Goal: Answer question/provide support: Share knowledge or assist other users

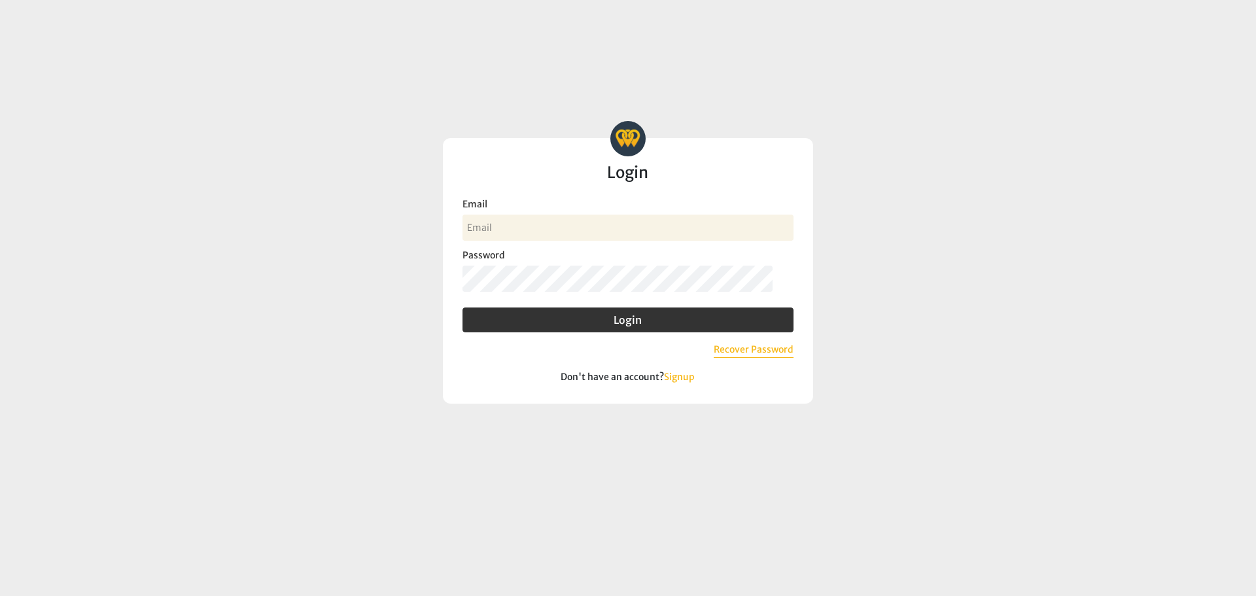
drag, startPoint x: 525, startPoint y: 231, endPoint x: 525, endPoint y: 238, distance: 7.2
click at [525, 231] on input "Email" at bounding box center [628, 228] width 331 height 26
type input "[PERSON_NAME][EMAIL_ADDRESS][DOMAIN_NAME]"
click at [463, 308] on button "Login" at bounding box center [628, 320] width 331 height 25
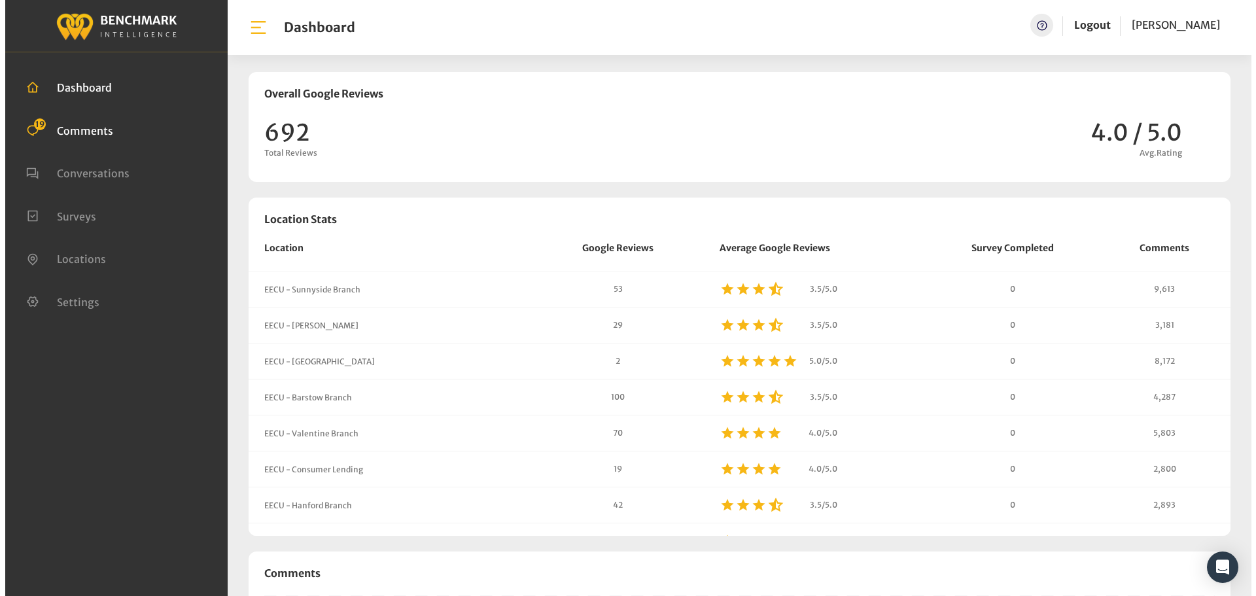
scroll to position [1122, 1247]
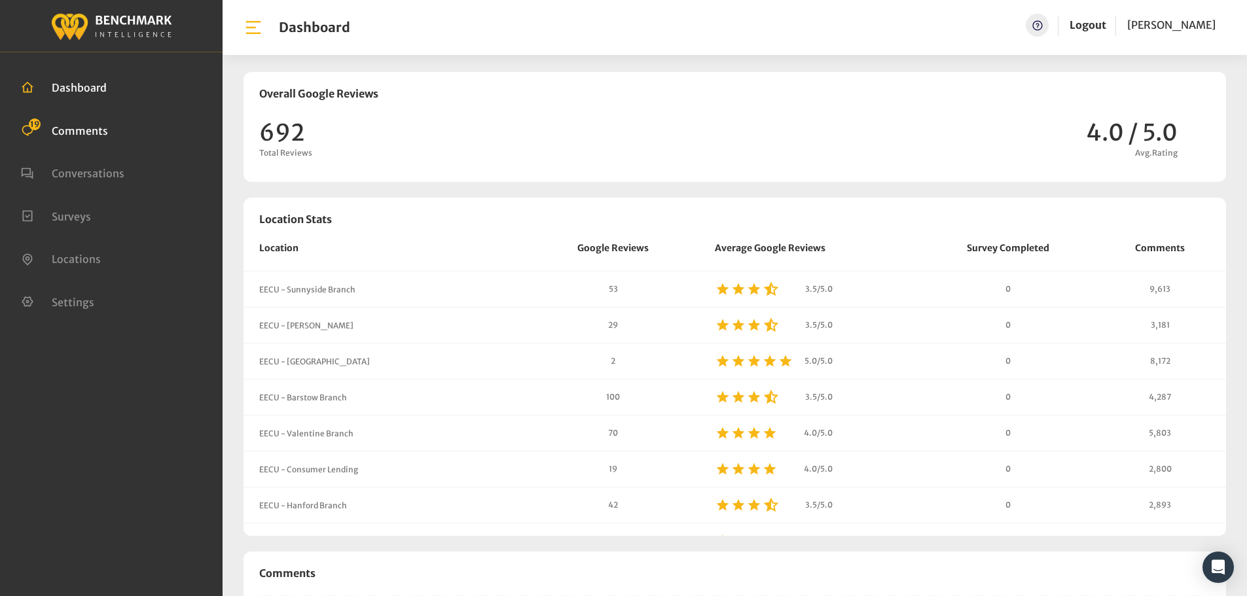
click at [90, 125] on span "Comments" at bounding box center [80, 130] width 56 height 13
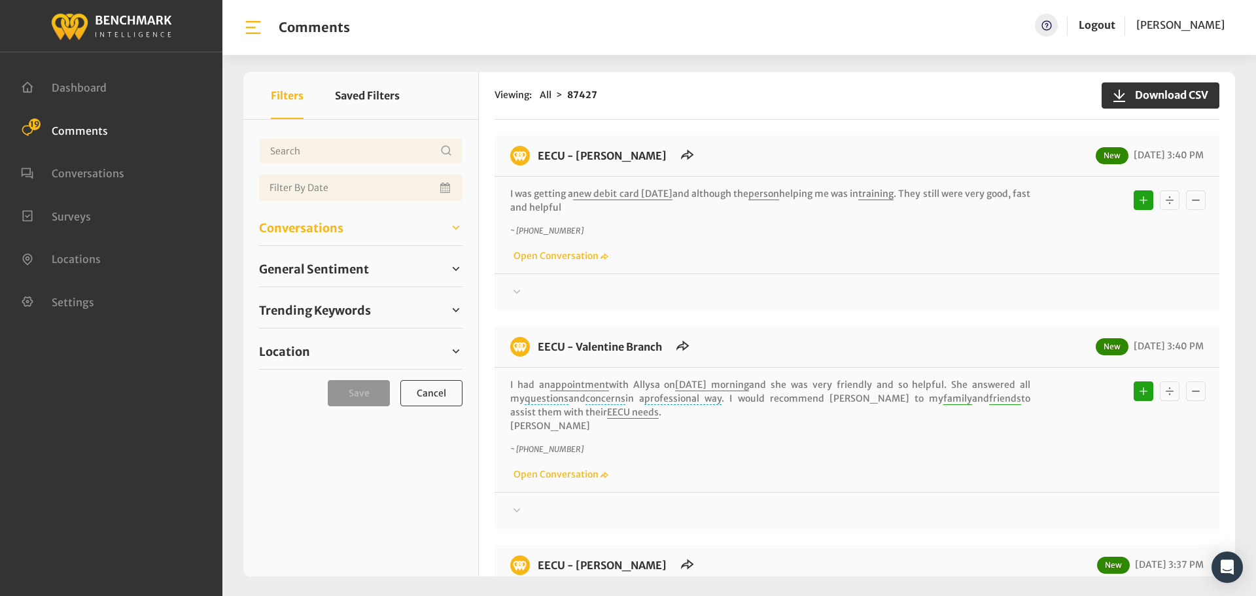
drag, startPoint x: 333, startPoint y: 232, endPoint x: 327, endPoint y: 243, distance: 12.3
click at [333, 232] on span "Conversations" at bounding box center [301, 228] width 84 height 18
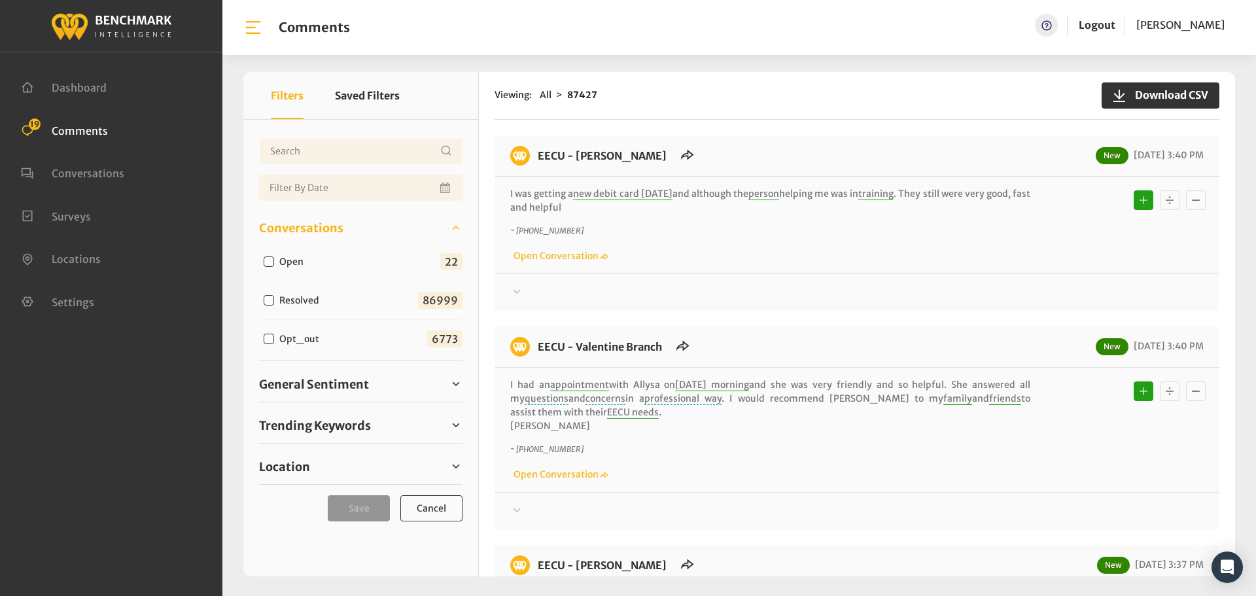
click at [301, 255] on div "Open" at bounding box center [286, 261] width 55 height 16
click at [300, 258] on label "Open" at bounding box center [294, 262] width 39 height 14
click at [274, 258] on input "Open" at bounding box center [269, 262] width 10 height 10
checkbox input "true"
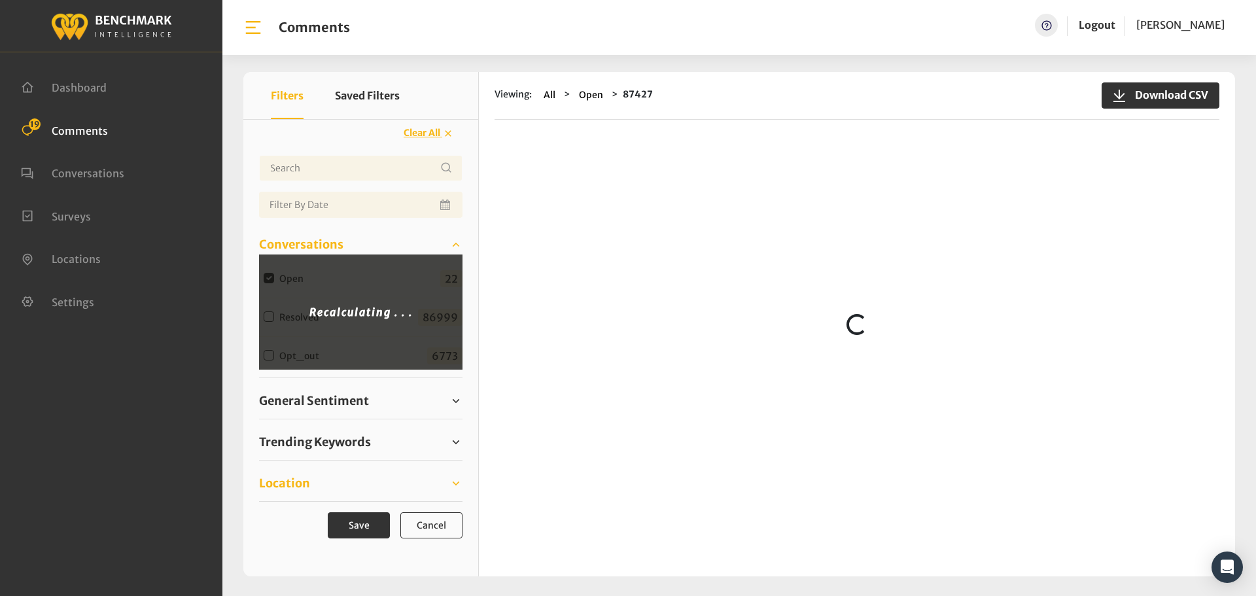
click at [334, 484] on link "Location" at bounding box center [361, 484] width 204 height 20
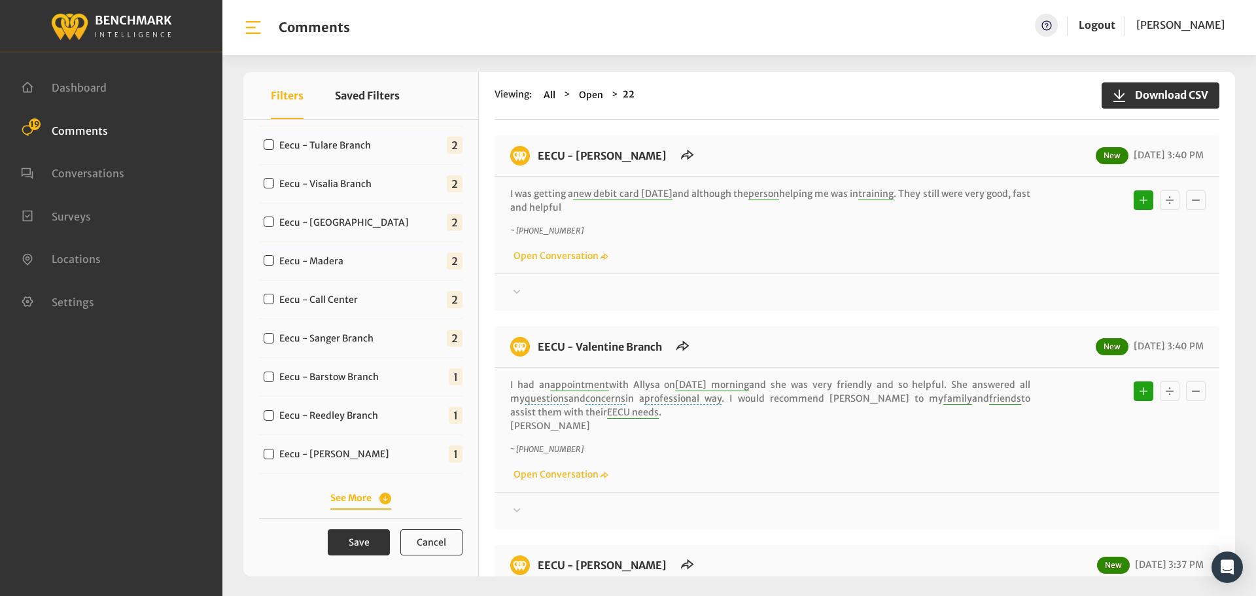
click at [364, 497] on button "See More" at bounding box center [360, 498] width 61 height 14
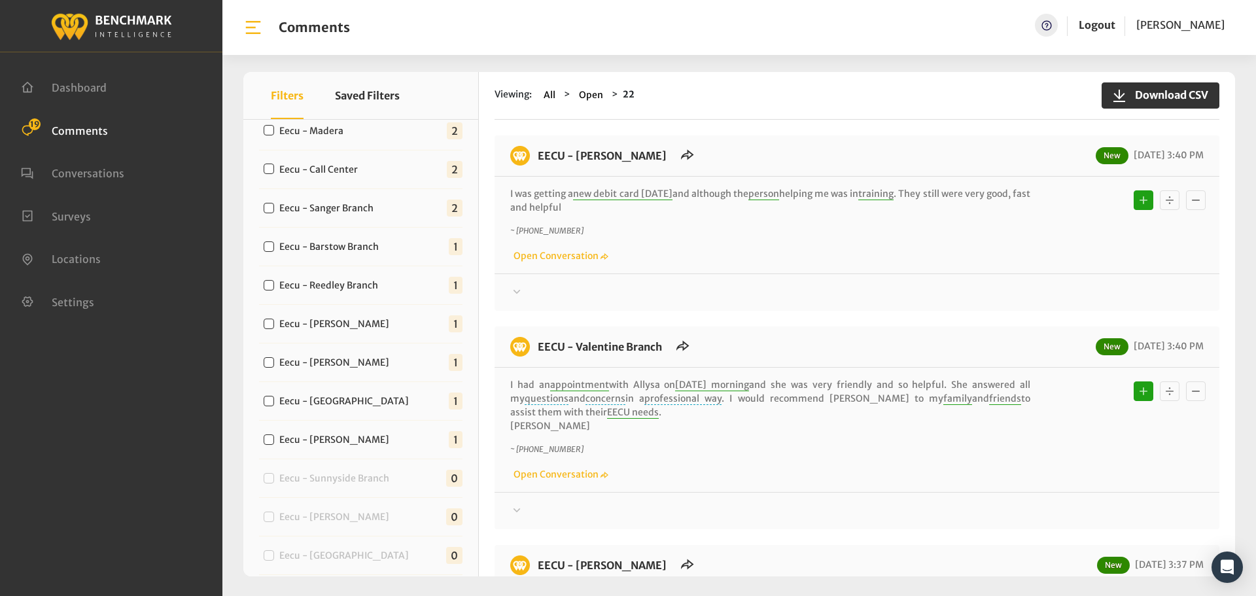
scroll to position [542, 0]
click at [327, 444] on label "Eecu - [PERSON_NAME]" at bounding box center [337, 440] width 125 height 14
click at [274, 444] on input "Eecu - [PERSON_NAME]" at bounding box center [269, 439] width 10 height 10
checkbox input "true"
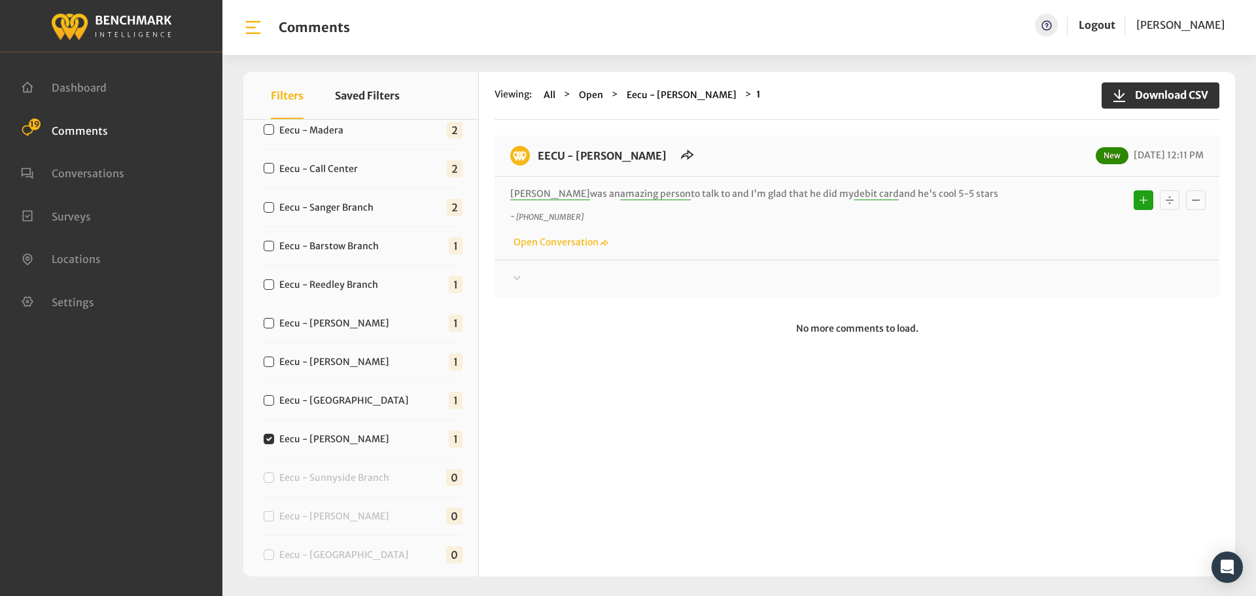
click at [620, 280] on div at bounding box center [857, 279] width 694 height 16
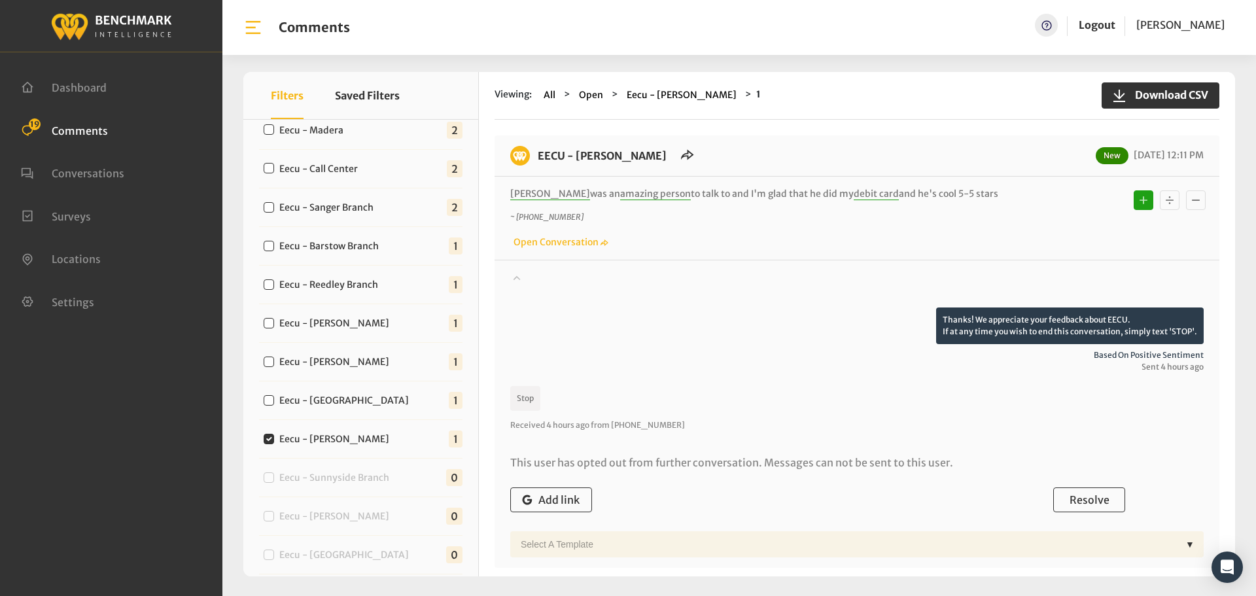
click at [652, 279] on div at bounding box center [857, 289] width 694 height 37
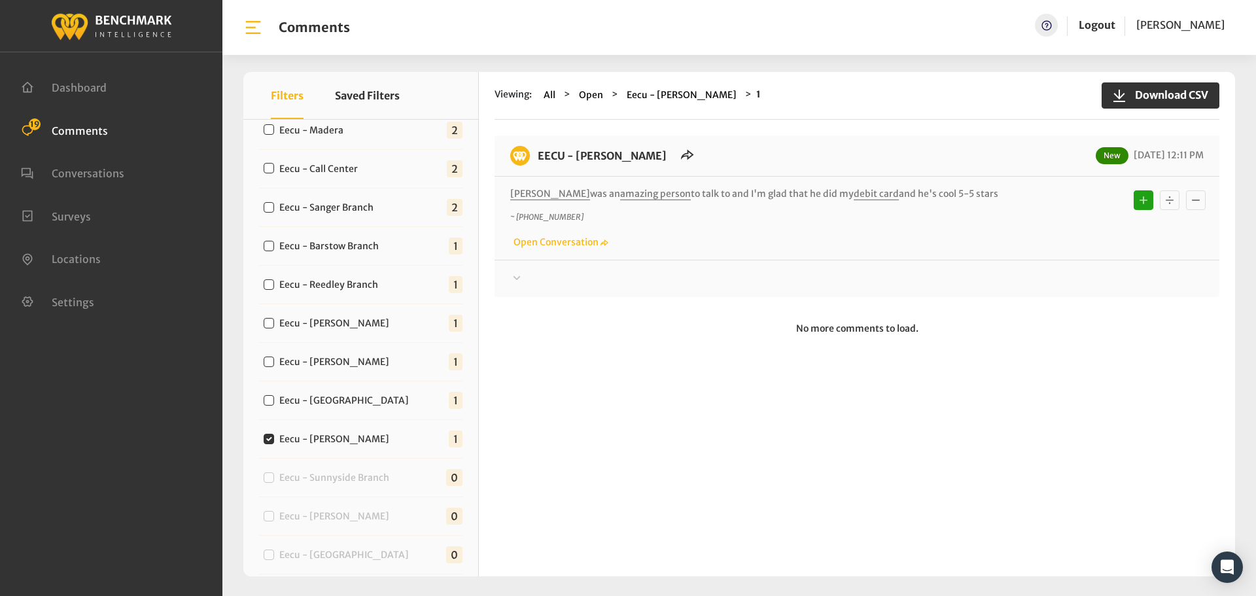
drag, startPoint x: 948, startPoint y: 189, endPoint x: 537, endPoint y: 160, distance: 411.3
click at [537, 160] on div "EECU - [PERSON_NAME] New [DATE] 12:11 PM [PERSON_NAME] was an amazing person to…" at bounding box center [857, 216] width 725 height 162
copy div "EECU - [PERSON_NAME] New [DATE] 12:11 PM [PERSON_NAME] was an amazing person to…"
click at [1090, 277] on div at bounding box center [857, 279] width 694 height 16
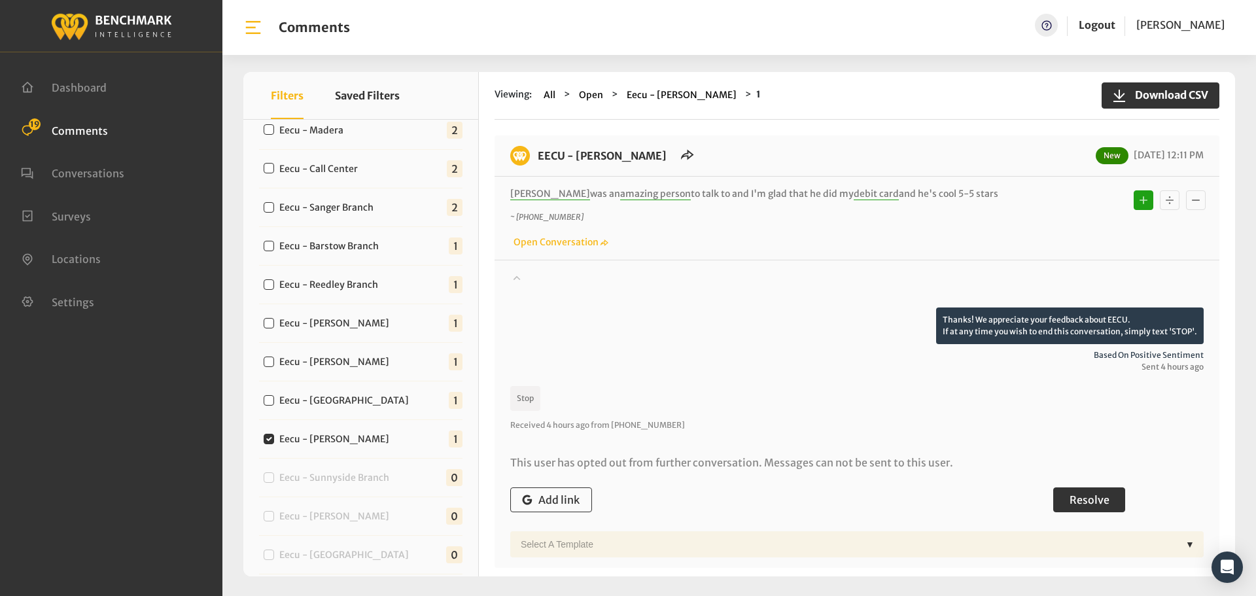
click at [1088, 491] on button "Resolve" at bounding box center [1090, 499] width 72 height 25
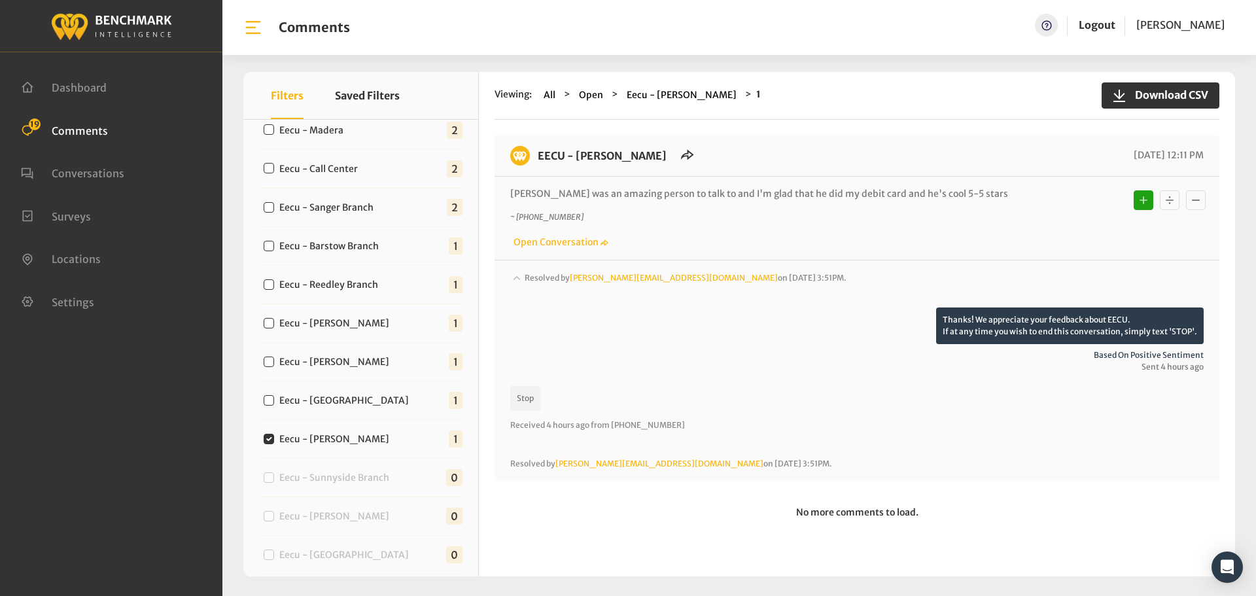
click at [346, 402] on label "Eecu - [GEOGRAPHIC_DATA]" at bounding box center [347, 401] width 145 height 14
click at [274, 402] on input "Eecu - [GEOGRAPHIC_DATA]" at bounding box center [269, 400] width 10 height 10
checkbox input "true"
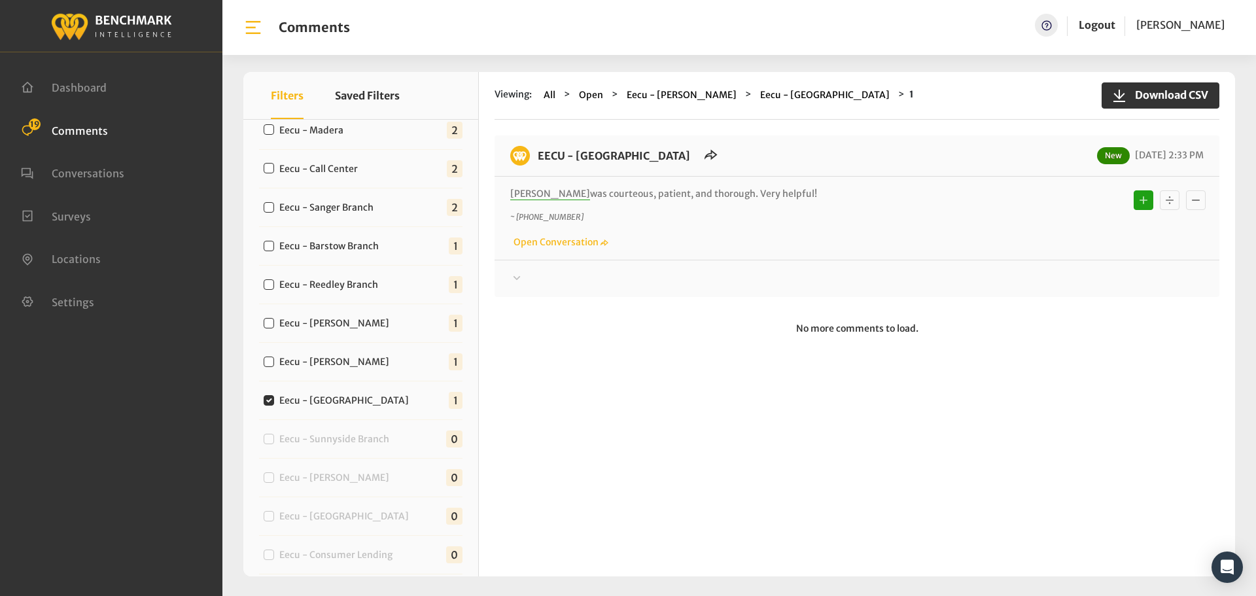
click at [611, 270] on div "Thanks! We appreciate your feedback about EECU. If at any time you wish to end …" at bounding box center [857, 273] width 725 height 27
click at [662, 287] on div "EECU - [GEOGRAPHIC_DATA] New [DATE] 2:33 PM [PERSON_NAME] was courteous, patien…" at bounding box center [857, 216] width 725 height 162
click at [703, 283] on div at bounding box center [857, 279] width 694 height 16
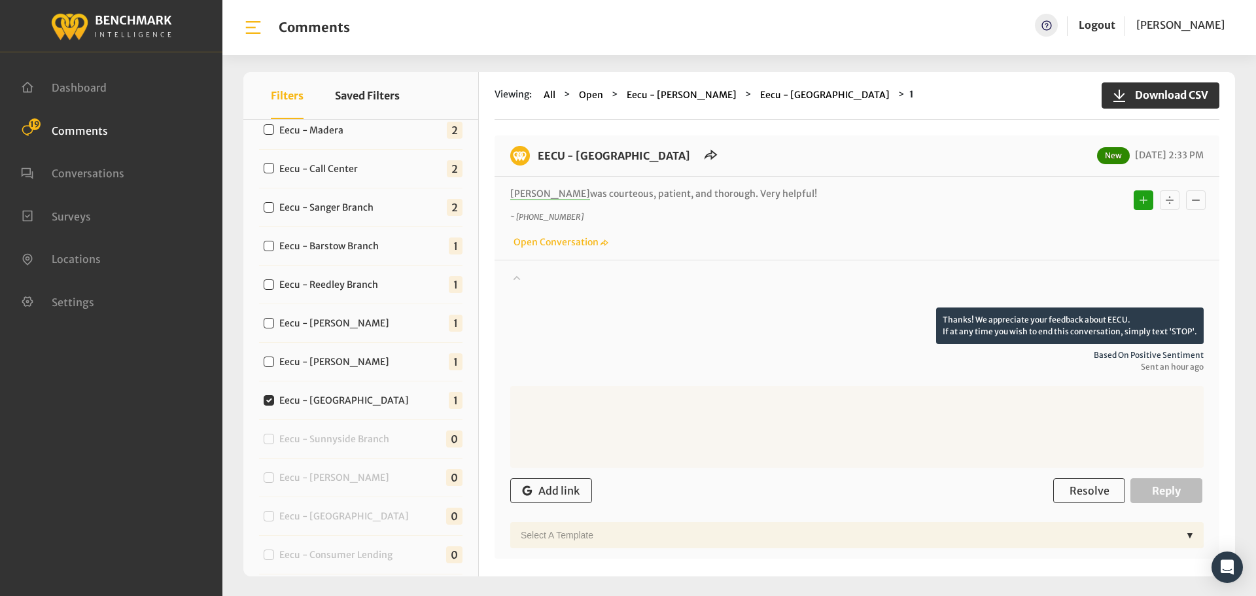
click at [745, 283] on div at bounding box center [857, 289] width 694 height 37
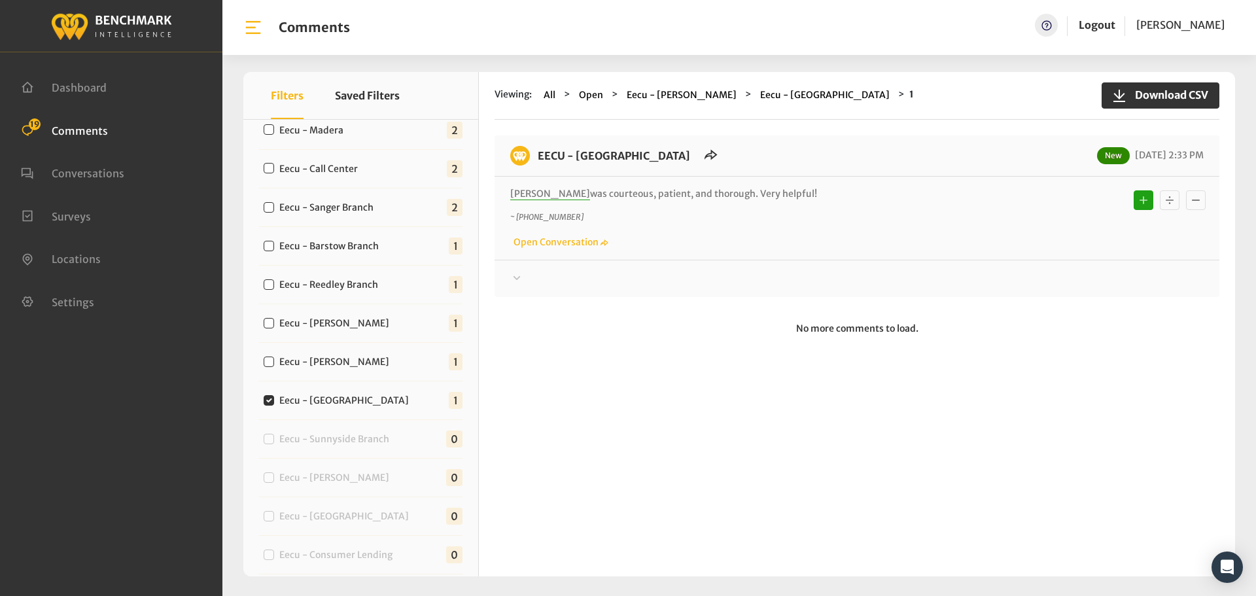
drag, startPoint x: 767, startPoint y: 186, endPoint x: 531, endPoint y: 155, distance: 237.7
click at [531, 155] on div "EECU - [GEOGRAPHIC_DATA] New [DATE] 2:33 PM [PERSON_NAME] was courteous, patien…" at bounding box center [857, 216] width 725 height 162
copy div "EECU - [GEOGRAPHIC_DATA] New [DATE] 2:33 PM [PERSON_NAME] was courteous, patien…"
click at [829, 272] on div at bounding box center [857, 279] width 694 height 16
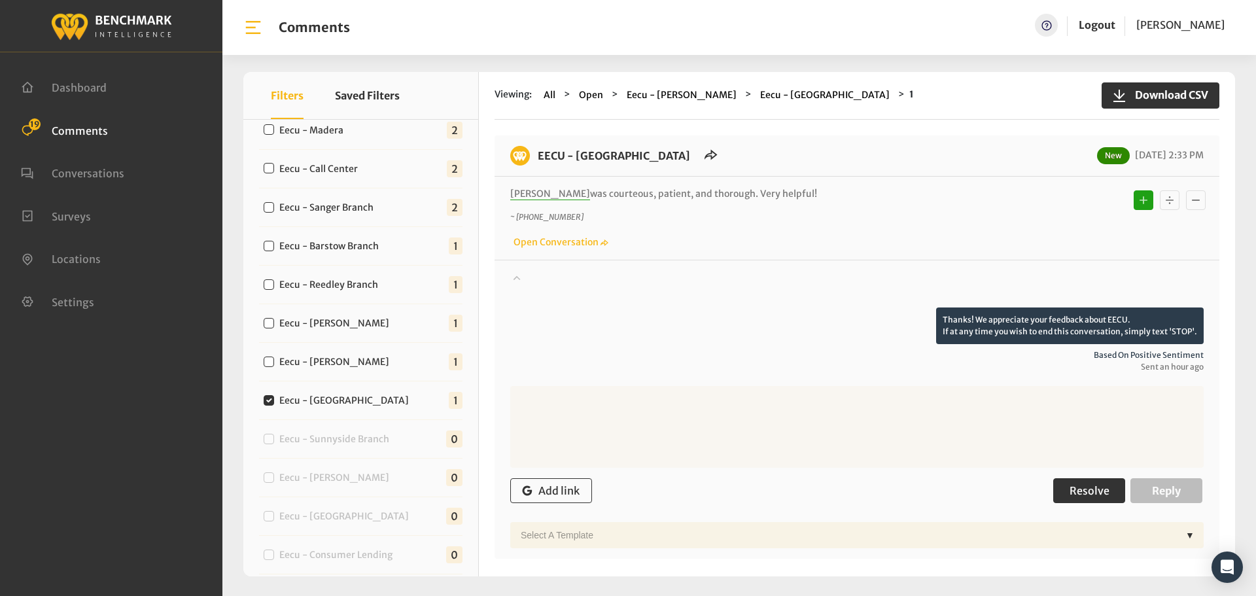
click at [1062, 487] on button "Resolve" at bounding box center [1090, 490] width 72 height 25
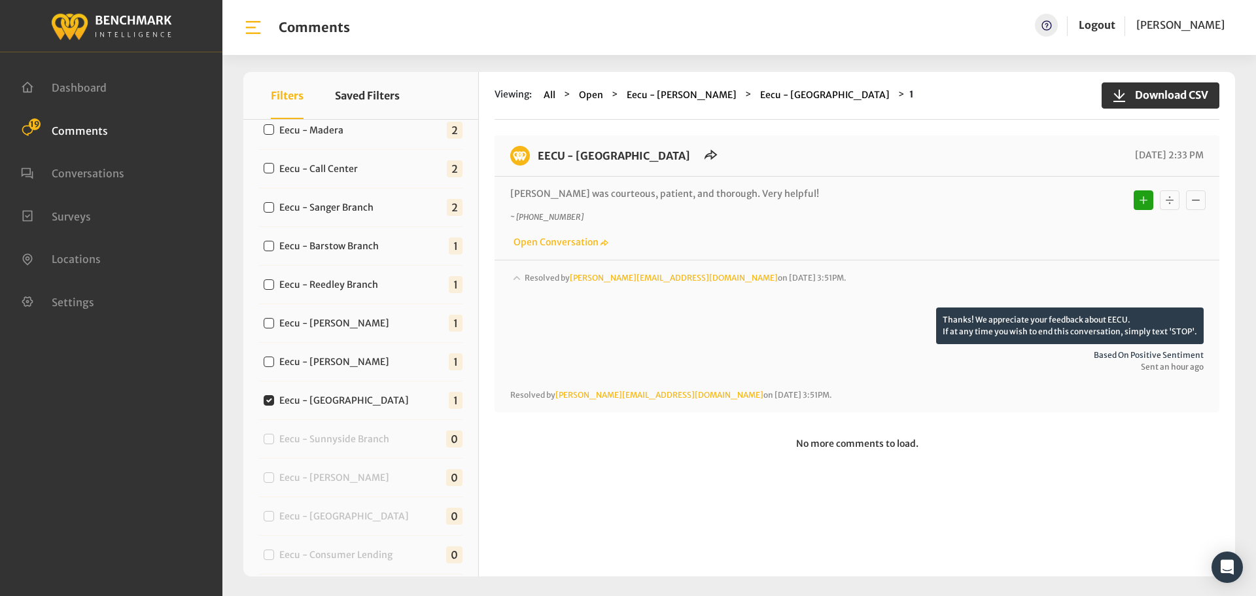
click at [314, 361] on label "Eecu - [PERSON_NAME]" at bounding box center [337, 362] width 125 height 14
click at [274, 361] on input "Eecu - [PERSON_NAME]" at bounding box center [269, 362] width 10 height 10
checkbox input "true"
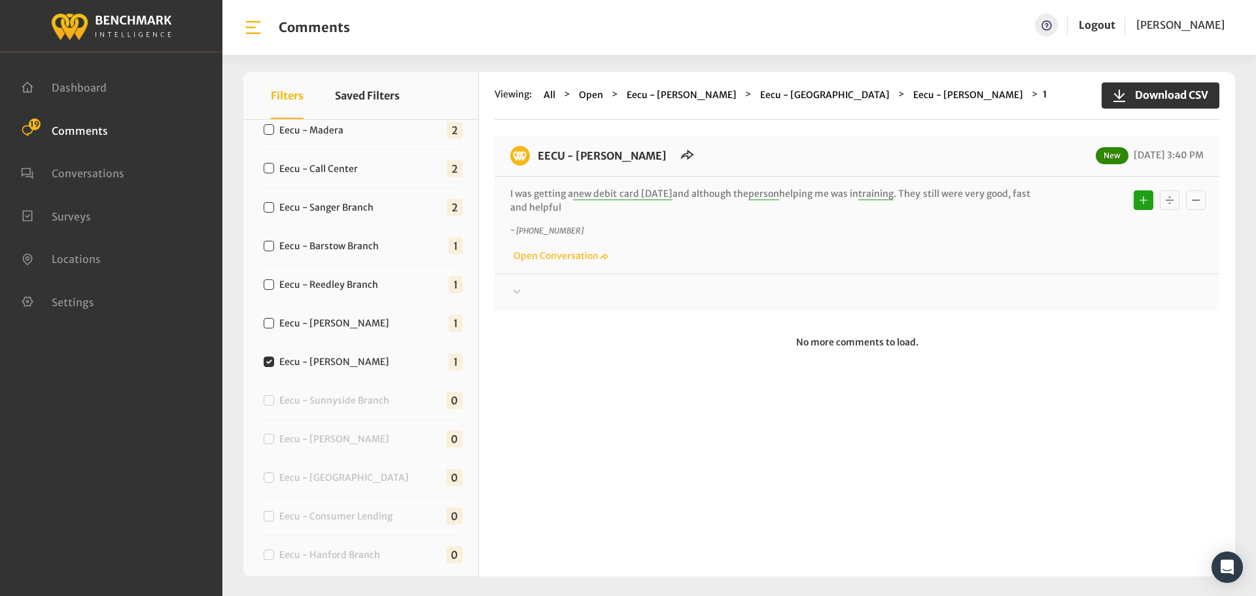
click at [681, 293] on div at bounding box center [857, 293] width 694 height 16
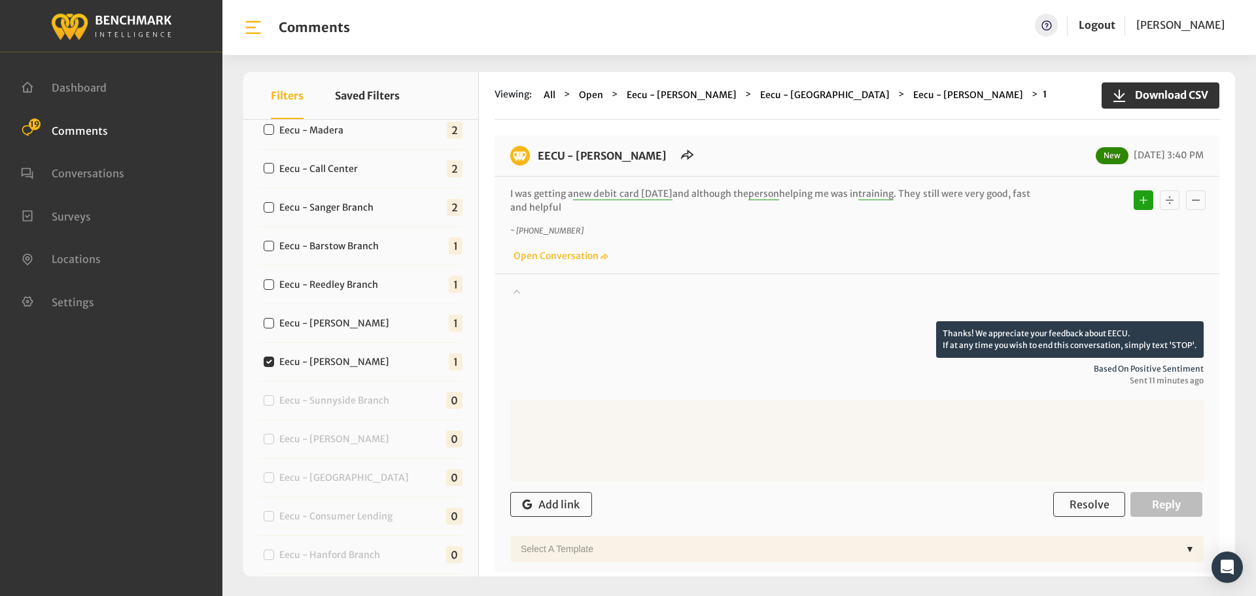
click at [696, 292] on div at bounding box center [857, 303] width 694 height 37
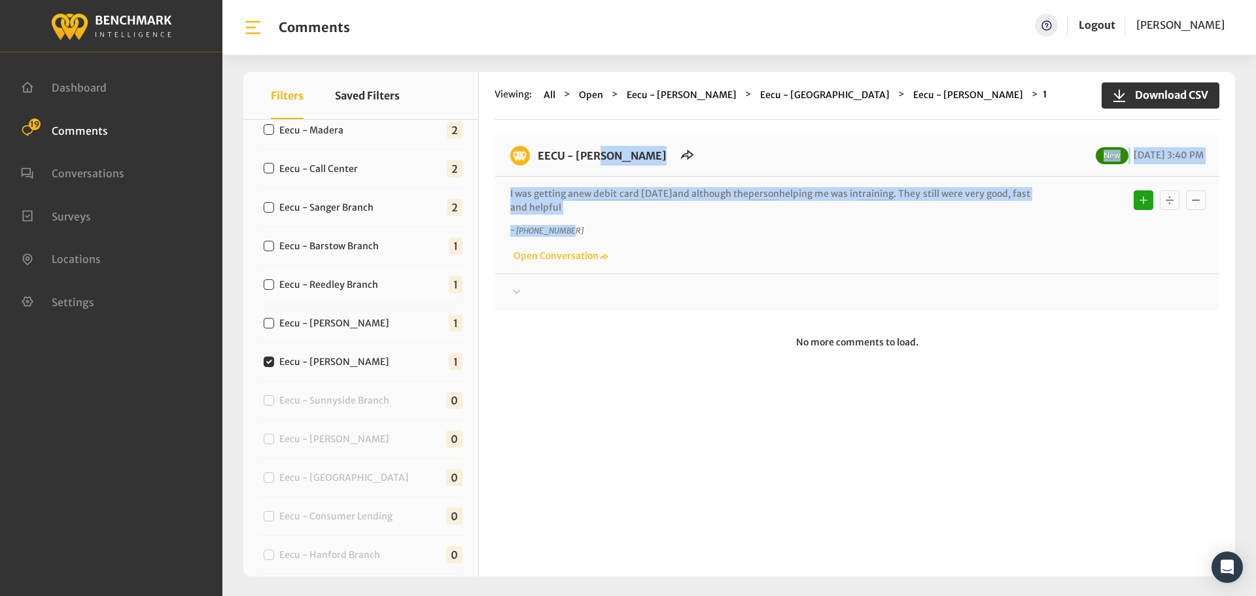
drag, startPoint x: 579, startPoint y: 215, endPoint x: 537, endPoint y: 159, distance: 70.0
click at [537, 159] on div "EECU - [PERSON_NAME] New [DATE] 3:40 PM I was getting a new debit card [DATE] a…" at bounding box center [857, 222] width 725 height 175
copy div "EECU - [PERSON_NAME] New [DATE] 3:40 PM I was getting a new debit card [DATE] a…"
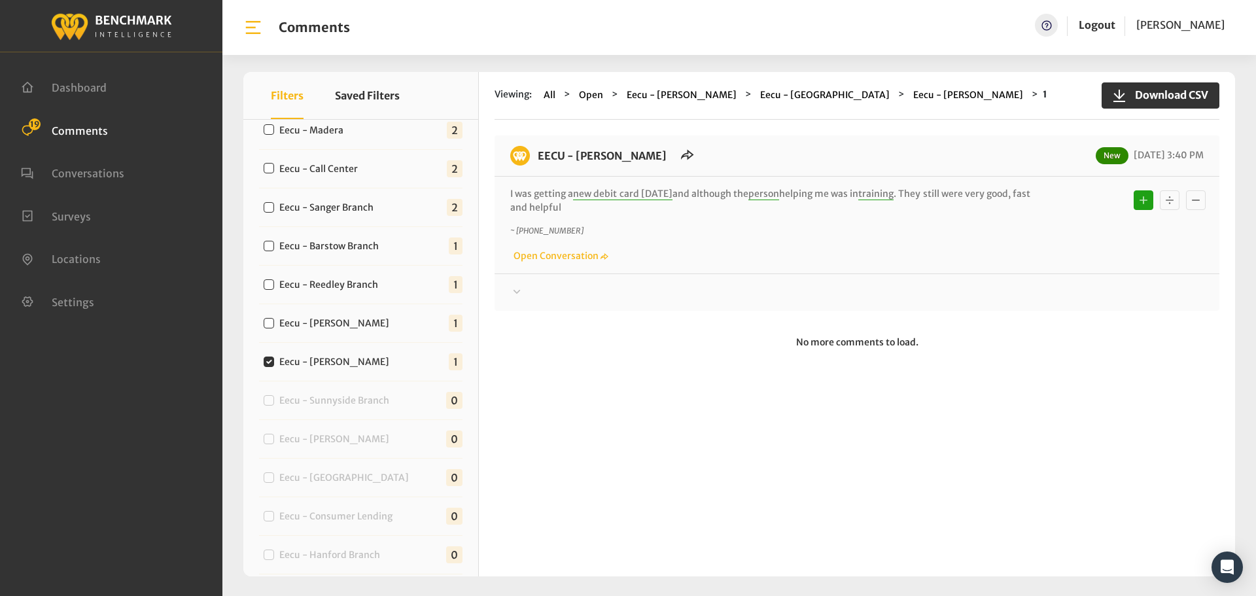
click at [980, 289] on div "Thanks! We appreciate your feedback about EECU. If at any time you wish to end …" at bounding box center [857, 287] width 725 height 27
click at [981, 289] on div at bounding box center [857, 293] width 694 height 16
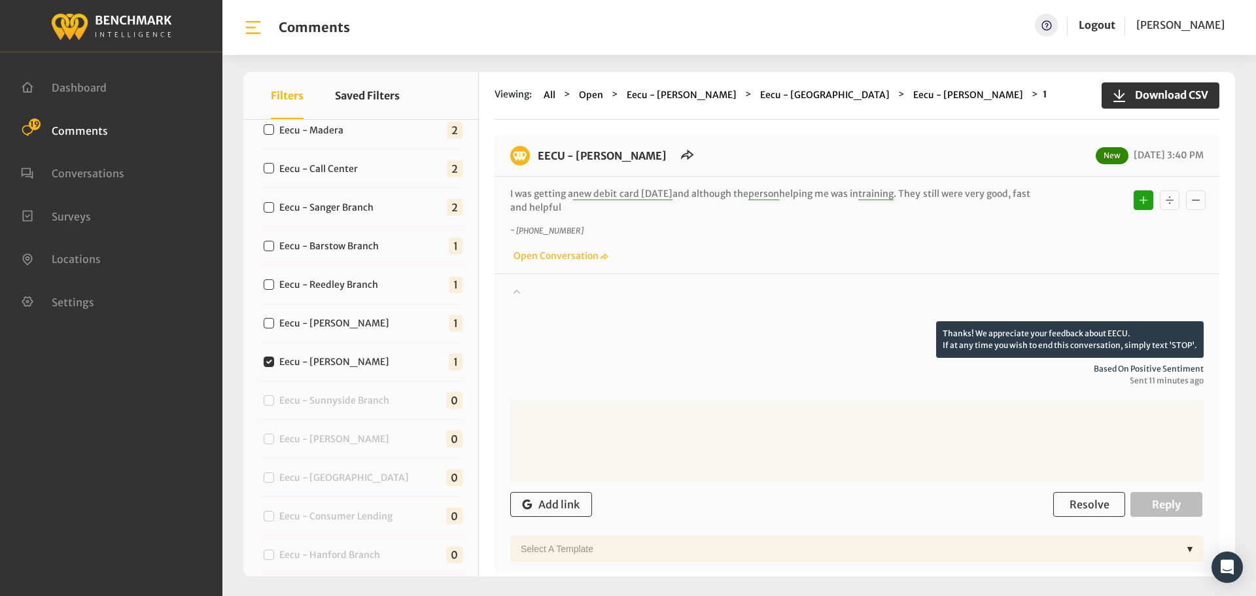
click at [1074, 491] on div "Add link Resolve Reply" at bounding box center [857, 505] width 694 height 39
click at [1073, 499] on span "Resolve" at bounding box center [1090, 504] width 40 height 13
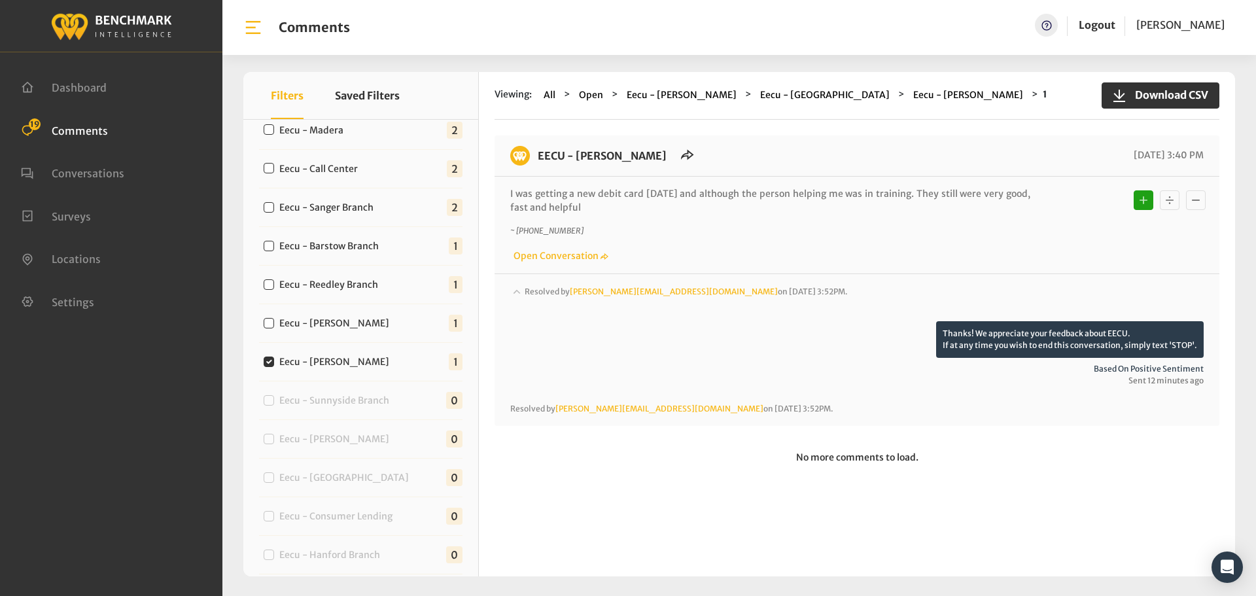
click at [348, 332] on div "Eecu - [PERSON_NAME] 1" at bounding box center [361, 323] width 204 height 39
click at [348, 328] on label "Eecu - [PERSON_NAME]" at bounding box center [337, 324] width 125 height 14
click at [274, 328] on input "Eecu - [PERSON_NAME]" at bounding box center [269, 323] width 10 height 10
checkbox input "true"
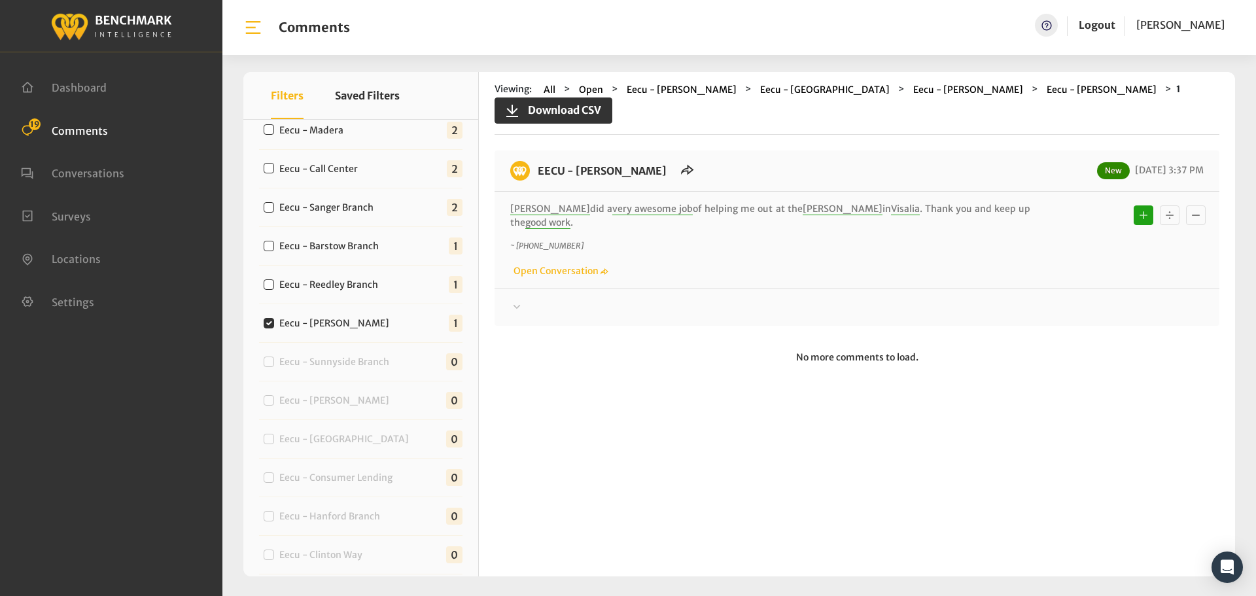
click at [575, 294] on div "EECU - [PERSON_NAME] New [DATE] 3:37 PM [PERSON_NAME] did a very awesome job of…" at bounding box center [857, 238] width 725 height 175
click at [584, 287] on div "EECU - [PERSON_NAME] New [DATE] 3:37 PM [PERSON_NAME] did a very awesome job of…" at bounding box center [857, 238] width 725 height 175
click at [654, 300] on div at bounding box center [857, 308] width 694 height 16
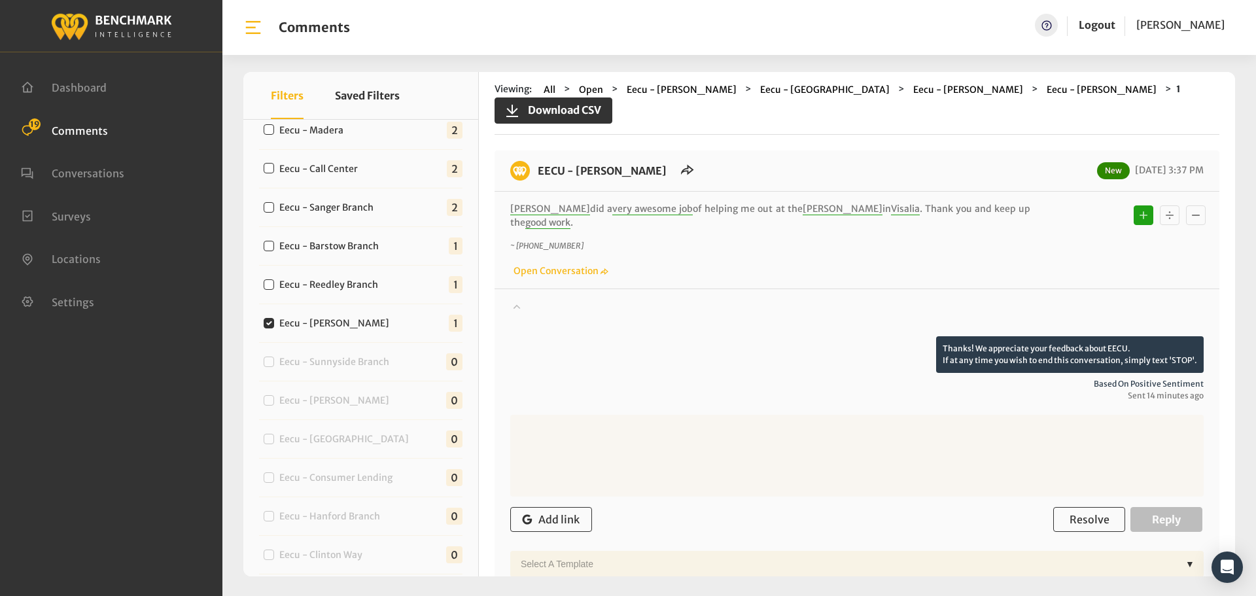
click at [790, 300] on div at bounding box center [857, 318] width 694 height 37
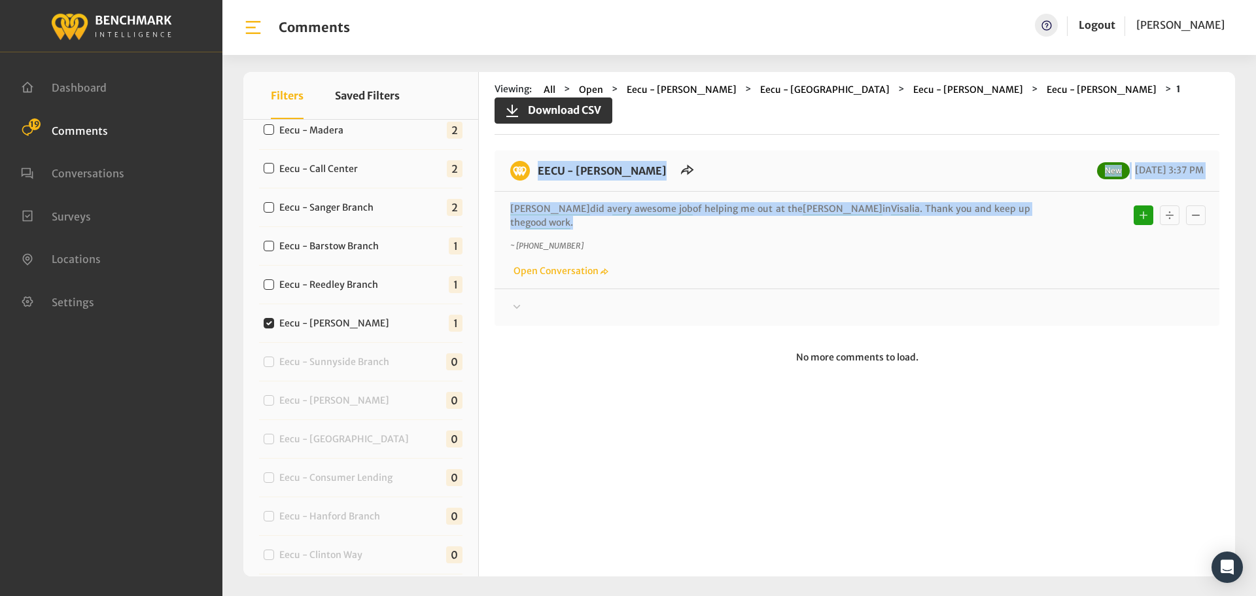
drag, startPoint x: 1023, startPoint y: 197, endPoint x: 529, endPoint y: 149, distance: 496.4
click at [529, 151] on div "EECU - [PERSON_NAME] New [DATE] 3:37 PM [PERSON_NAME] did a very awesome job of…" at bounding box center [857, 238] width 725 height 175
copy div "EECU - [PERSON_NAME] New [DATE] 3:37 PM [PERSON_NAME] did a very awesome job of…"
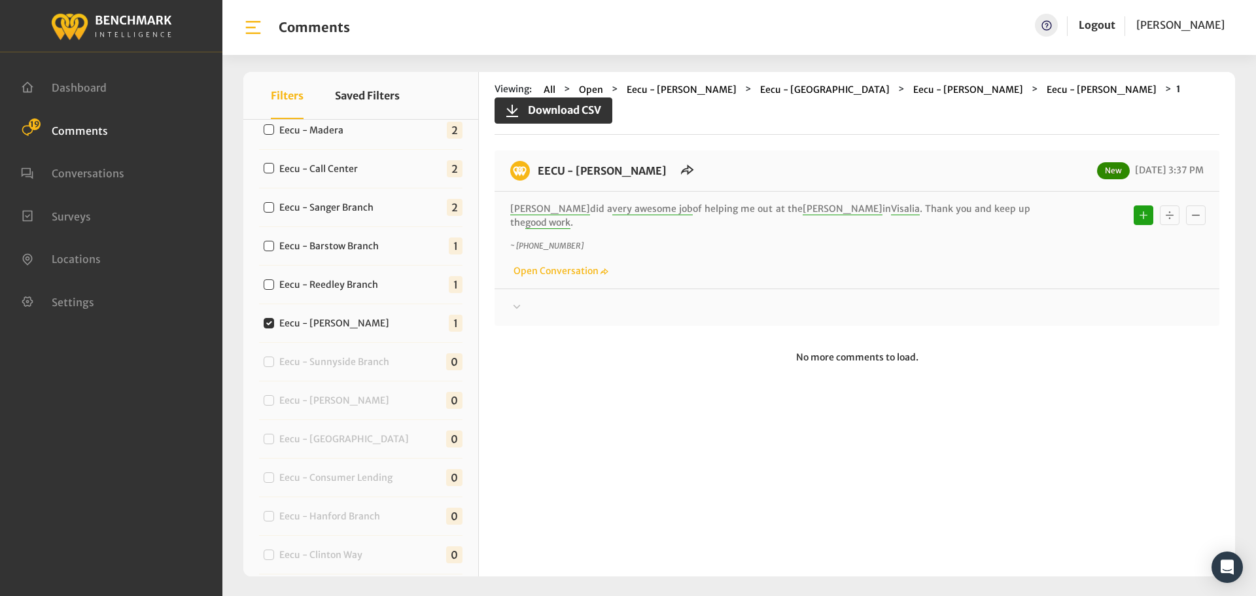
click at [974, 289] on div "EECU - [PERSON_NAME] New [DATE] 3:37 PM [PERSON_NAME] did a very awesome job of…" at bounding box center [857, 238] width 725 height 175
click at [976, 300] on div at bounding box center [857, 308] width 694 height 16
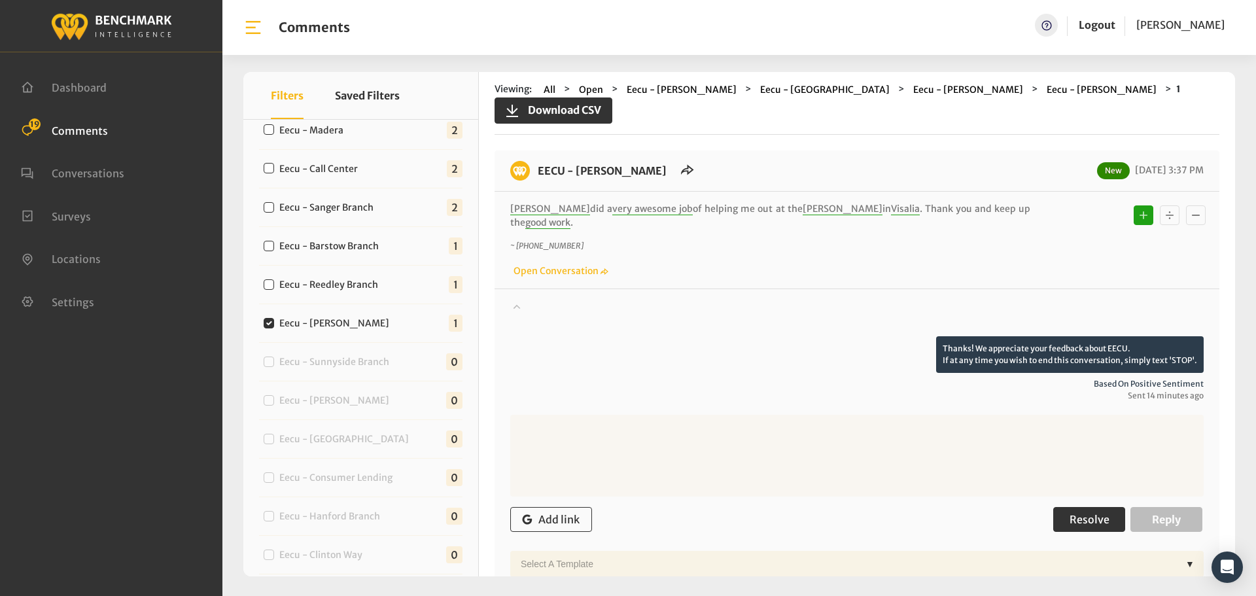
click at [1072, 513] on span "Resolve" at bounding box center [1090, 519] width 40 height 13
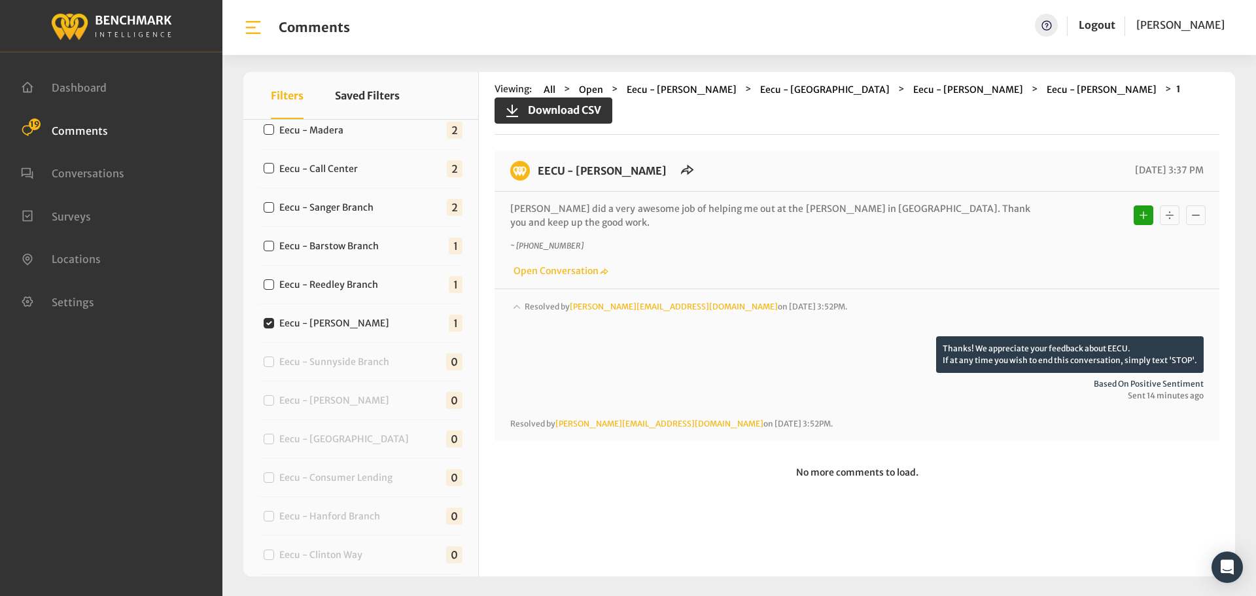
click at [313, 282] on label "Eecu - Reedley Branch" at bounding box center [332, 285] width 114 height 14
click at [274, 282] on input "Eecu - Reedley Branch" at bounding box center [269, 284] width 10 height 10
checkbox input "true"
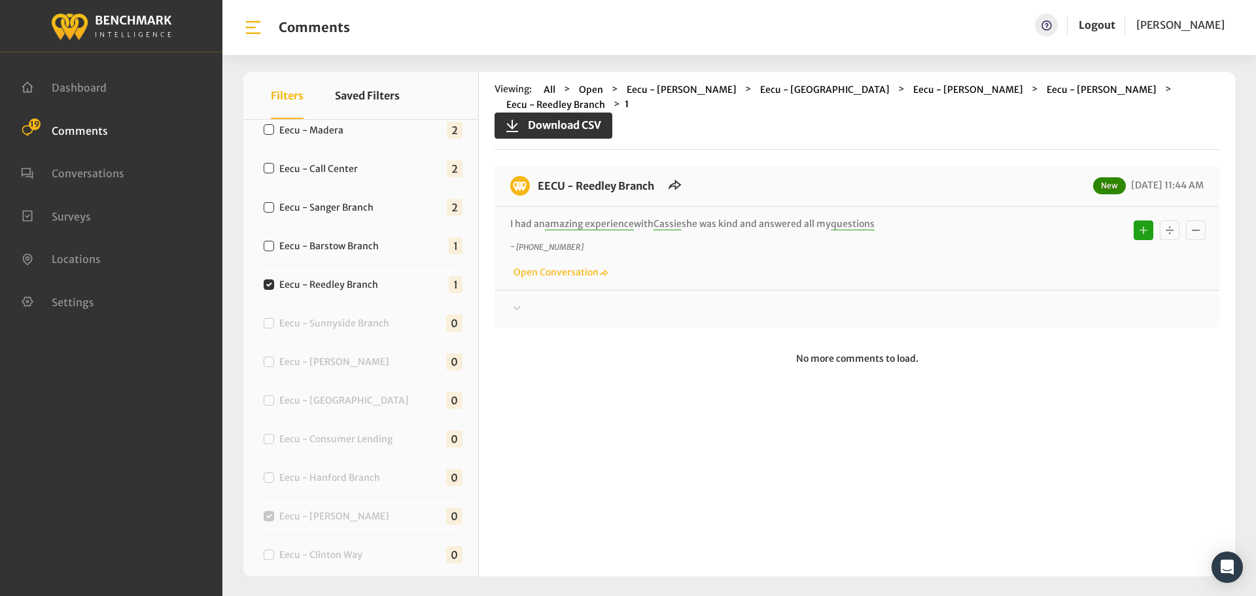
click at [616, 301] on div at bounding box center [857, 309] width 694 height 16
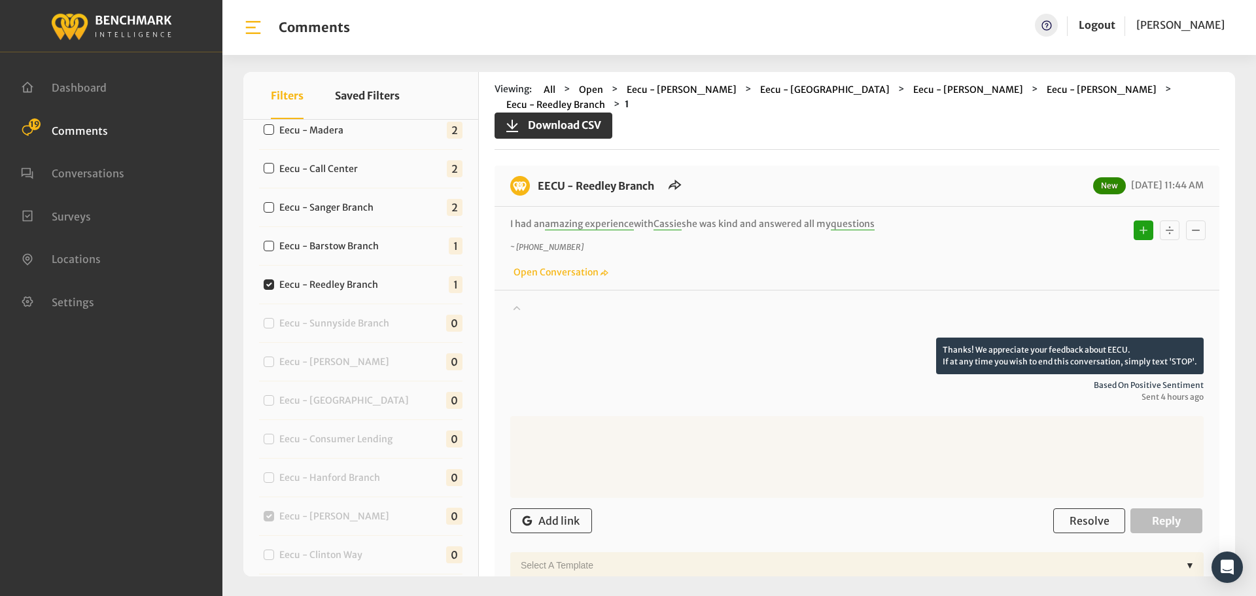
click at [725, 301] on div at bounding box center [857, 319] width 694 height 37
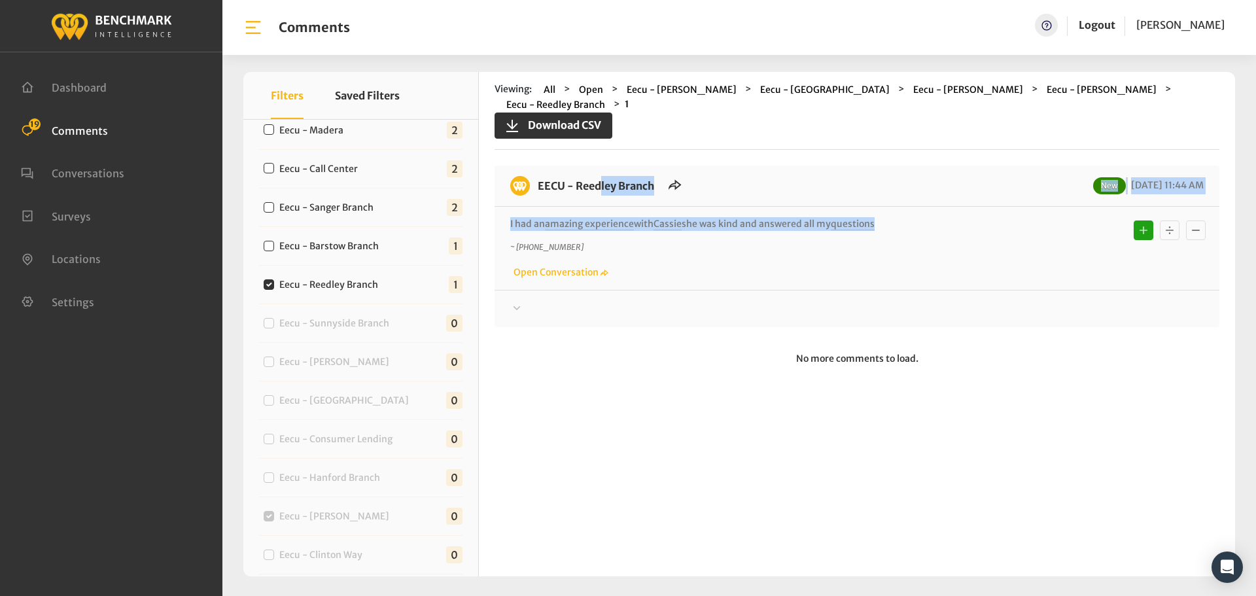
drag, startPoint x: 879, startPoint y: 212, endPoint x: 539, endPoint y: 170, distance: 342.8
click at [539, 170] on div "EECU - Reedley Branch New [DATE] 11:44 AM I had an amazing experience with [PER…" at bounding box center [857, 247] width 725 height 162
copy div "EECU - Reedley Branch New [DATE] 11:44 AM I had an amazing experience with [PER…"
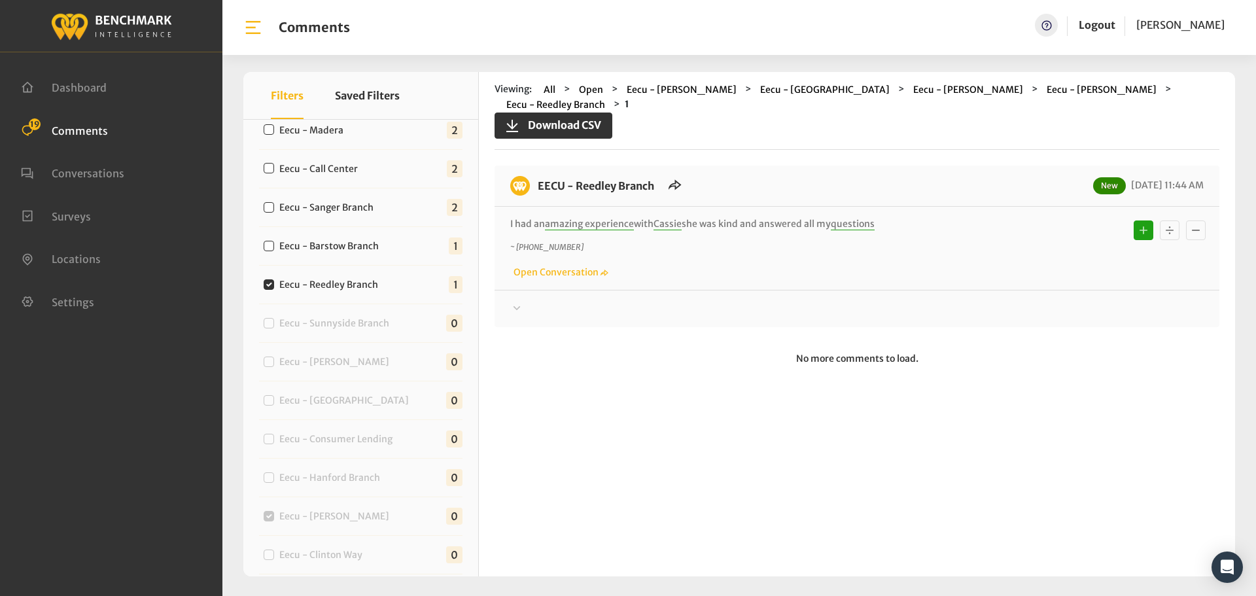
click at [968, 301] on div at bounding box center [857, 309] width 694 height 16
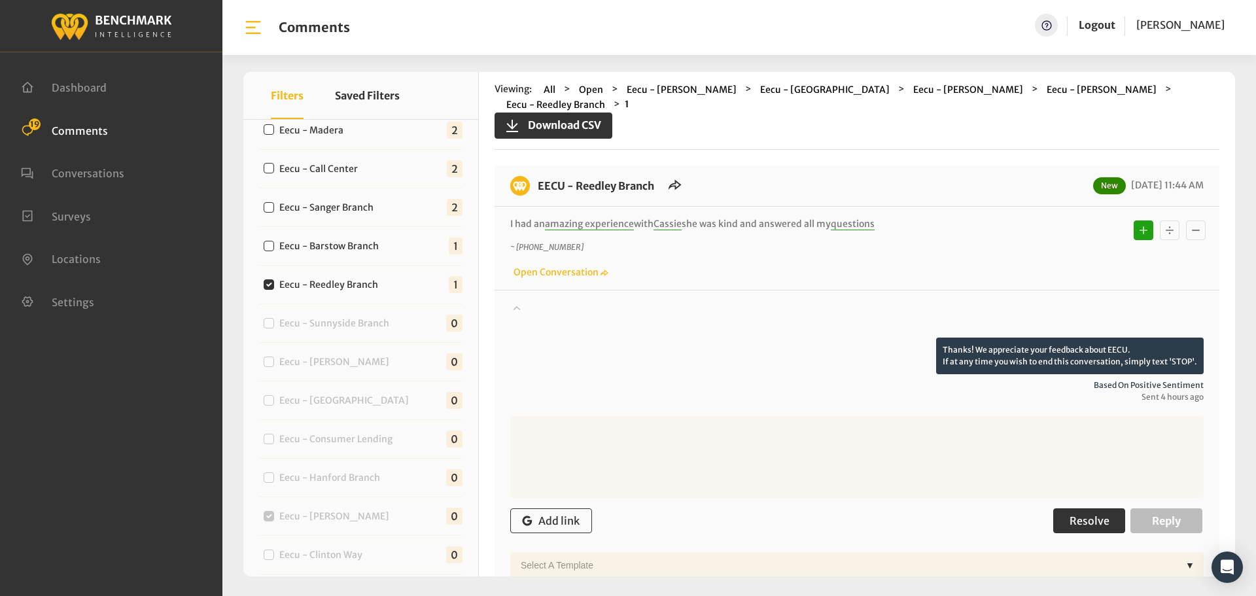
click at [1099, 514] on span "Resolve" at bounding box center [1090, 520] width 40 height 13
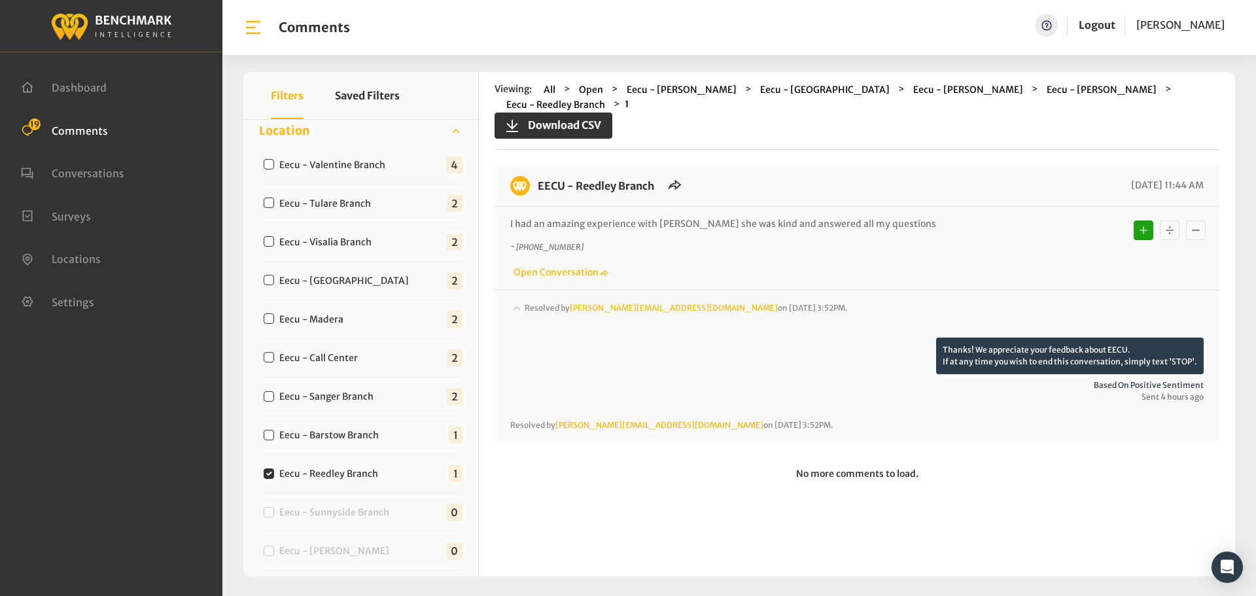
scroll to position [346, 0]
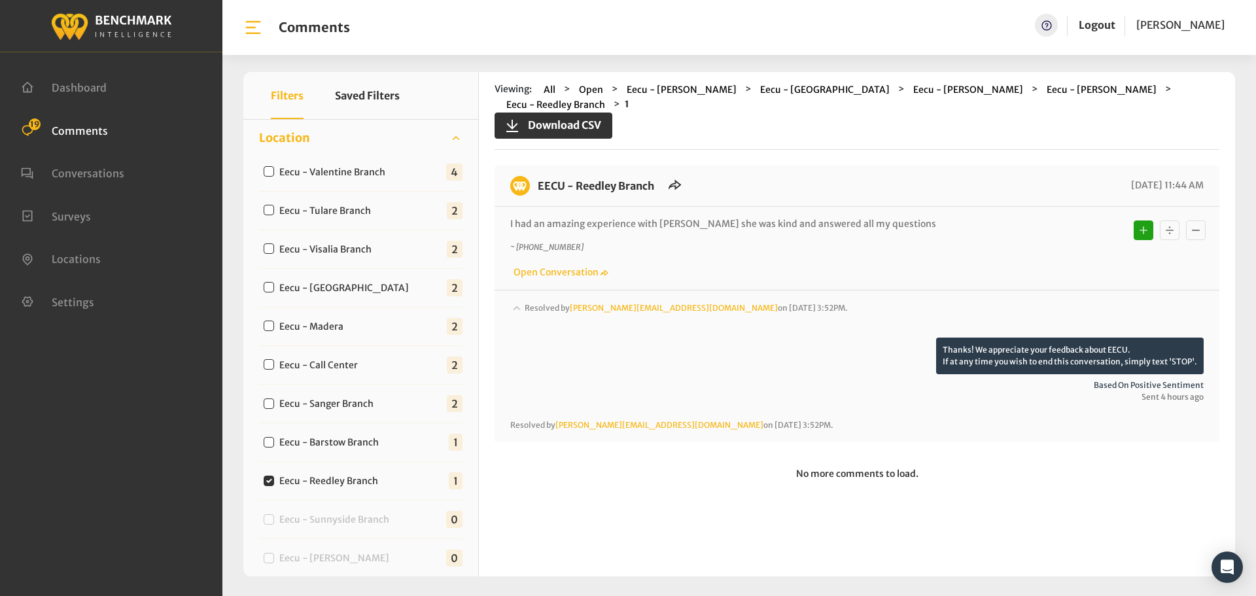
click at [366, 442] on label "Eecu - Barstow Branch" at bounding box center [332, 443] width 115 height 14
click at [274, 442] on input "Eecu - Barstow Branch" at bounding box center [269, 442] width 10 height 10
checkbox input "true"
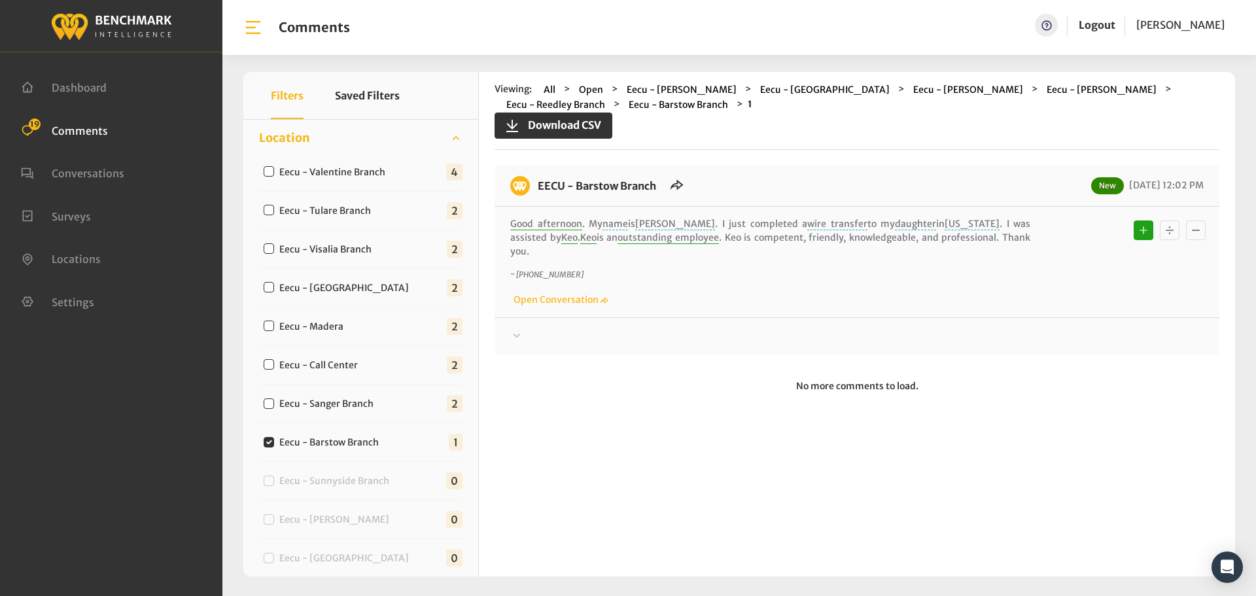
click at [597, 328] on div at bounding box center [857, 336] width 694 height 16
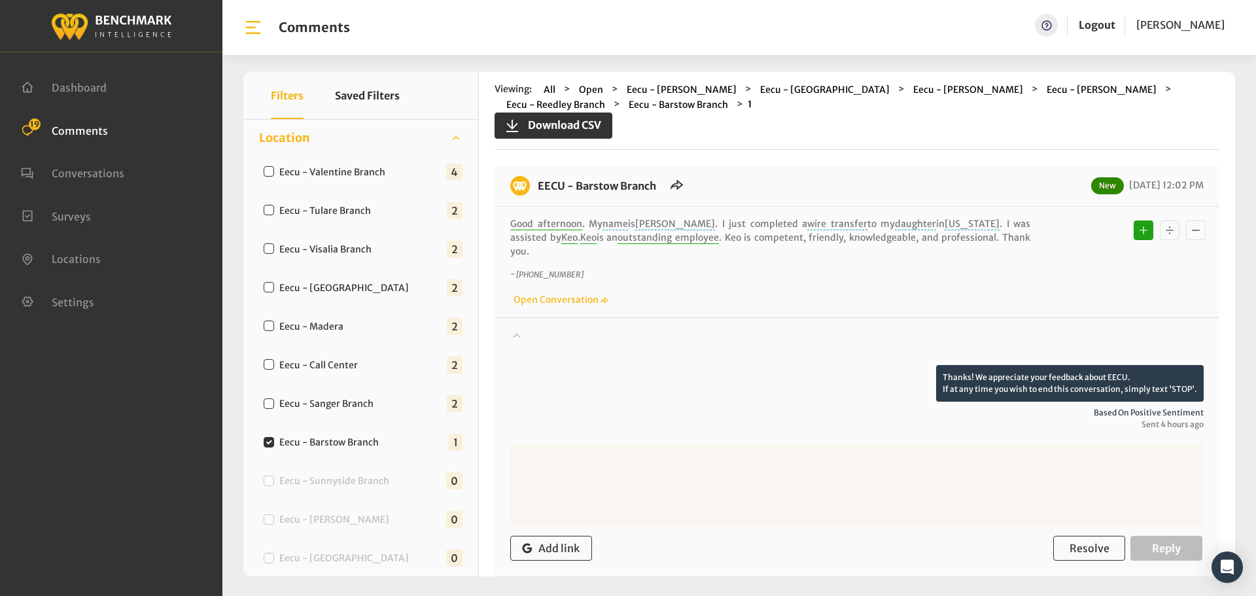
click at [676, 329] on div at bounding box center [857, 346] width 694 height 37
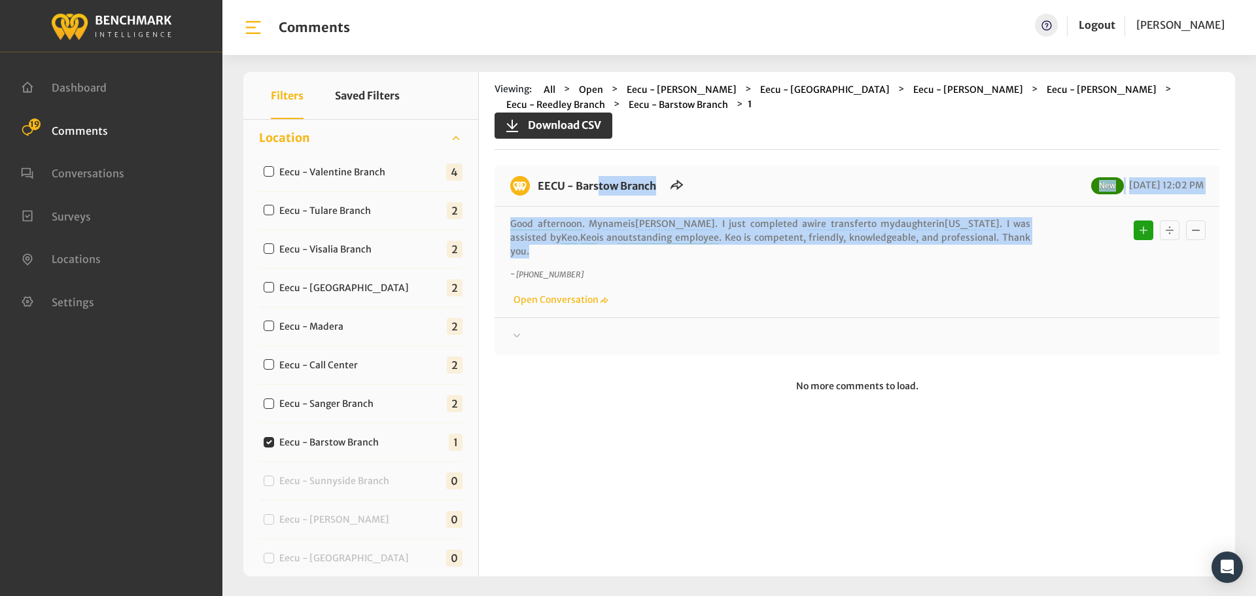
drag, startPoint x: 1011, startPoint y: 236, endPoint x: 537, endPoint y: 194, distance: 476.3
click at [537, 194] on div "EECU - Barstow Branch New [DATE] 12:02 PM Good afternoon . My name is [PERSON_N…" at bounding box center [857, 260] width 725 height 189
copy div "EECU - Barstow Branch New [DATE] 12:02 PM Good afternoon . My name is [PERSON_N…"
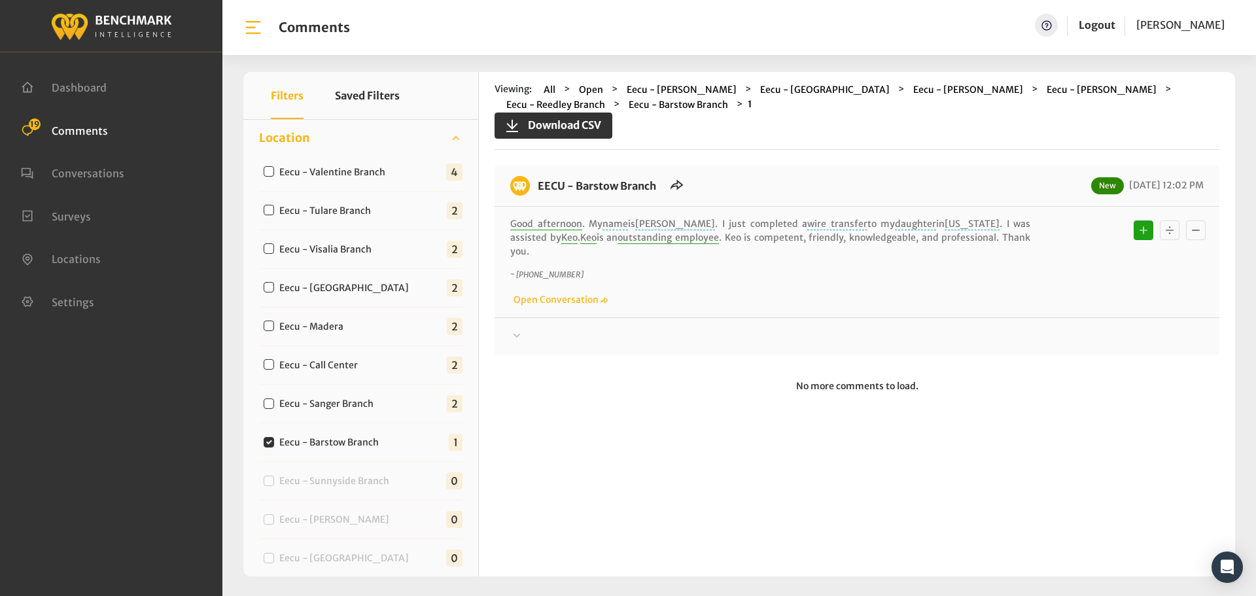
click at [1012, 328] on div at bounding box center [857, 336] width 694 height 16
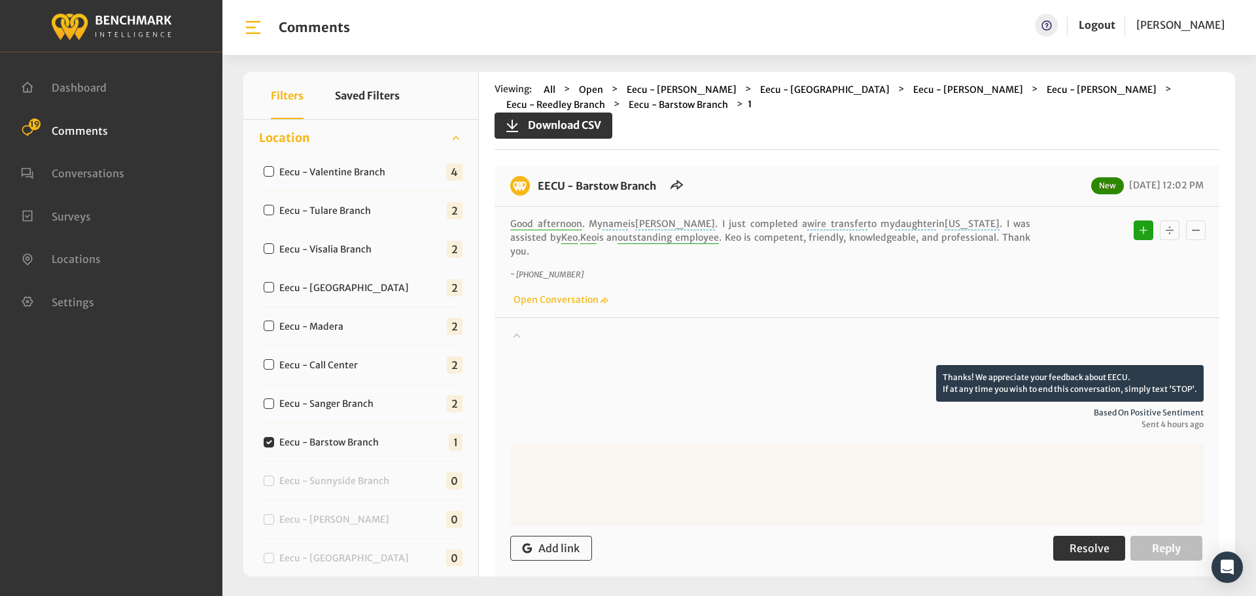
click at [1088, 546] on button "Resolve" at bounding box center [1090, 548] width 72 height 25
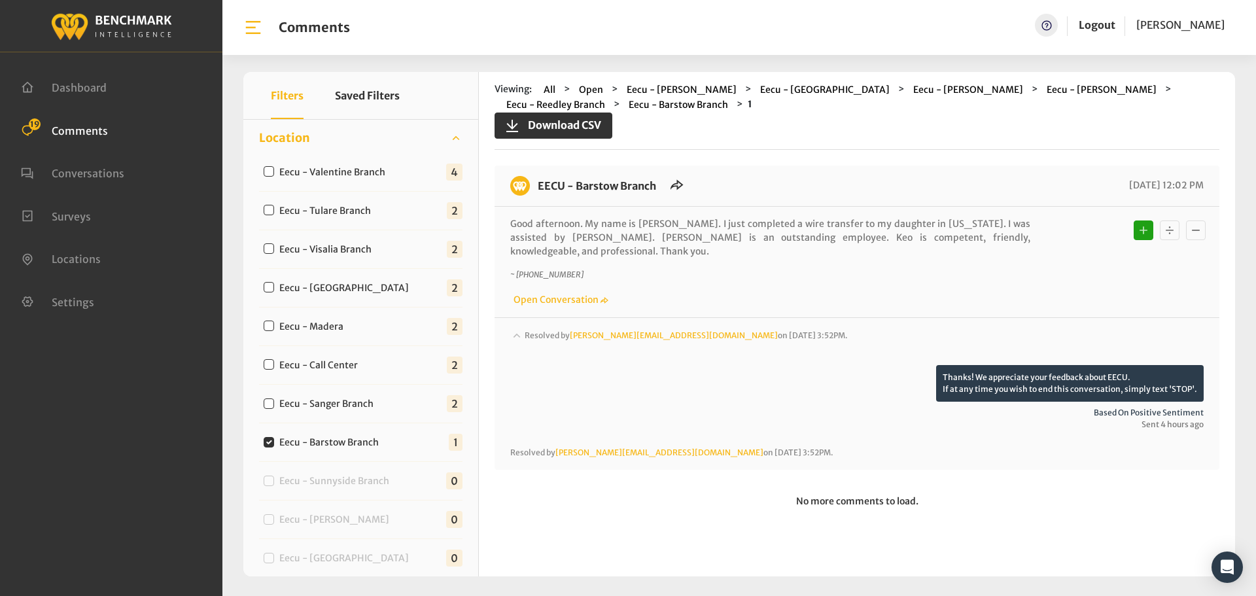
click at [346, 404] on label "Eecu - Sanger Branch" at bounding box center [329, 404] width 109 height 14
click at [274, 404] on input "Eecu - Sanger Branch" at bounding box center [269, 404] width 10 height 10
checkbox input "true"
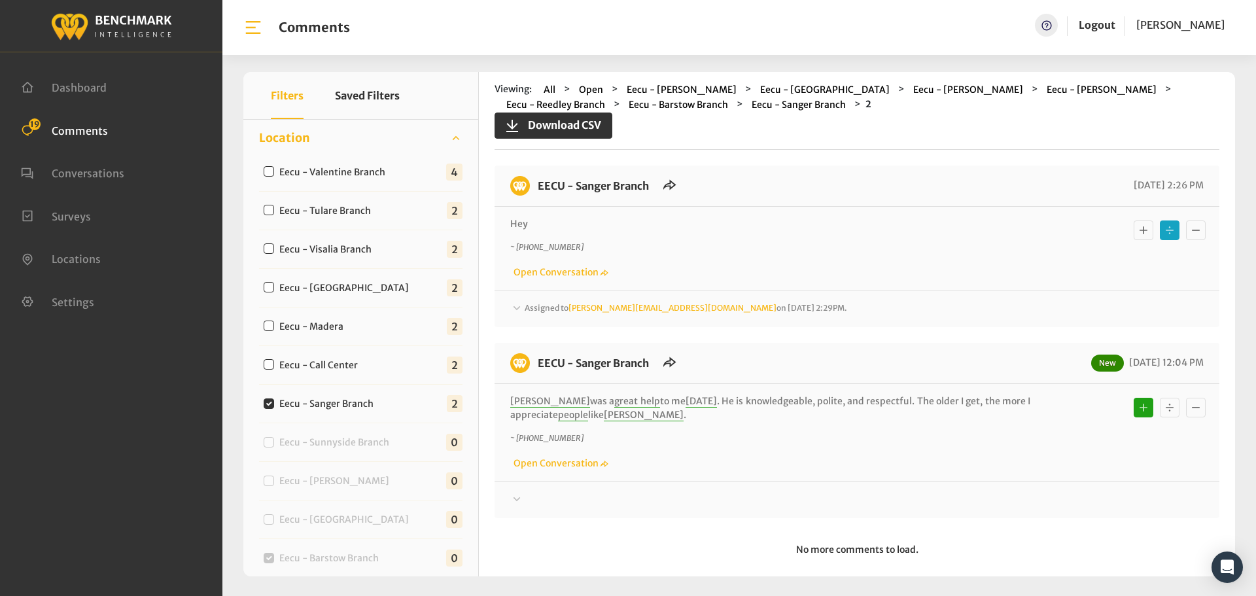
click at [747, 317] on div at bounding box center [857, 309] width 694 height 16
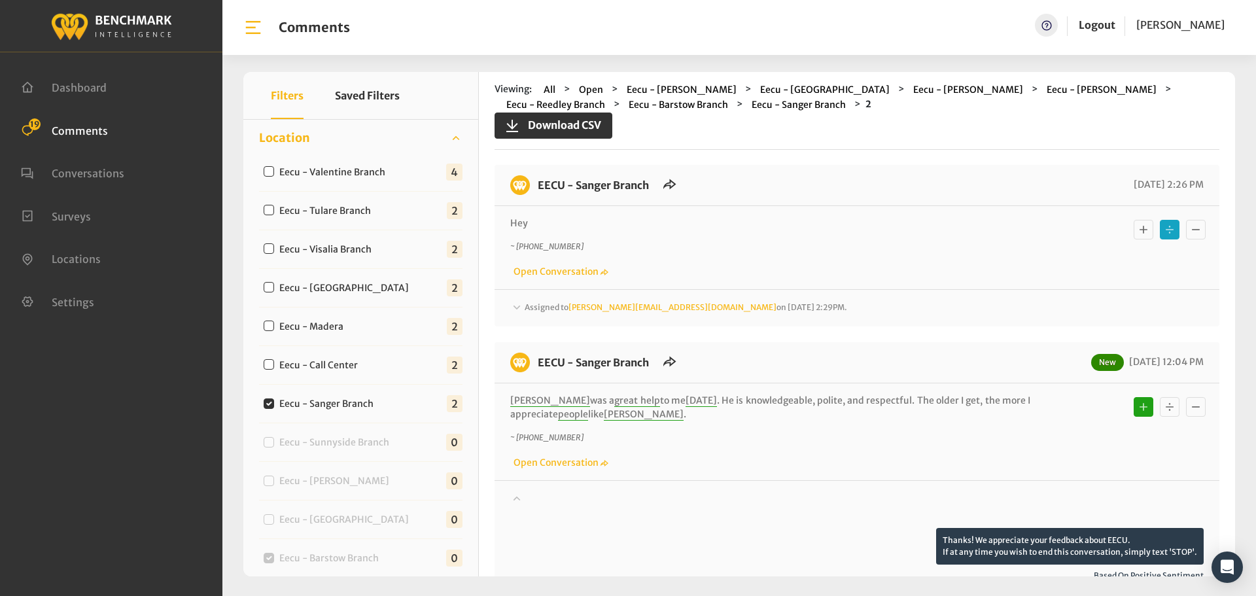
scroll to position [0, 0]
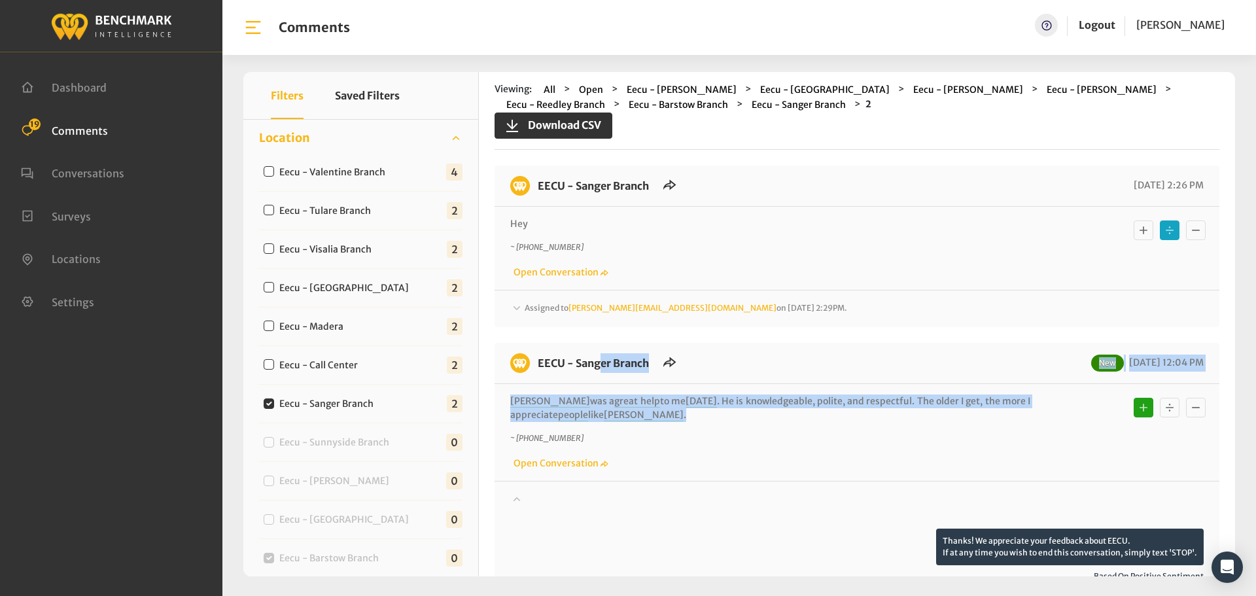
drag, startPoint x: 594, startPoint y: 417, endPoint x: 540, endPoint y: 372, distance: 70.5
click at [540, 372] on div "EECU - Sanger Branch New [DATE] 12:04 PM [PERSON_NAME] was a great help to me […" at bounding box center [857, 561] width 725 height 437
copy div "EECU - Sanger Branch New [DATE] 12:04 PM [PERSON_NAME] was a great help to me […"
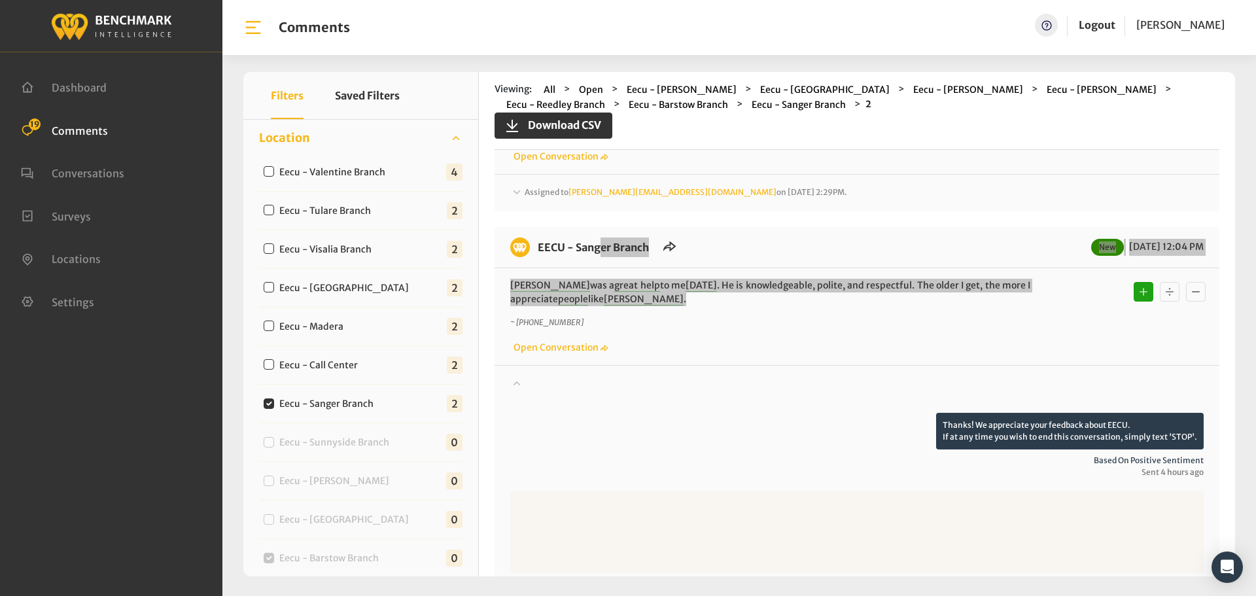
scroll to position [262, 0]
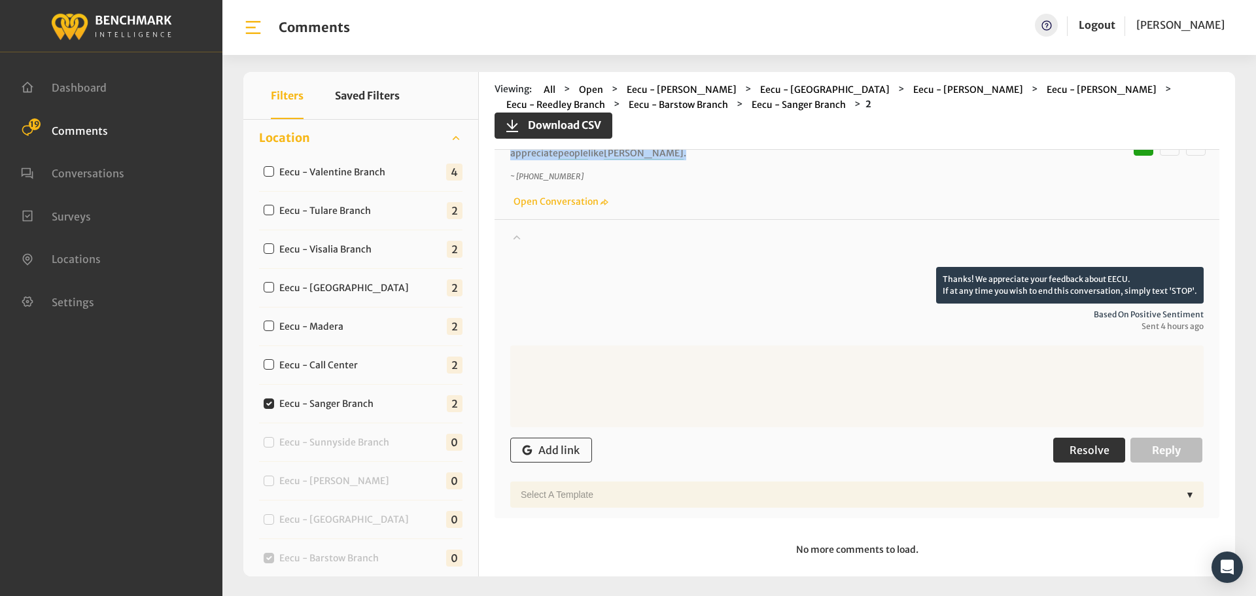
click at [1084, 450] on span "Resolve" at bounding box center [1090, 450] width 40 height 13
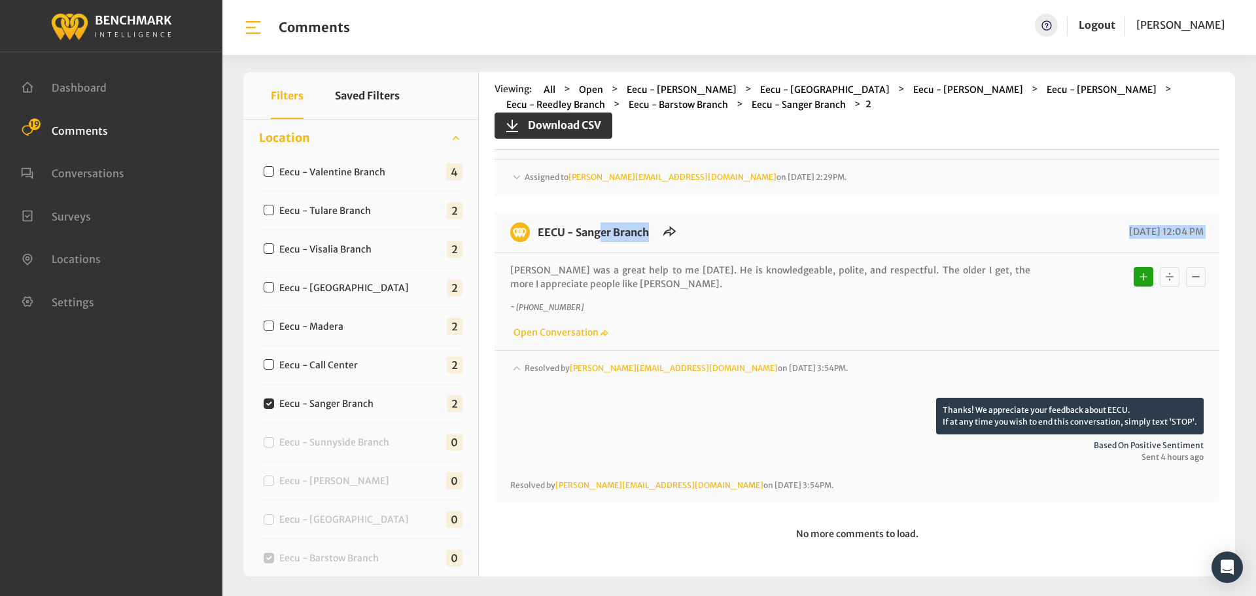
scroll to position [131, 0]
click at [316, 365] on label "Eecu - Call Center" at bounding box center [322, 366] width 94 height 14
click at [274, 365] on input "Eecu - Call Center" at bounding box center [269, 364] width 10 height 10
checkbox input "true"
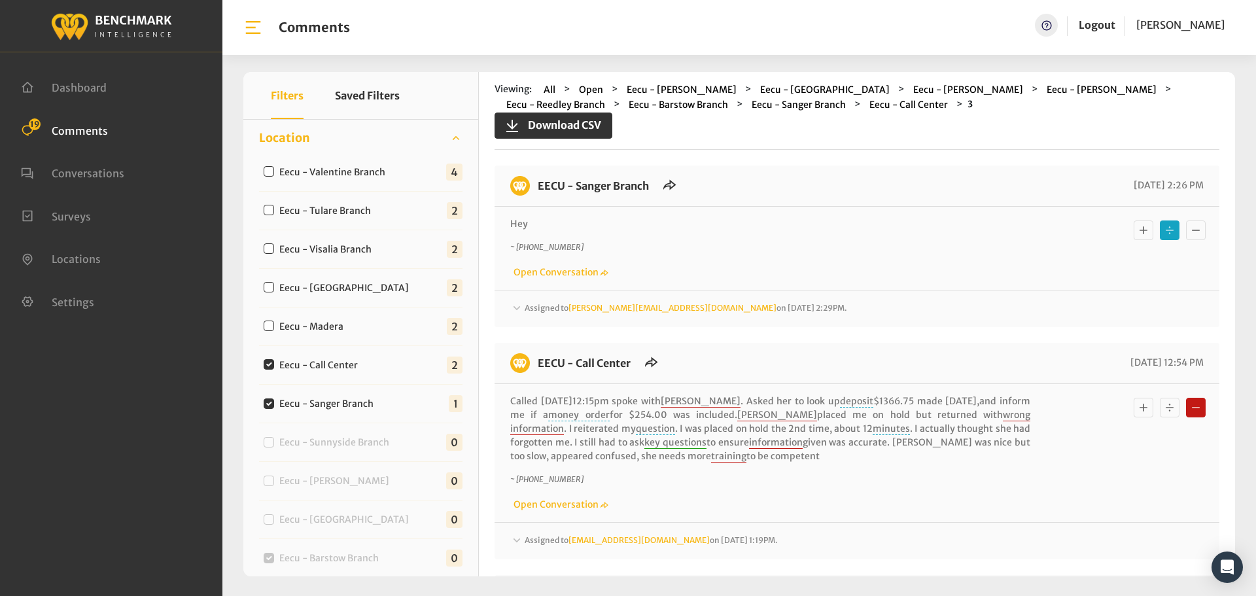
click at [264, 402] on input "Eecu - Sanger Branch" at bounding box center [269, 404] width 10 height 10
checkbox input "false"
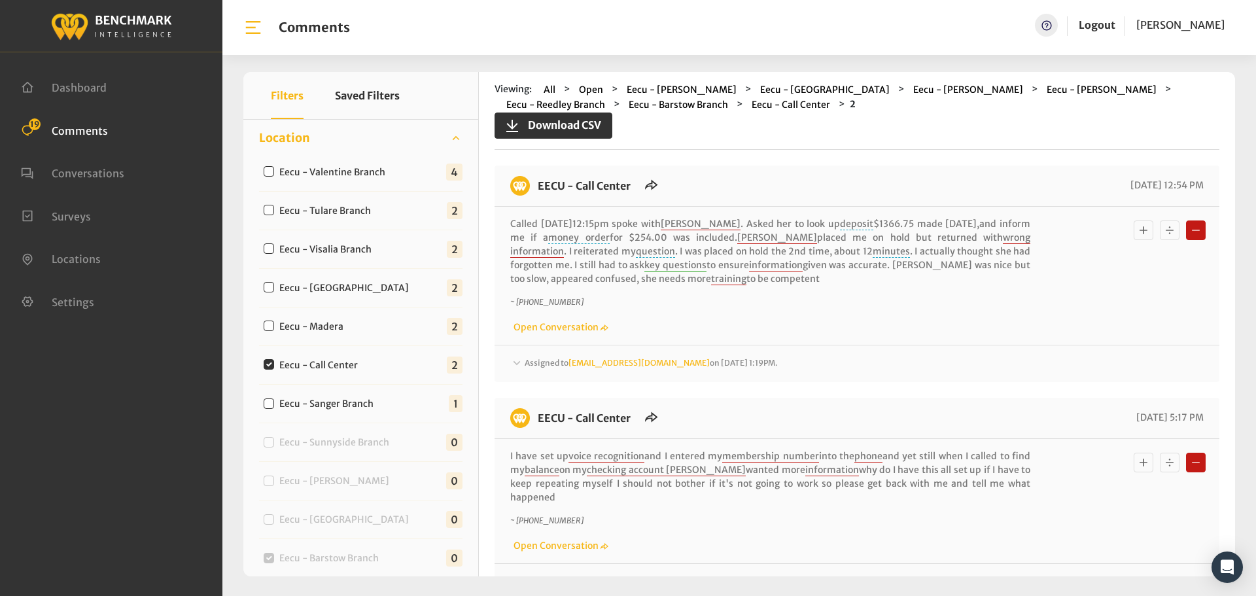
click at [821, 362] on div "Assigned to [EMAIL_ADDRESS][DOMAIN_NAME] on [DATE] 1:19PM." at bounding box center [857, 364] width 694 height 16
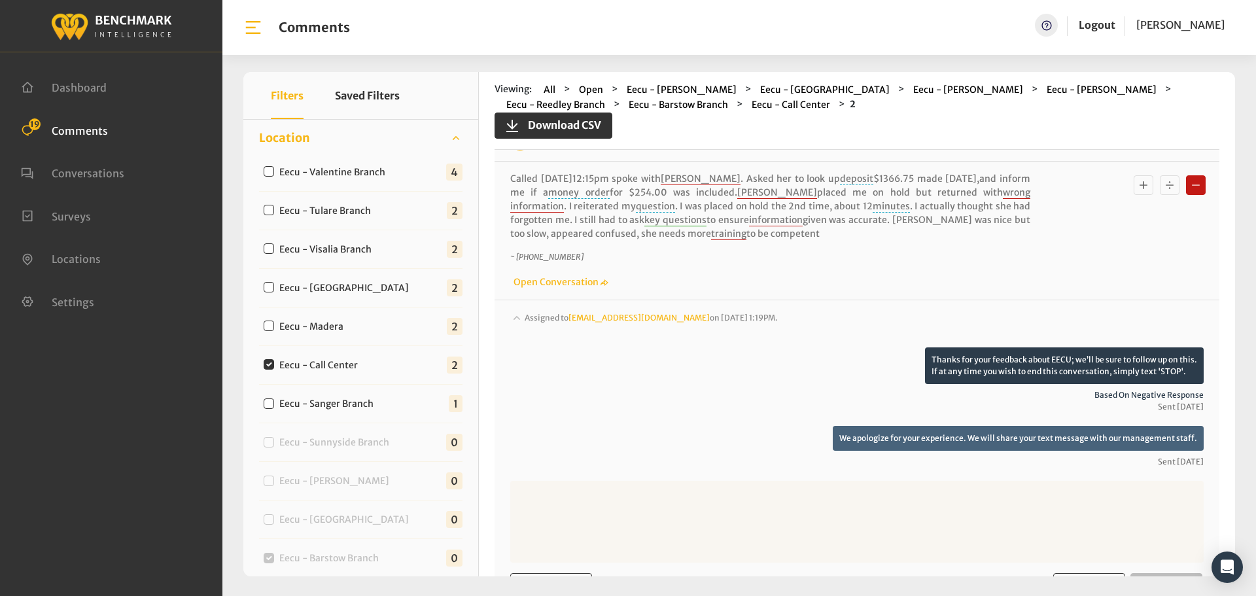
scroll to position [262, 0]
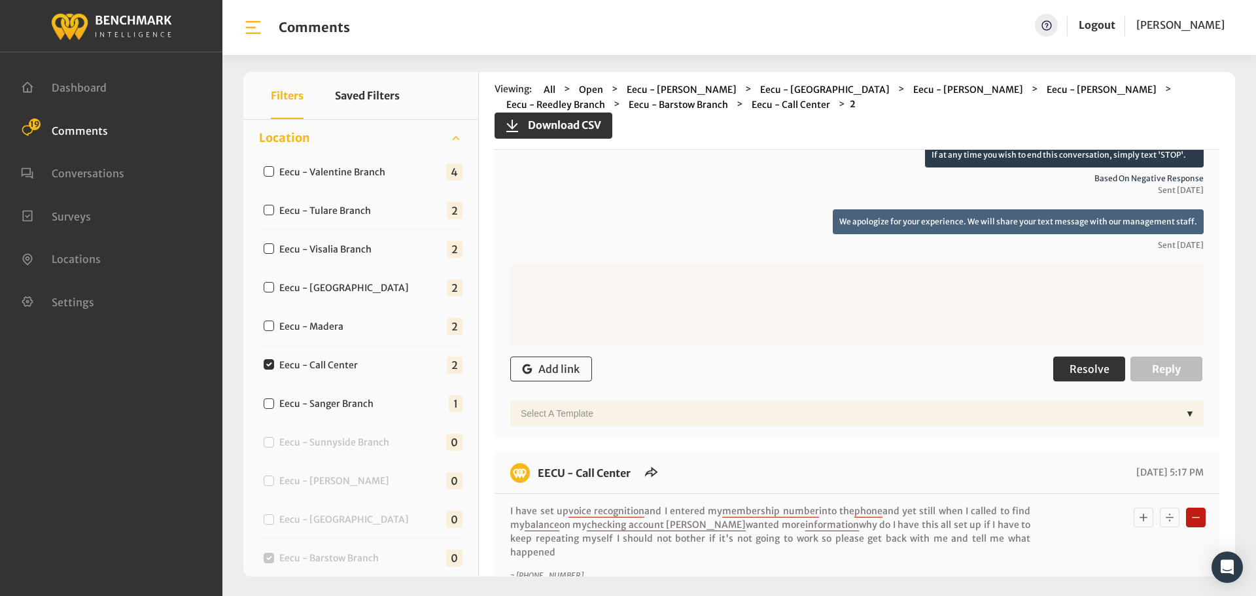
click at [1064, 361] on button "Resolve" at bounding box center [1090, 369] width 72 height 25
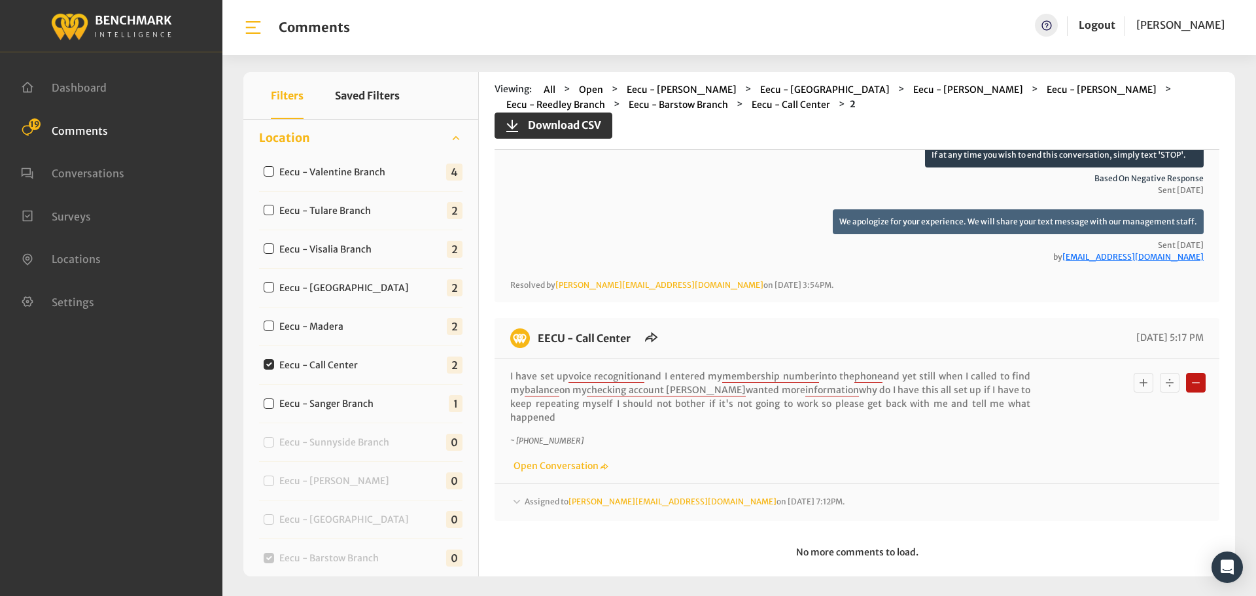
click at [1013, 484] on div "Assigned to [PERSON_NAME][EMAIL_ADDRESS][DOMAIN_NAME] on [DATE] 7:12PM. Thanks …" at bounding box center [857, 497] width 725 height 27
click at [1017, 131] on div "Assigned to [PERSON_NAME][EMAIL_ADDRESS][DOMAIN_NAME] on [DATE] 7:12PM." at bounding box center [857, 112] width 694 height 37
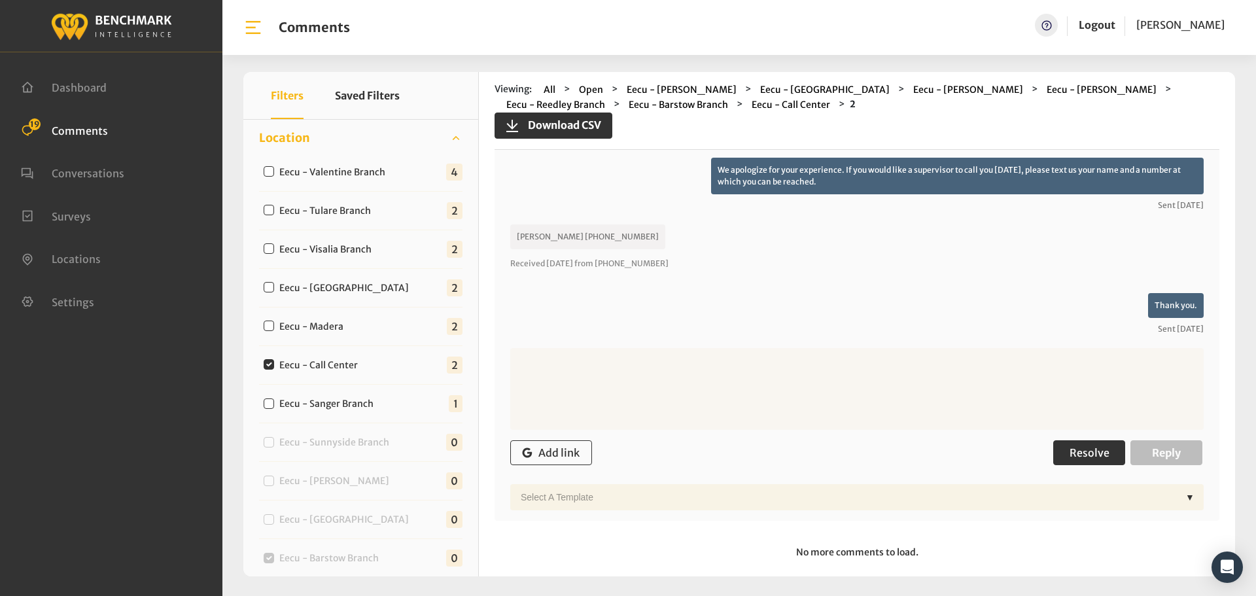
click at [1055, 440] on button "Resolve" at bounding box center [1090, 452] width 72 height 25
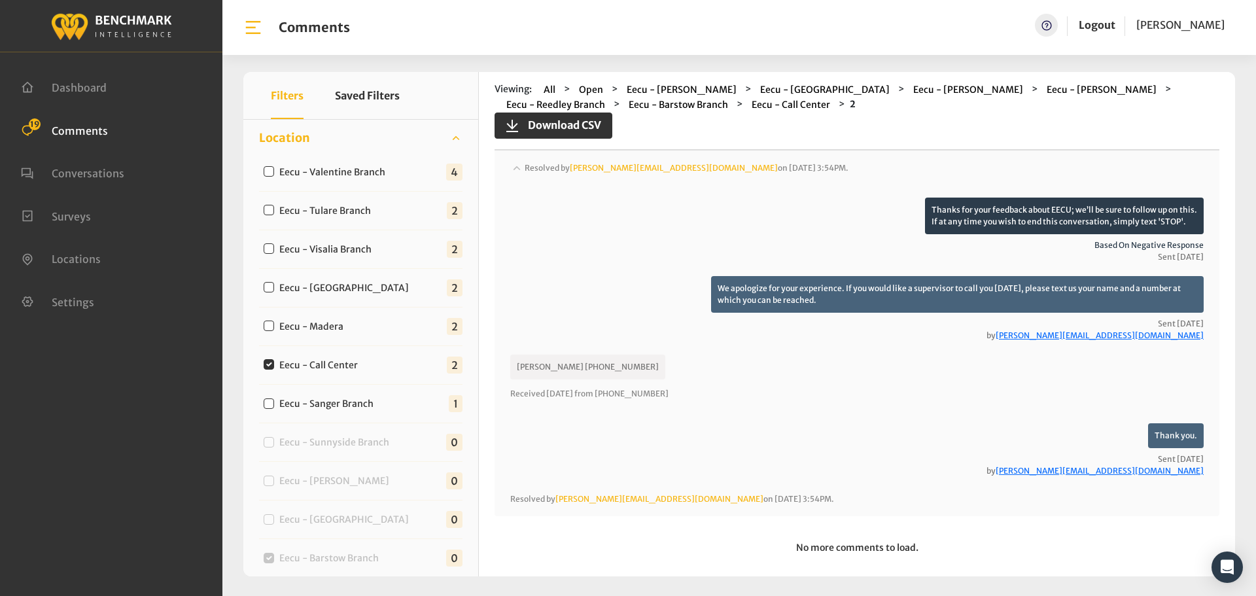
click at [283, 331] on label "Eecu - Madera" at bounding box center [314, 327] width 79 height 14
click at [274, 331] on input "Eecu - Madera" at bounding box center [269, 326] width 10 height 10
checkbox input "true"
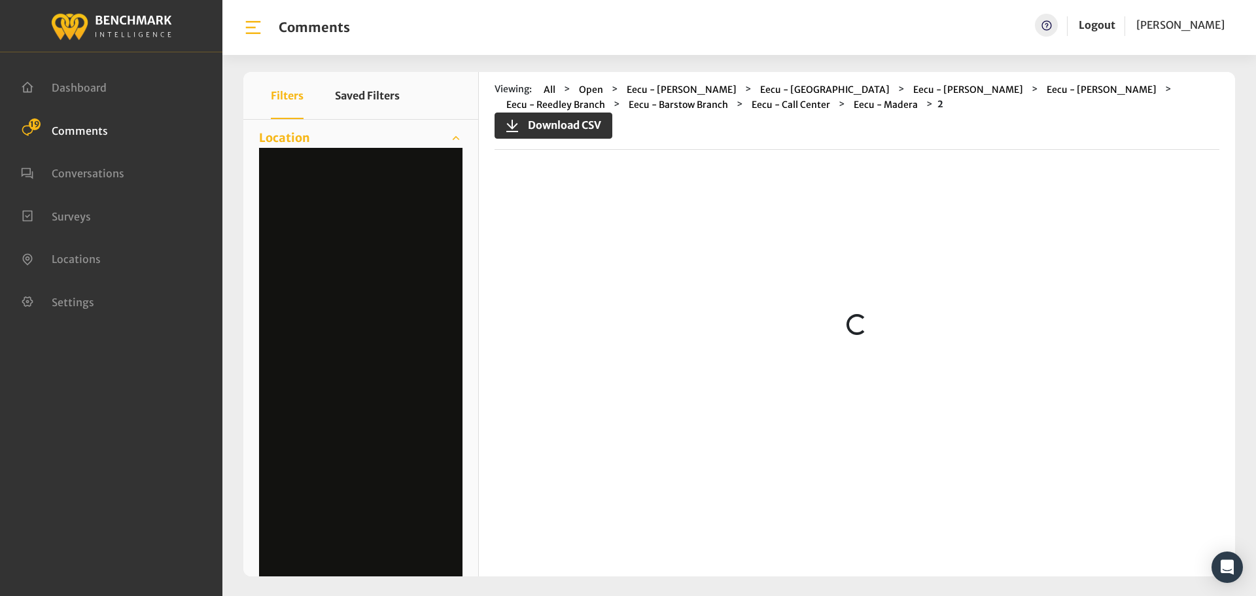
scroll to position [0, 0]
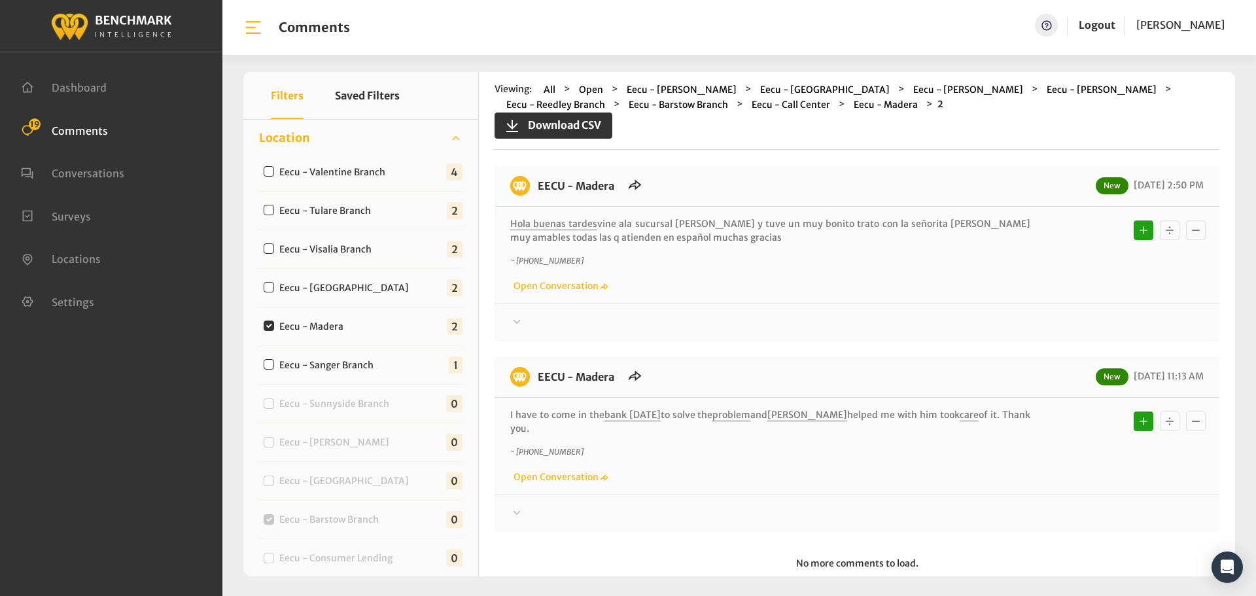
drag, startPoint x: 1004, startPoint y: 413, endPoint x: 526, endPoint y: 185, distance: 529.5
click at [526, 185] on div "EECU - Madera New [DATE] 2:50 PM Hola buenas tardes vine ala sucursal [PERSON_N…" at bounding box center [857, 349] width 725 height 366
copy div "EECU - Madera New [DATE] 2:50 PM Hola buenas tardes vine ala sucursal [PERSON_N…"
click at [1033, 323] on div at bounding box center [857, 323] width 694 height 16
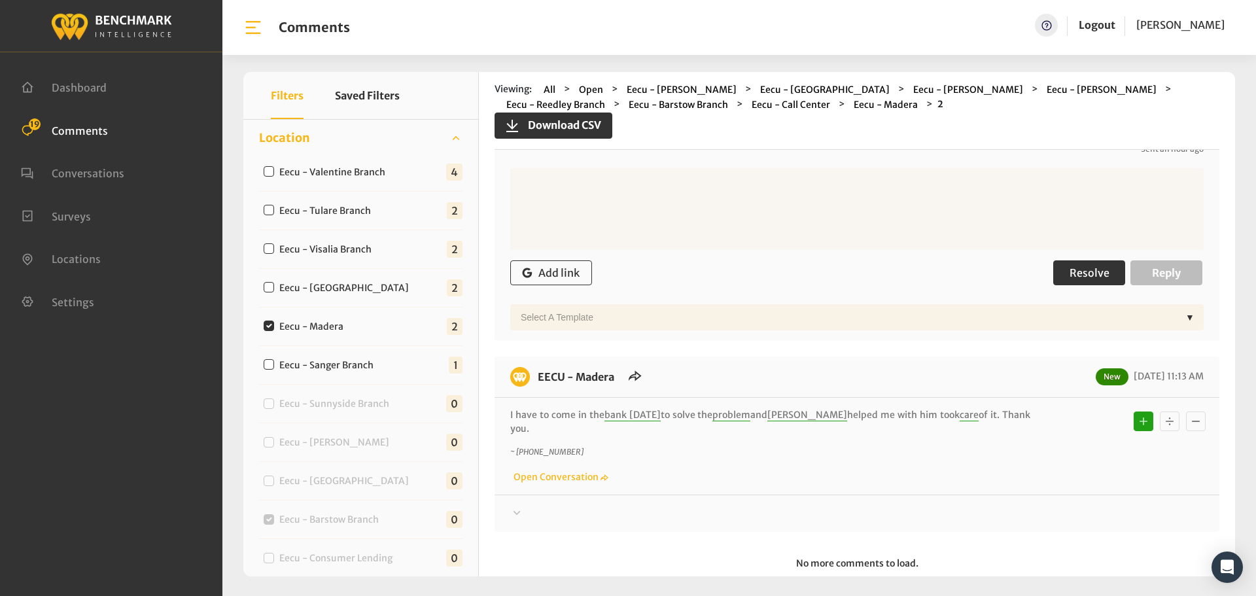
click at [1080, 273] on span "Resolve" at bounding box center [1090, 272] width 40 height 13
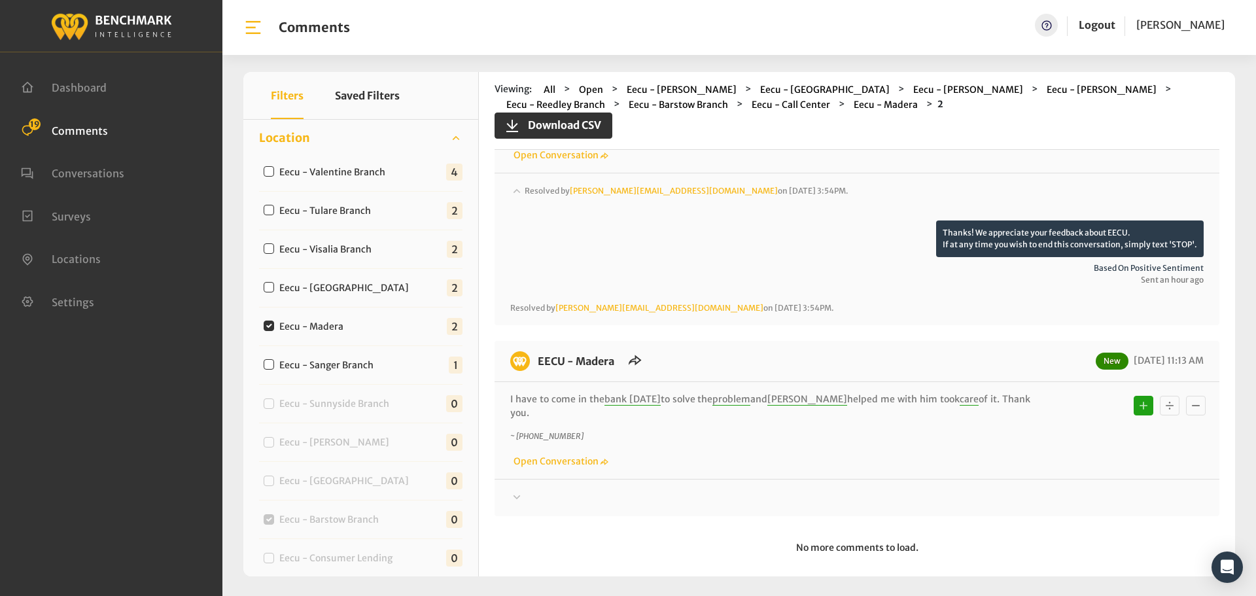
click at [1023, 221] on div at bounding box center [857, 202] width 694 height 37
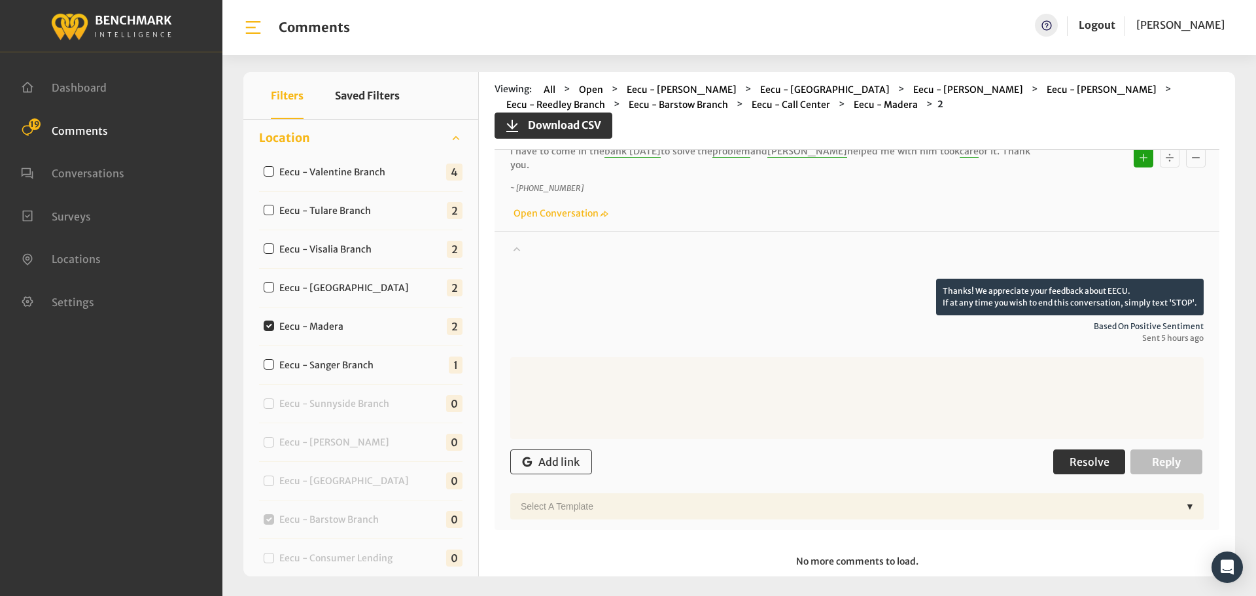
click at [1069, 450] on button "Resolve" at bounding box center [1090, 462] width 72 height 25
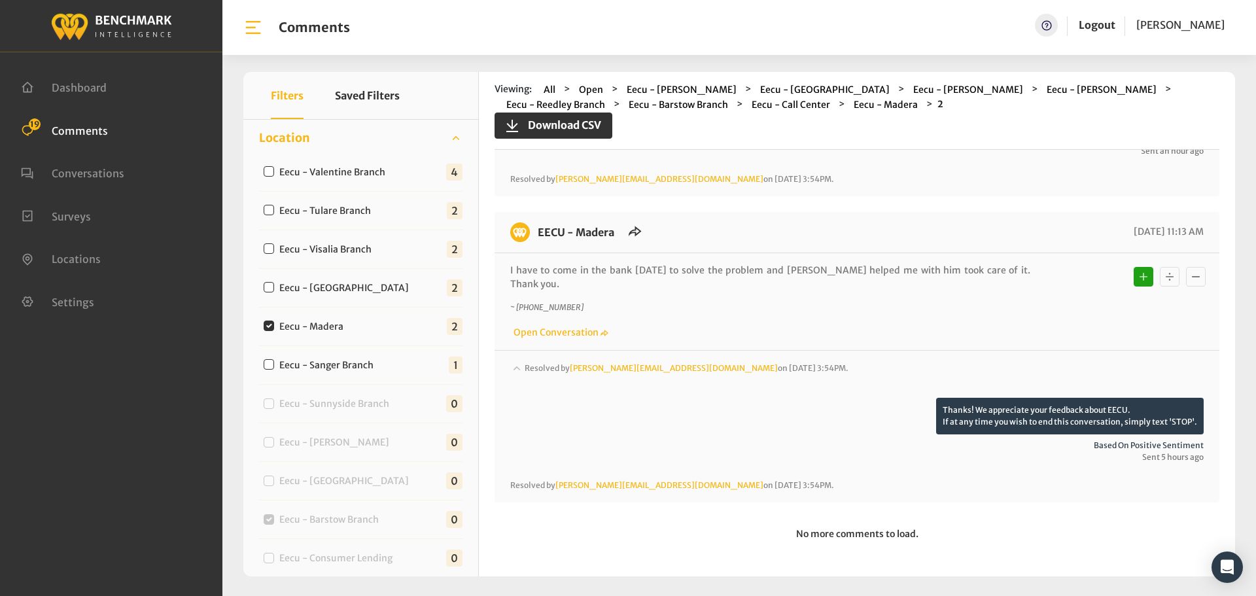
scroll to position [246, 0]
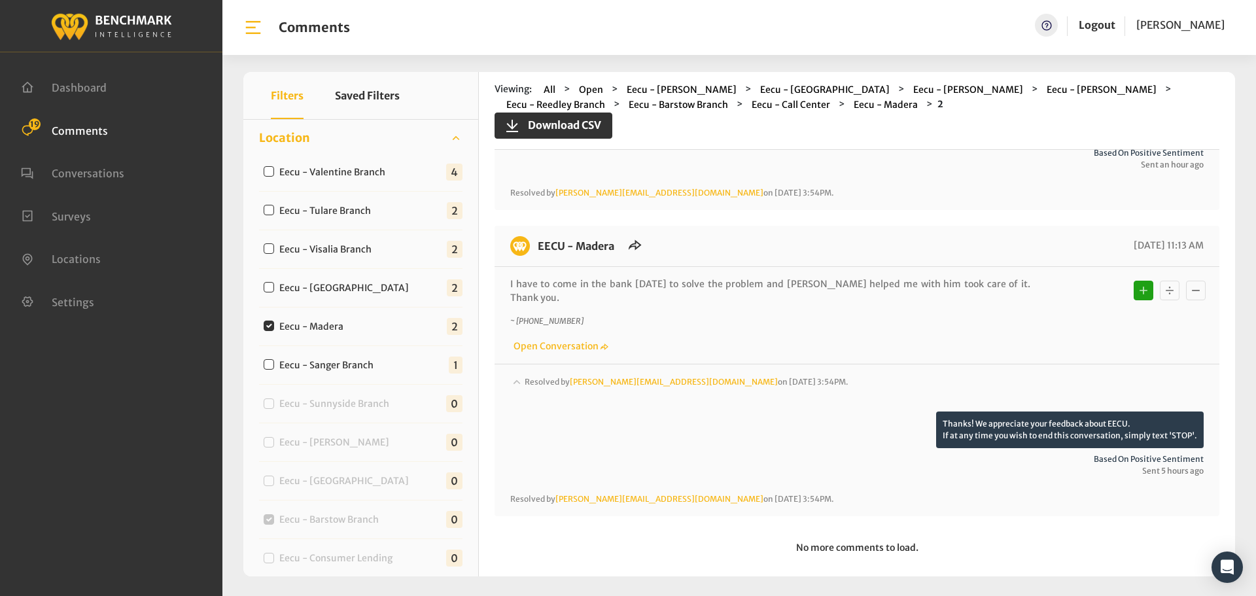
click at [353, 291] on label "Eecu - [GEOGRAPHIC_DATA]" at bounding box center [347, 288] width 145 height 14
click at [274, 291] on input "Eecu - [GEOGRAPHIC_DATA]" at bounding box center [269, 287] width 10 height 10
checkbox input "true"
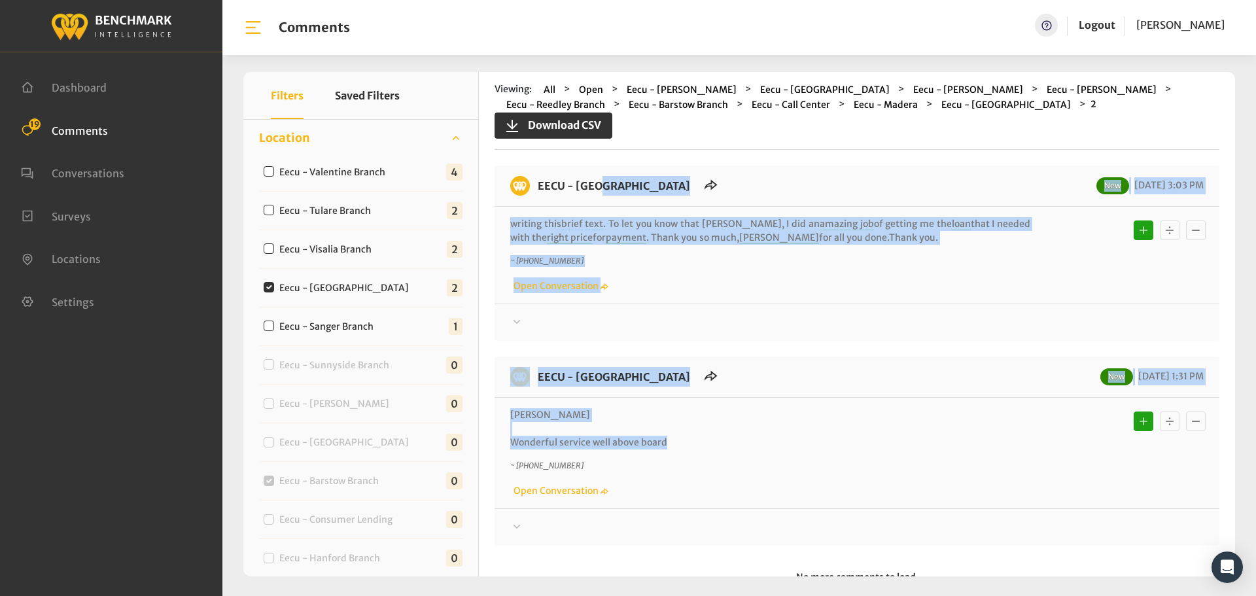
drag, startPoint x: 685, startPoint y: 439, endPoint x: 539, endPoint y: 188, distance: 290.3
click at [539, 188] on div "EECU - [GEOGRAPHIC_DATA] New [DATE] 3:03 PM writing this brief text . To let yo…" at bounding box center [857, 356] width 725 height 380
copy div "EECU - [GEOGRAPHIC_DATA] New [DATE] 3:03 PM writing this brief text . To let yo…"
click at [1061, 325] on div at bounding box center [857, 323] width 694 height 16
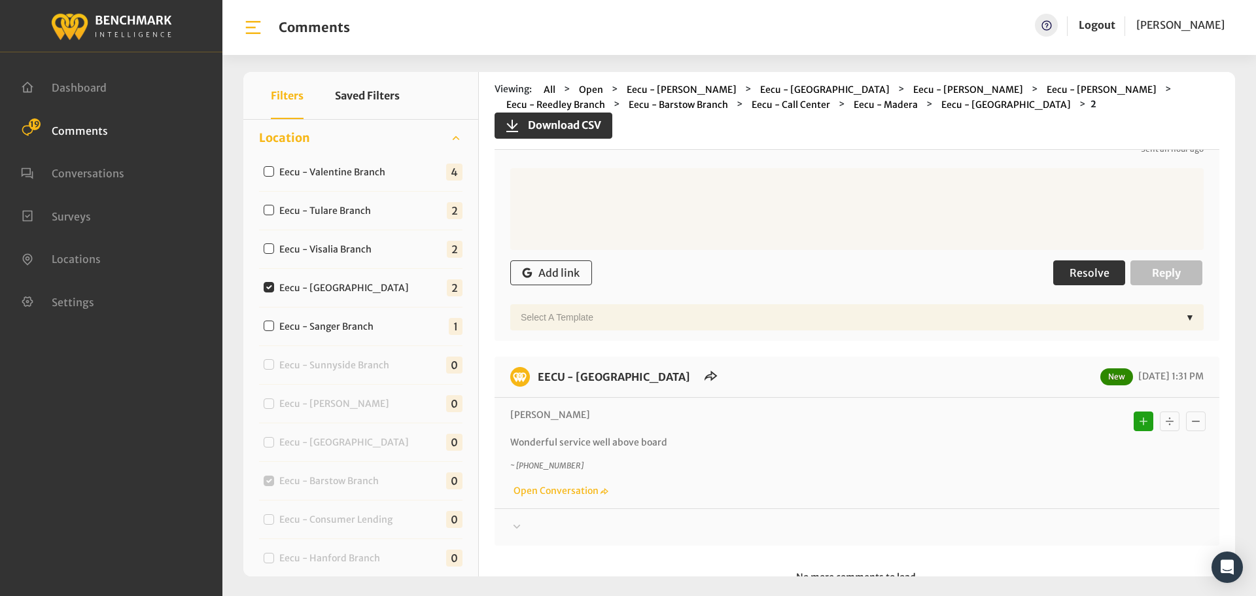
click at [1083, 273] on span "Resolve" at bounding box center [1090, 272] width 40 height 13
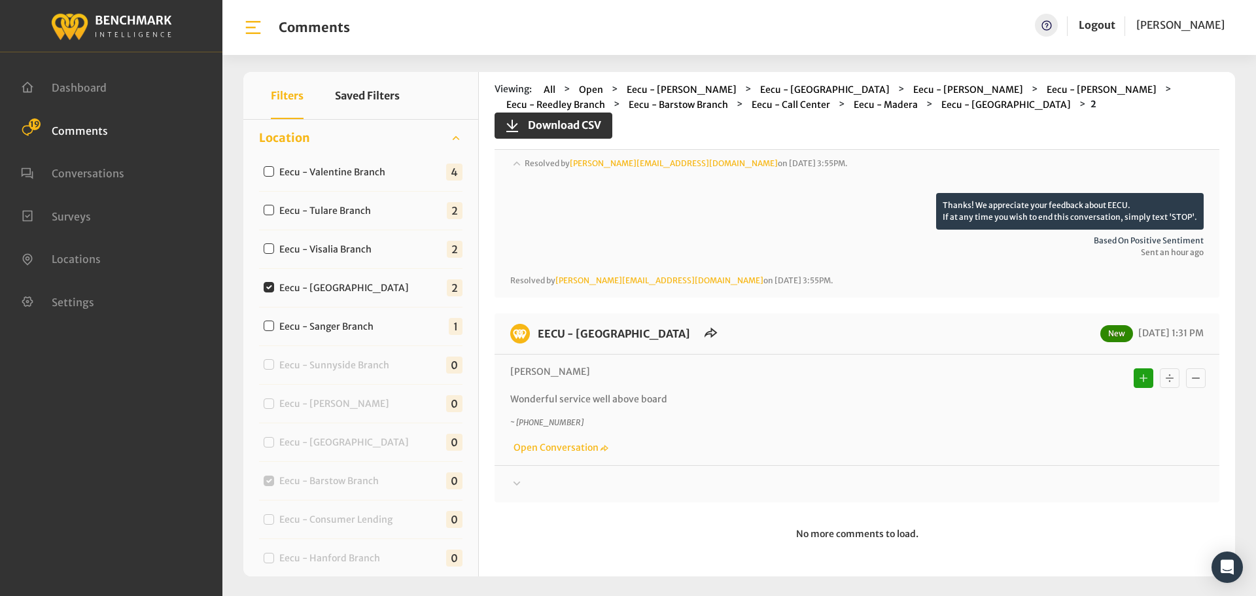
click at [1027, 470] on div "Thanks! We appreciate your feedback about EECU. If at any time you wish to end …" at bounding box center [857, 478] width 725 height 27
click at [1043, 193] on div at bounding box center [857, 174] width 694 height 37
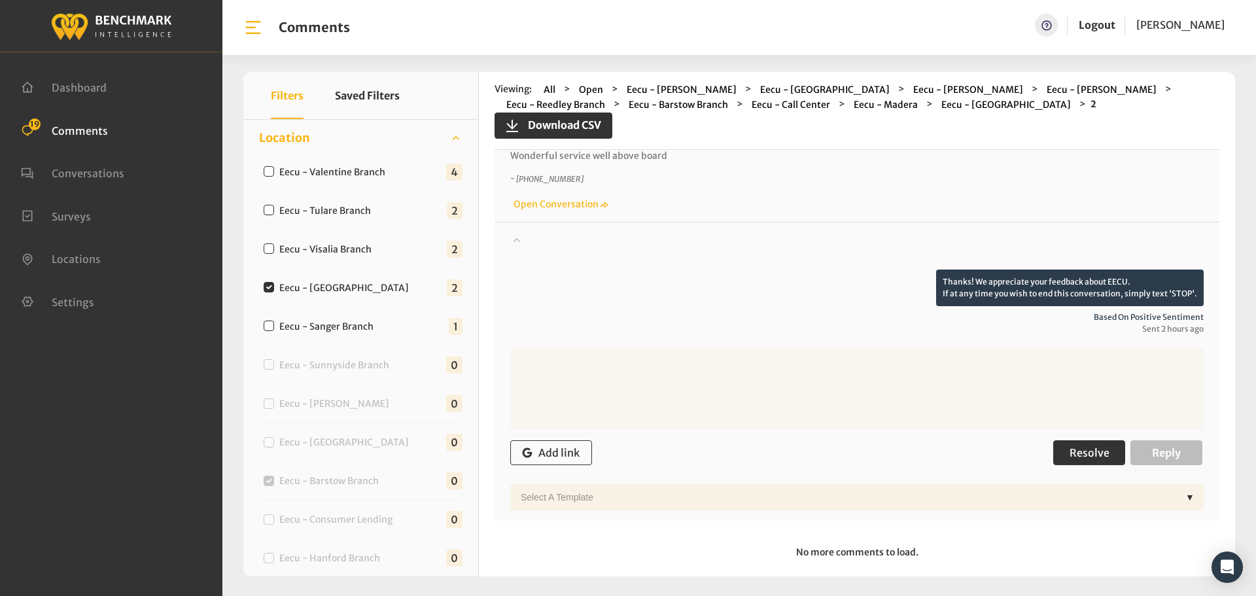
click at [1095, 460] on button "Resolve" at bounding box center [1090, 452] width 72 height 25
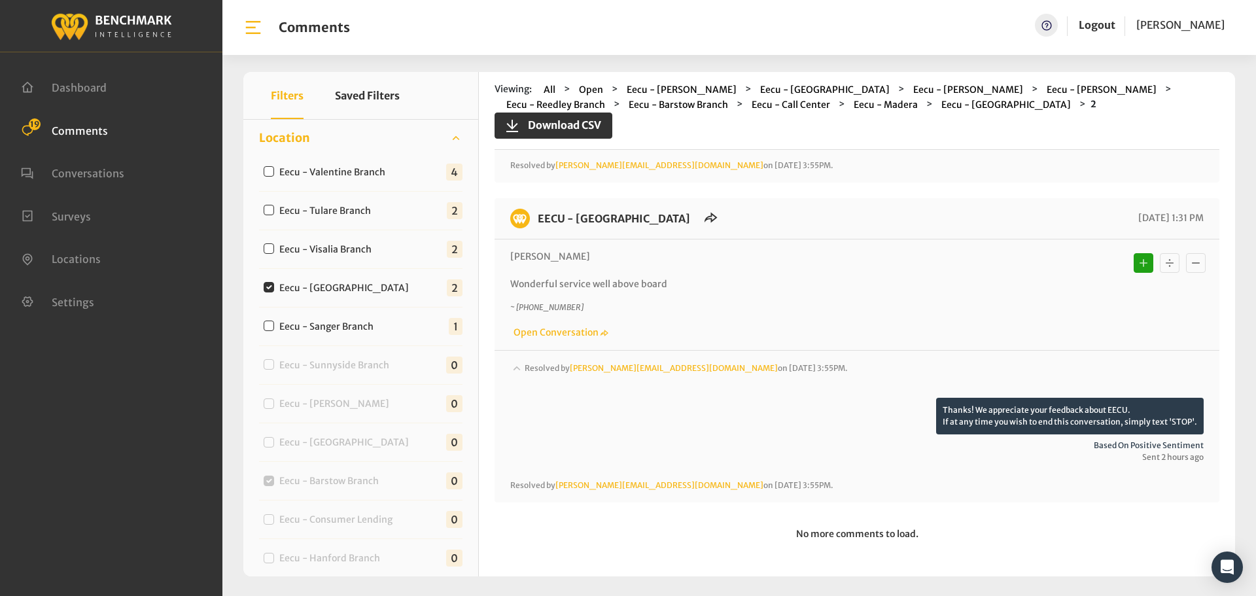
click at [328, 248] on label "Eecu - Visalia Branch" at bounding box center [328, 250] width 107 height 14
click at [274, 248] on input "Eecu - Visalia Branch" at bounding box center [269, 248] width 10 height 10
checkbox input "true"
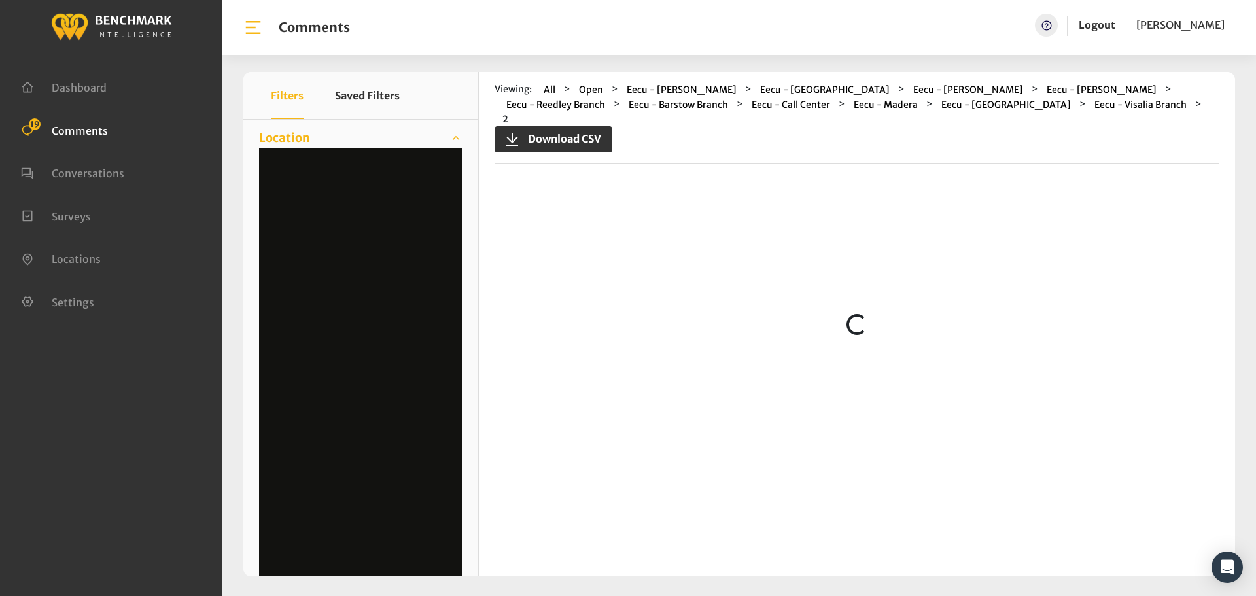
scroll to position [0, 0]
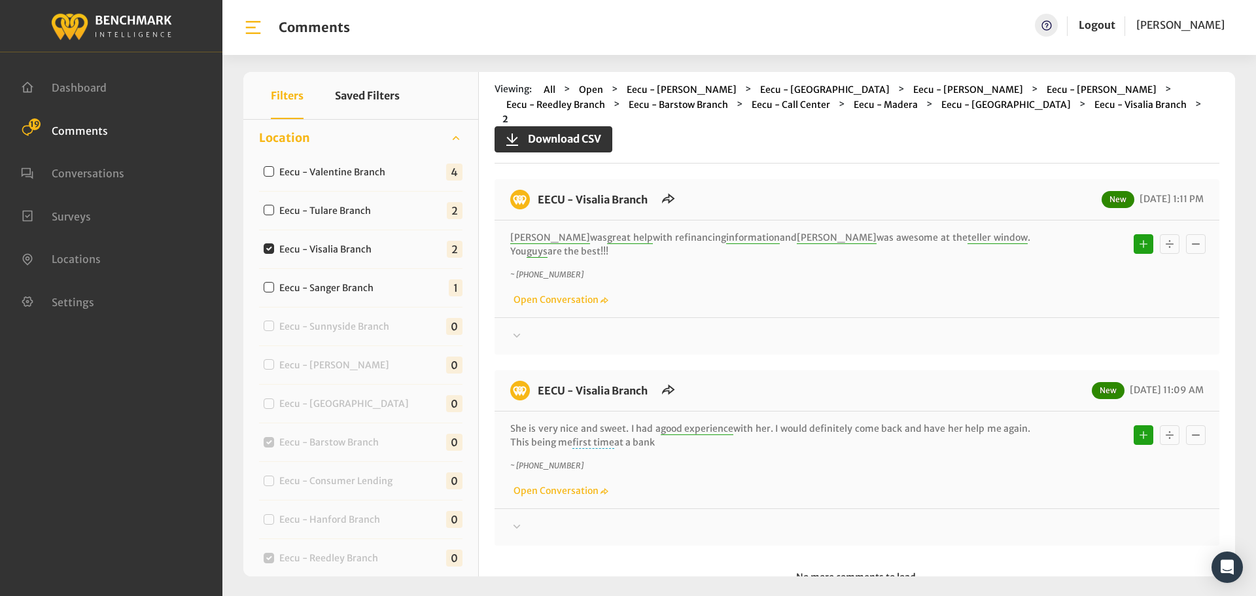
drag, startPoint x: 656, startPoint y: 425, endPoint x: 539, endPoint y: 186, distance: 266.0
click at [539, 186] on div "EECU - Visalia Branch New [DATE] 1:11 PM [PERSON_NAME] was great help with refi…" at bounding box center [857, 362] width 725 height 366
copy div "EECU - Visalia Branch New [DATE] 1:11 PM [PERSON_NAME] was great help with refi…"
click at [1052, 317] on div "Thanks! We appreciate your feedback about EECU. If at any time you wish to end …" at bounding box center [857, 330] width 725 height 27
click at [1049, 328] on div at bounding box center [857, 336] width 694 height 16
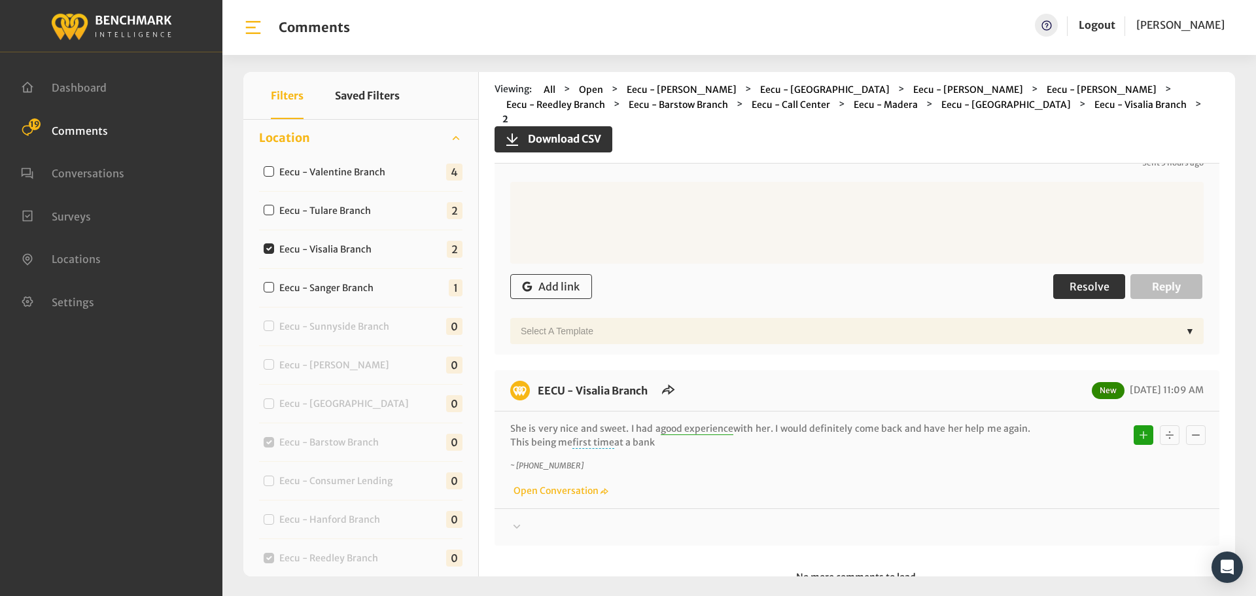
click at [1072, 282] on button "Resolve" at bounding box center [1090, 286] width 72 height 25
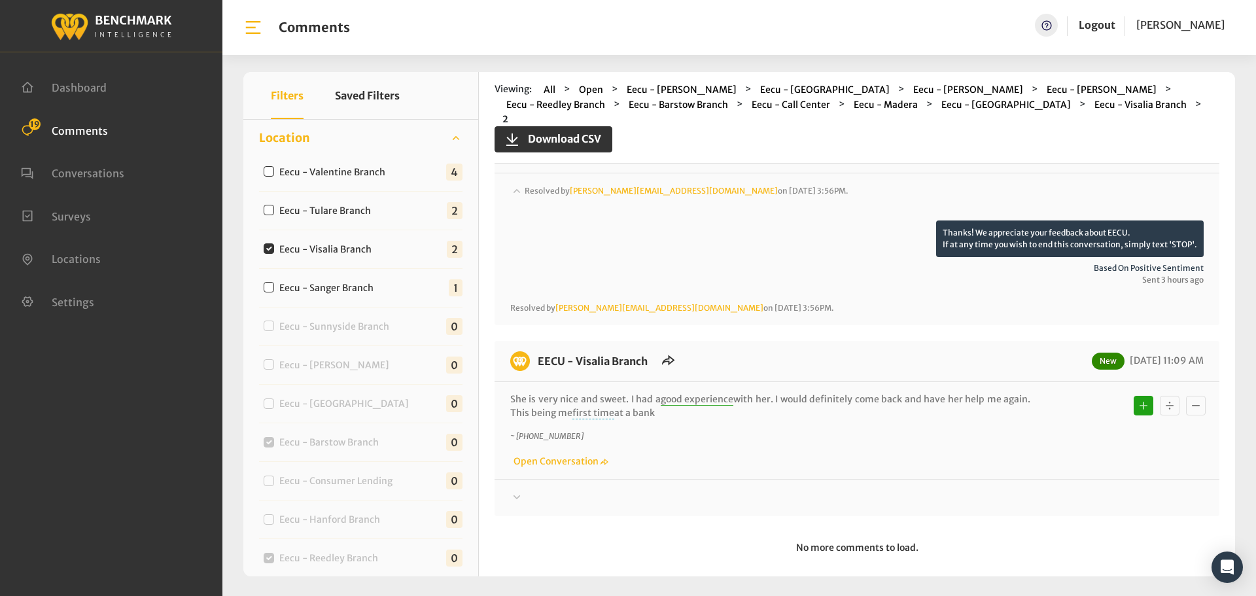
click at [1060, 221] on div at bounding box center [857, 202] width 694 height 37
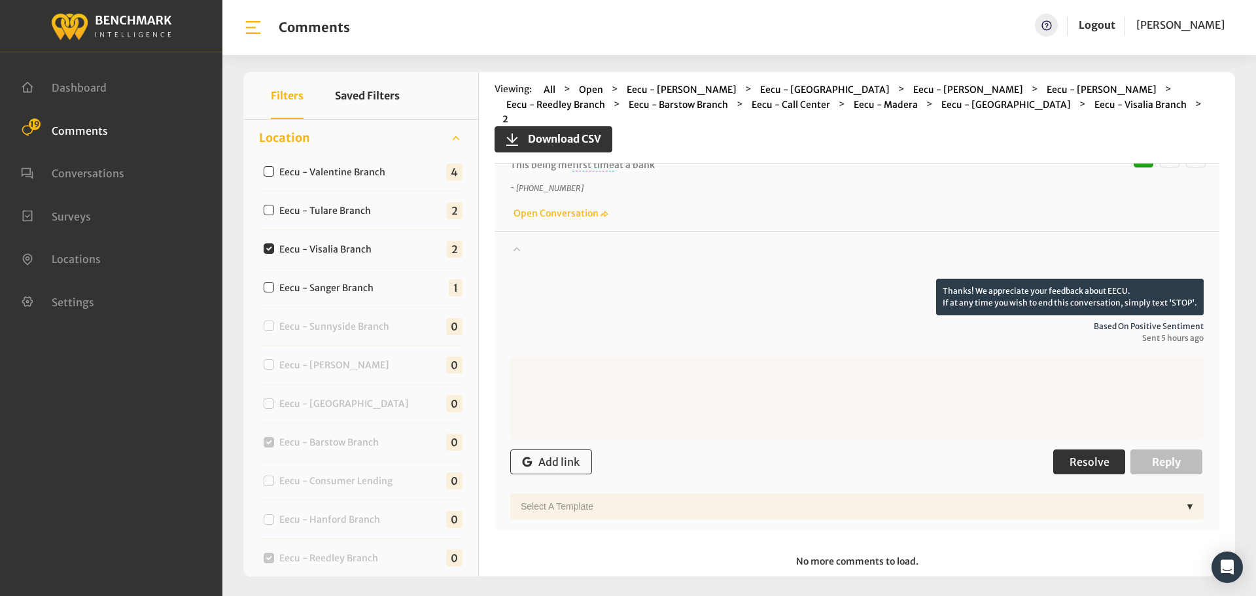
click at [1081, 455] on span "Resolve" at bounding box center [1090, 461] width 40 height 13
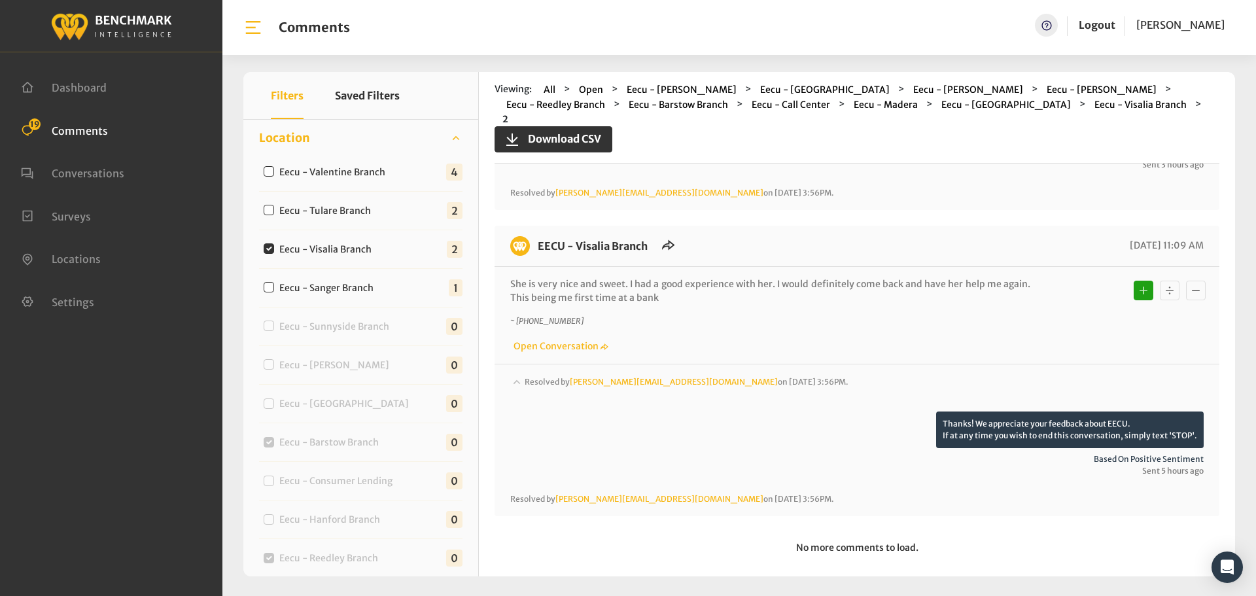
click at [339, 209] on label "Eecu - Tulare Branch" at bounding box center [328, 211] width 107 height 14
click at [274, 209] on input "Eecu - Tulare Branch" at bounding box center [269, 210] width 10 height 10
checkbox input "true"
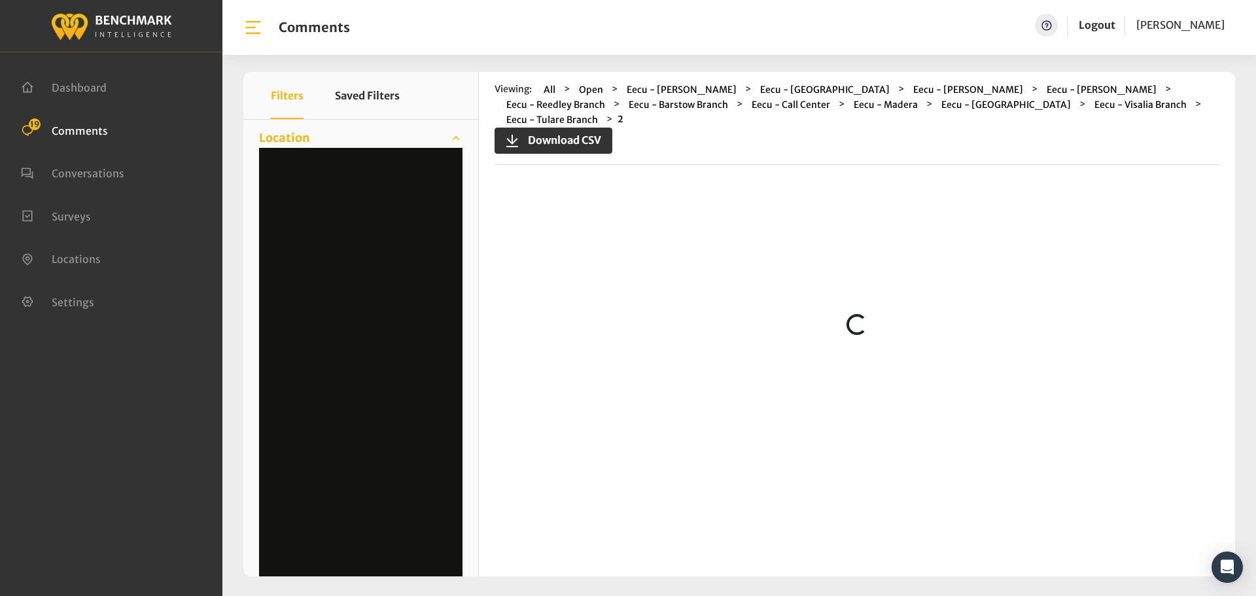
scroll to position [0, 0]
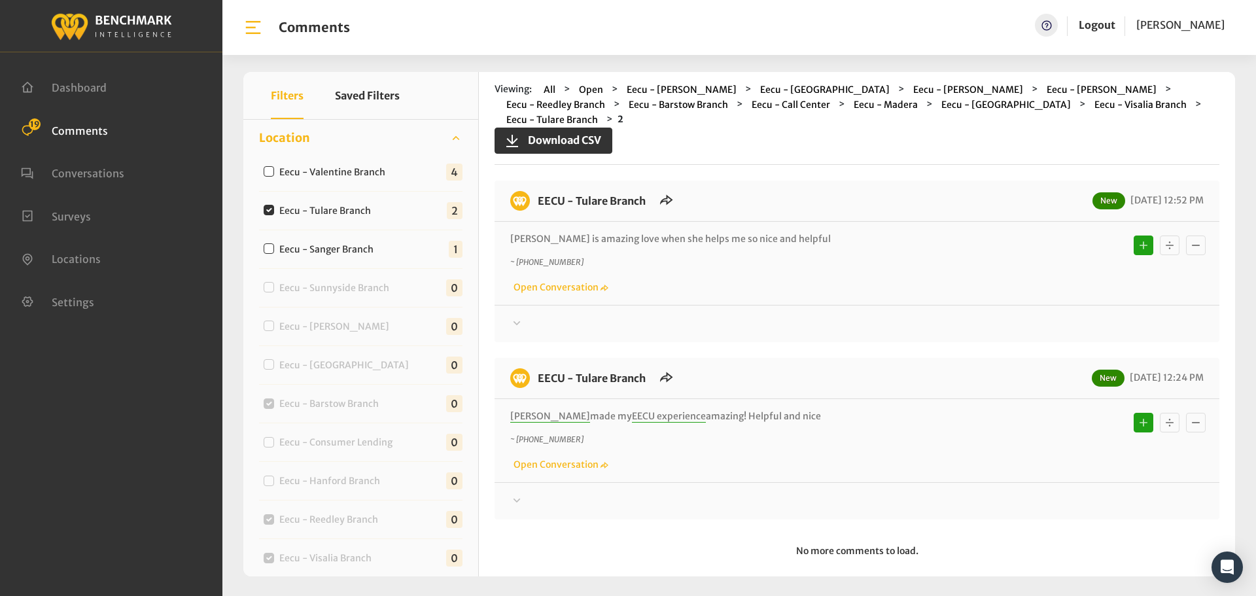
drag, startPoint x: 812, startPoint y: 399, endPoint x: 534, endPoint y: 185, distance: 351.3
click at [534, 185] on div "EECU - Tulare Branch New [DATE] 12:52 PM [PERSON_NAME] is amazing love when she…" at bounding box center [857, 350] width 725 height 339
click at [1019, 316] on div at bounding box center [857, 324] width 694 height 16
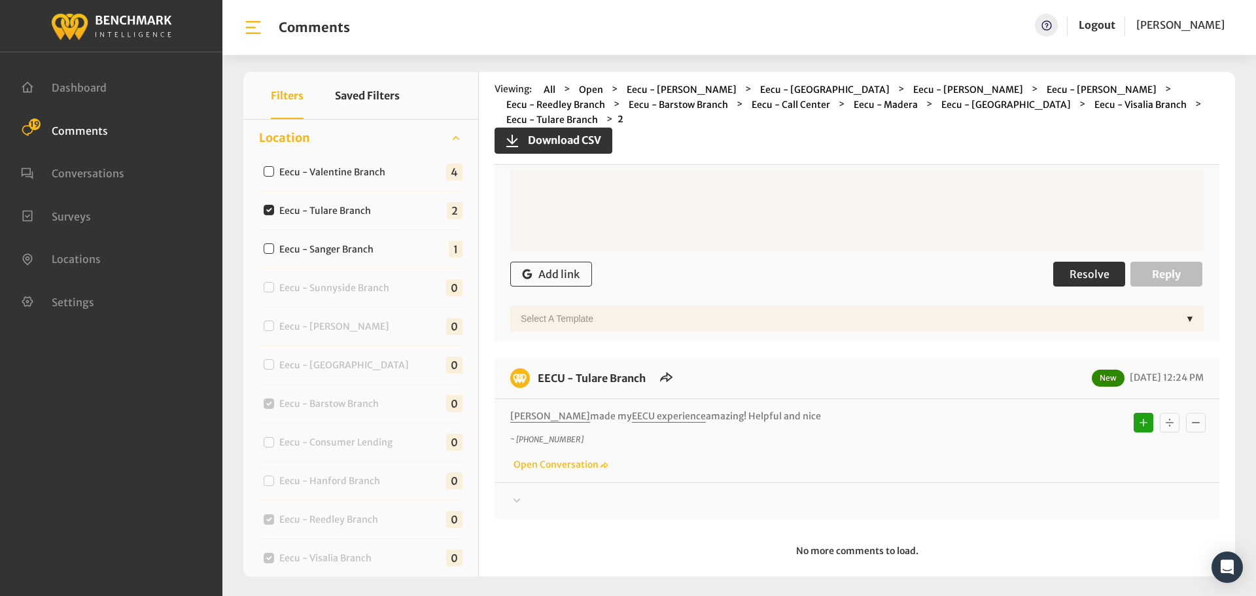
click at [1077, 268] on span "Resolve" at bounding box center [1090, 274] width 40 height 13
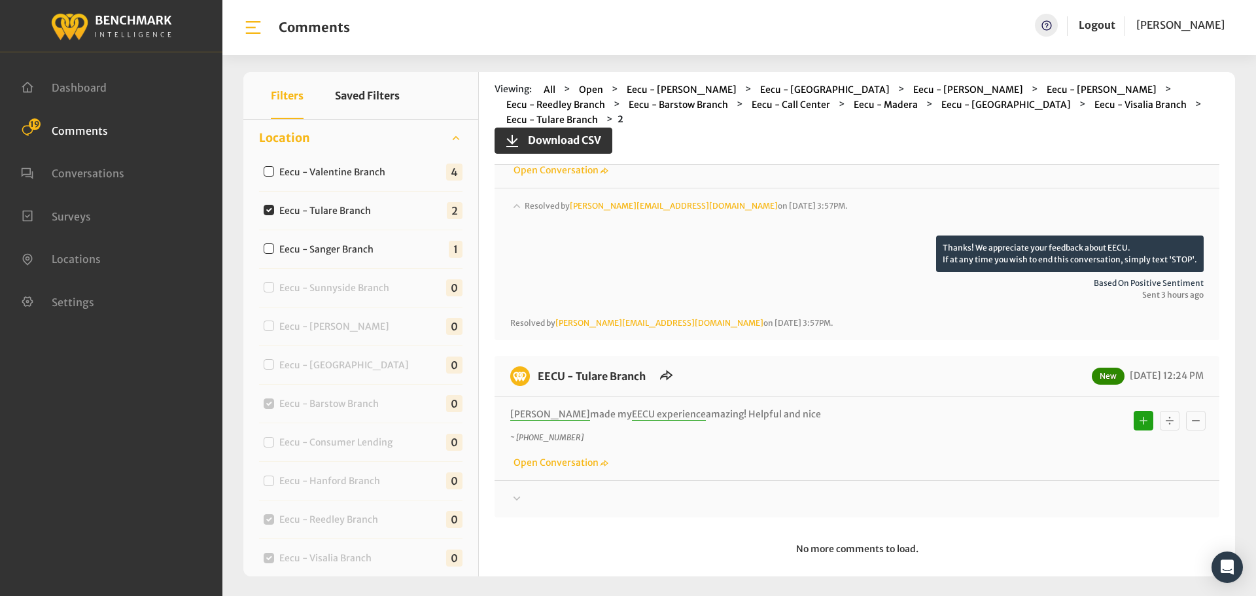
click at [1046, 236] on div at bounding box center [857, 217] width 694 height 37
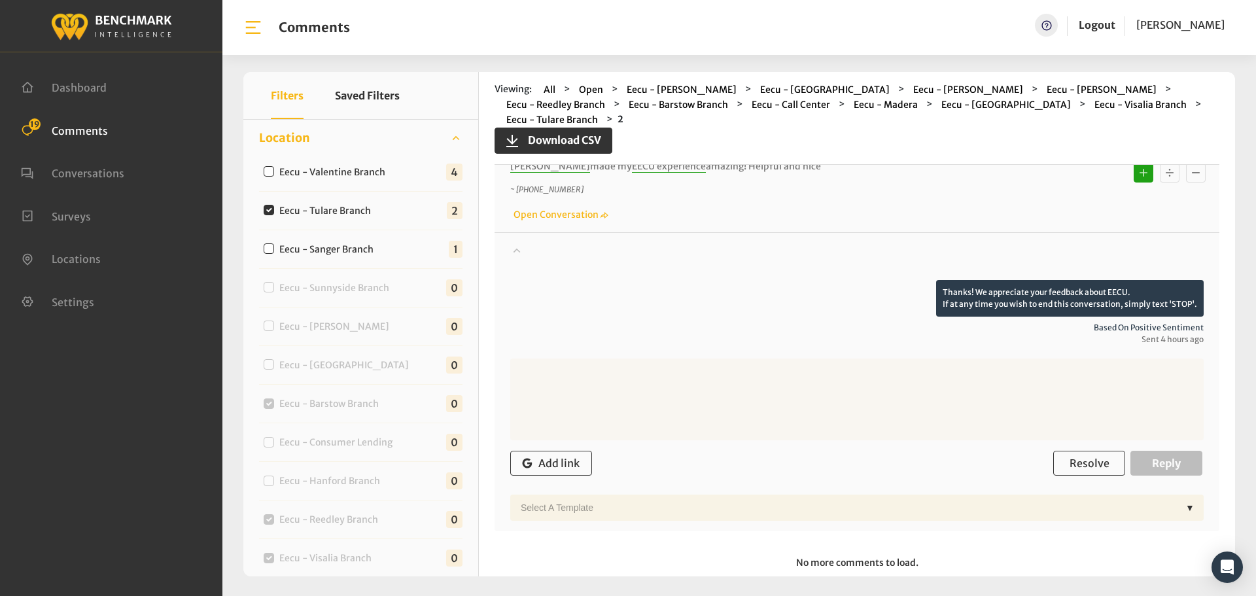
click at [1068, 462] on div "Add link Resolve Reply" at bounding box center [857, 463] width 694 height 39
click at [1071, 457] on span "Resolve" at bounding box center [1090, 463] width 40 height 13
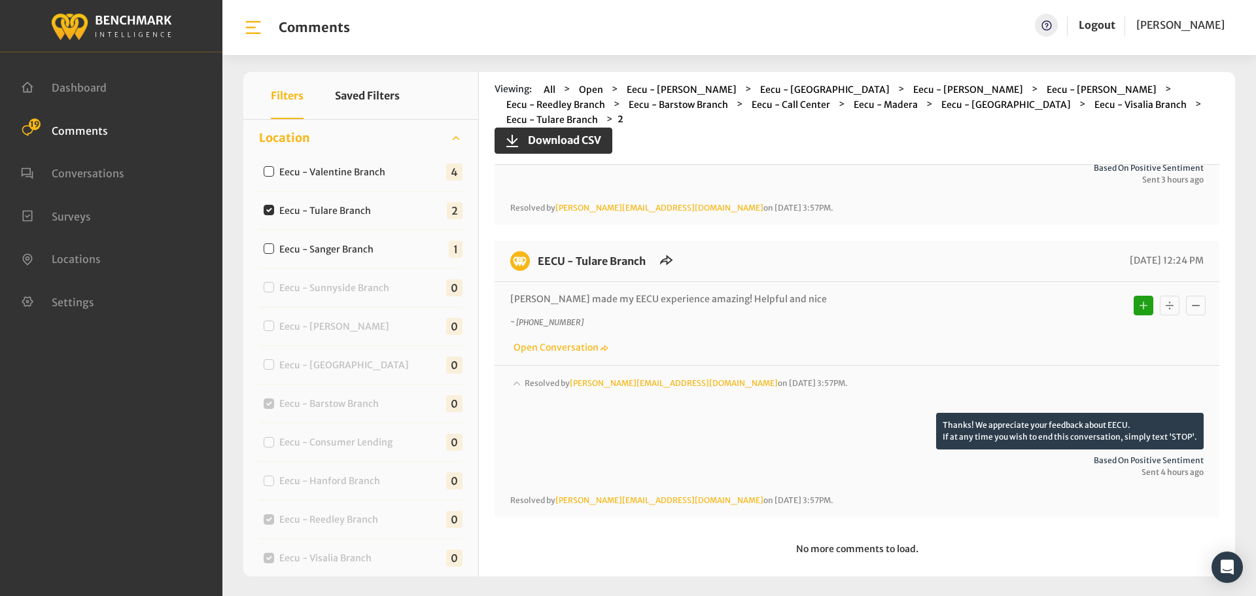
click at [340, 173] on label "Eecu - Valentine Branch" at bounding box center [335, 173] width 121 height 14
click at [274, 173] on input "Eecu - Valentine Branch" at bounding box center [269, 171] width 10 height 10
checkbox input "true"
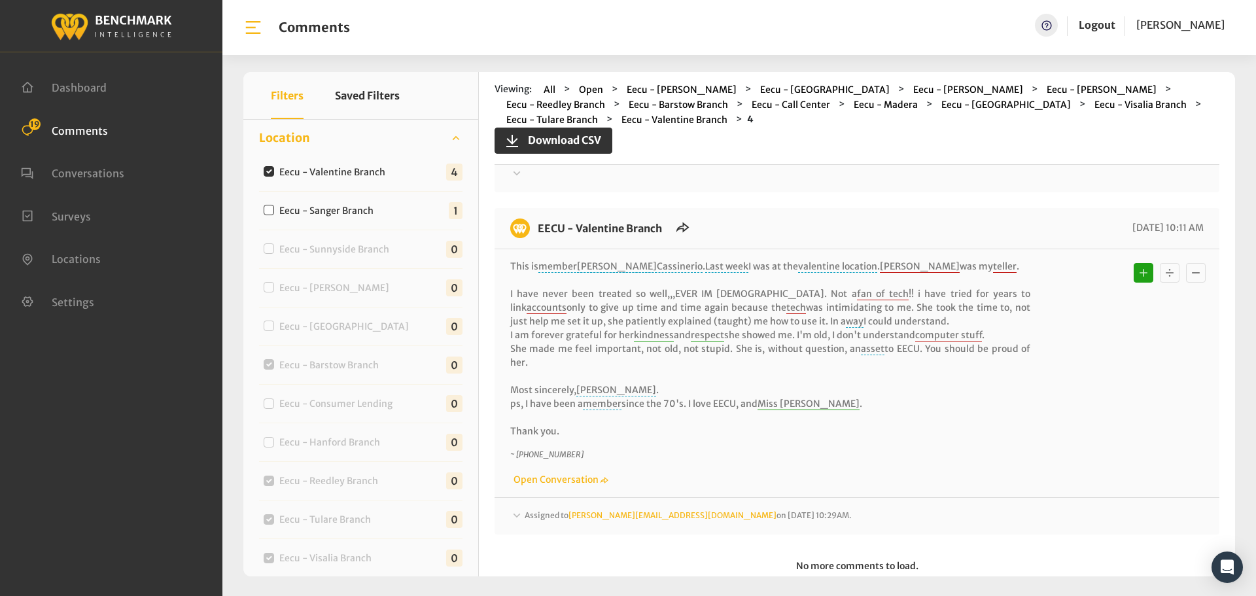
scroll to position [564, 0]
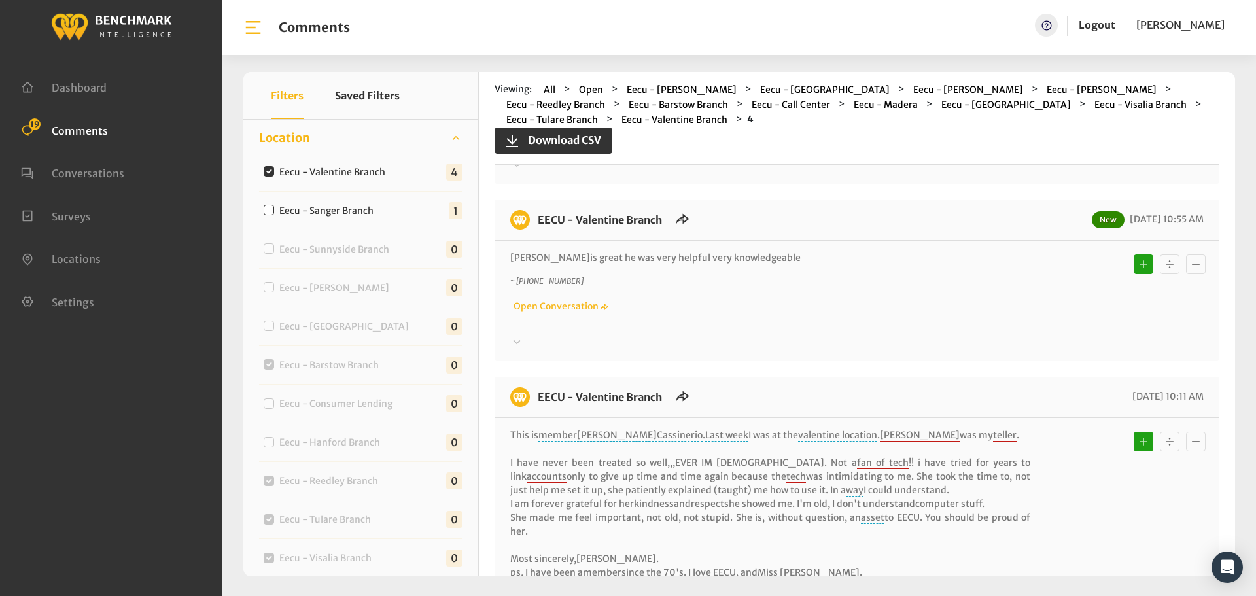
scroll to position [0, 0]
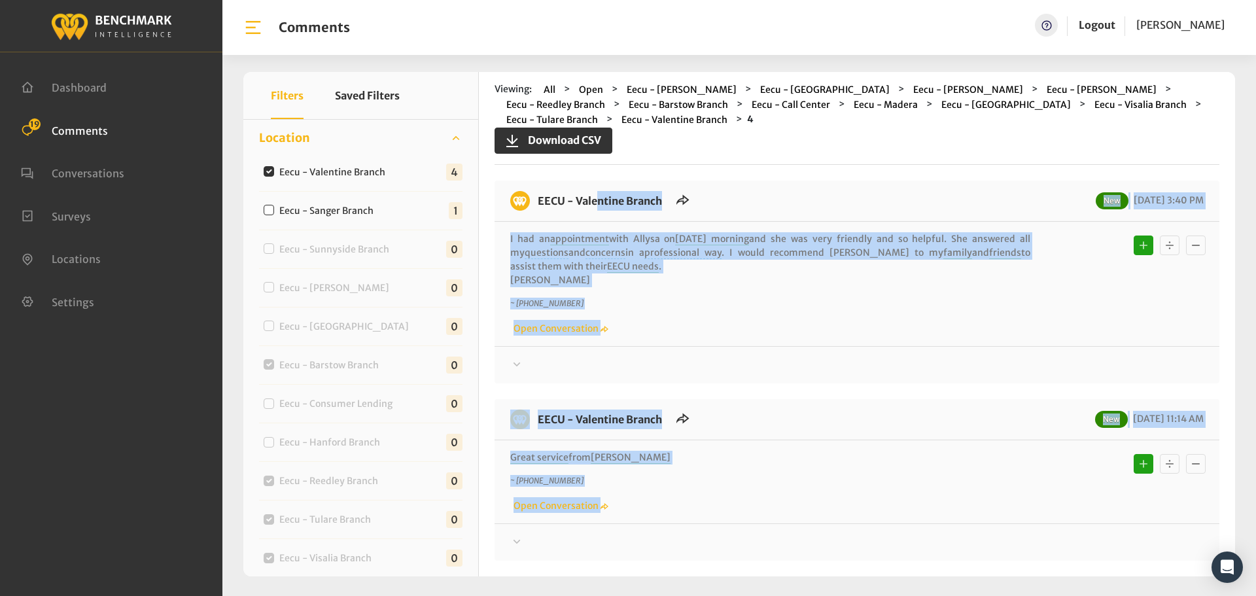
drag, startPoint x: 1192, startPoint y: 344, endPoint x: 539, endPoint y: 183, distance: 672.0
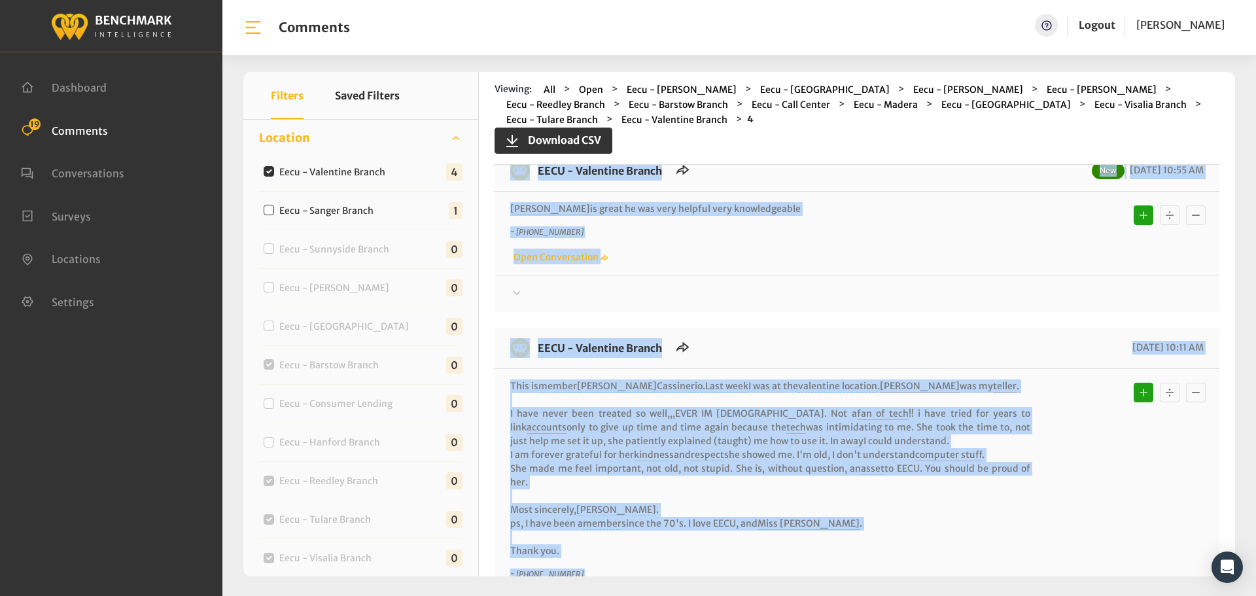
scroll to position [423, 0]
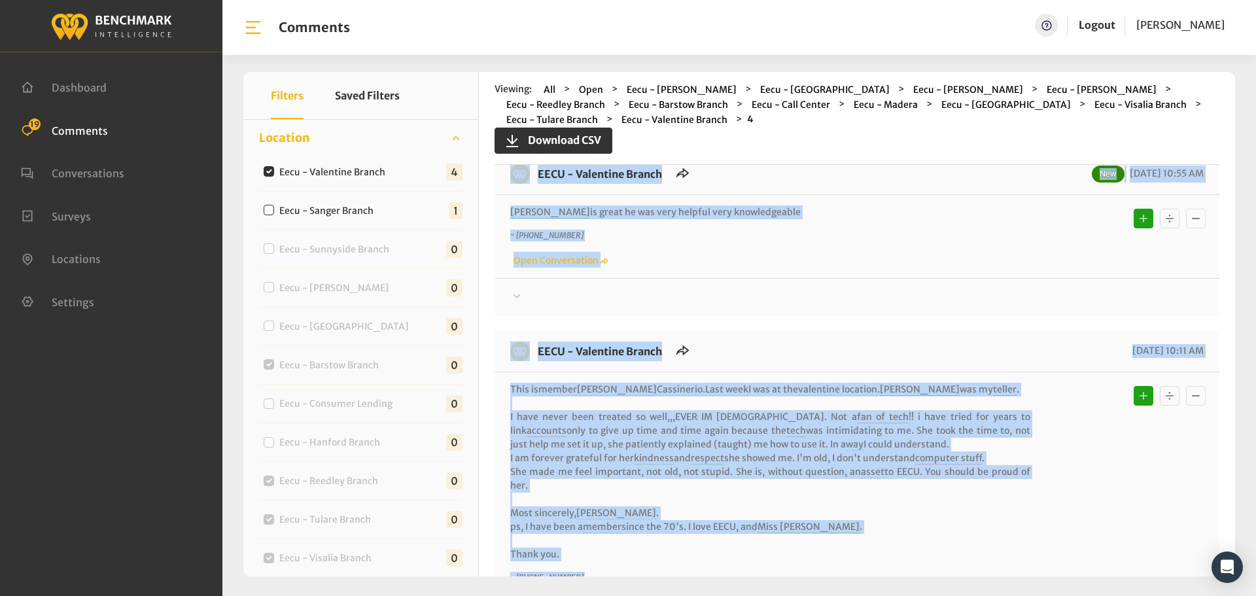
click at [934, 284] on div "Thanks! We appreciate your feedback about EECU. If at any time you wish to end …" at bounding box center [857, 291] width 725 height 27
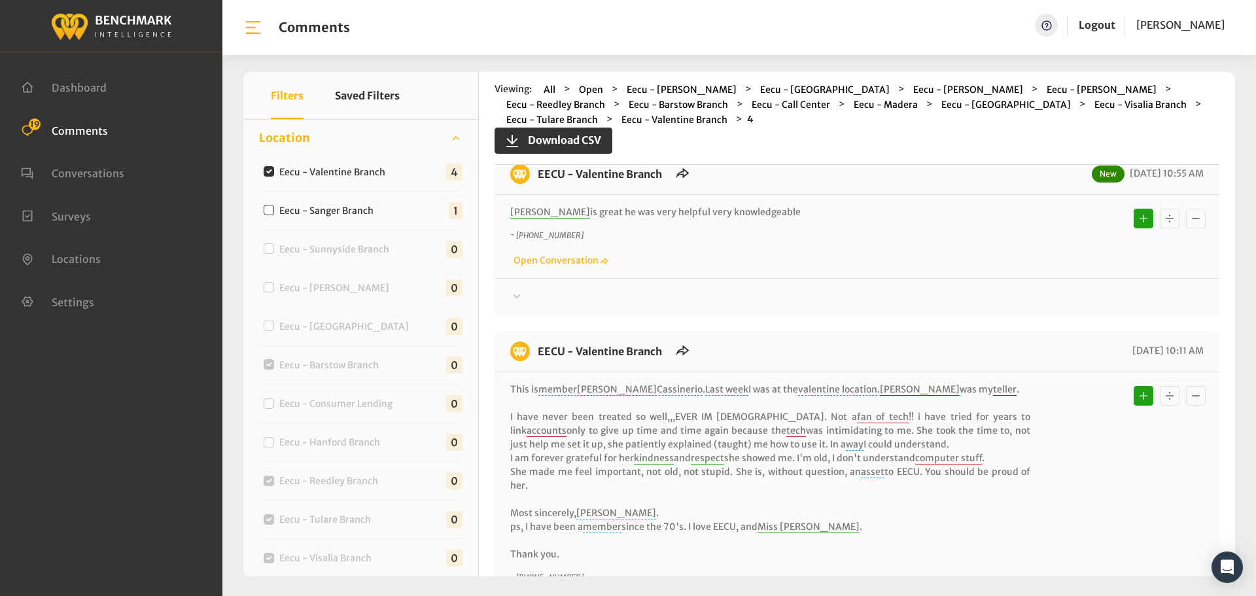
drag, startPoint x: 989, startPoint y: 292, endPoint x: 1017, endPoint y: 294, distance: 28.2
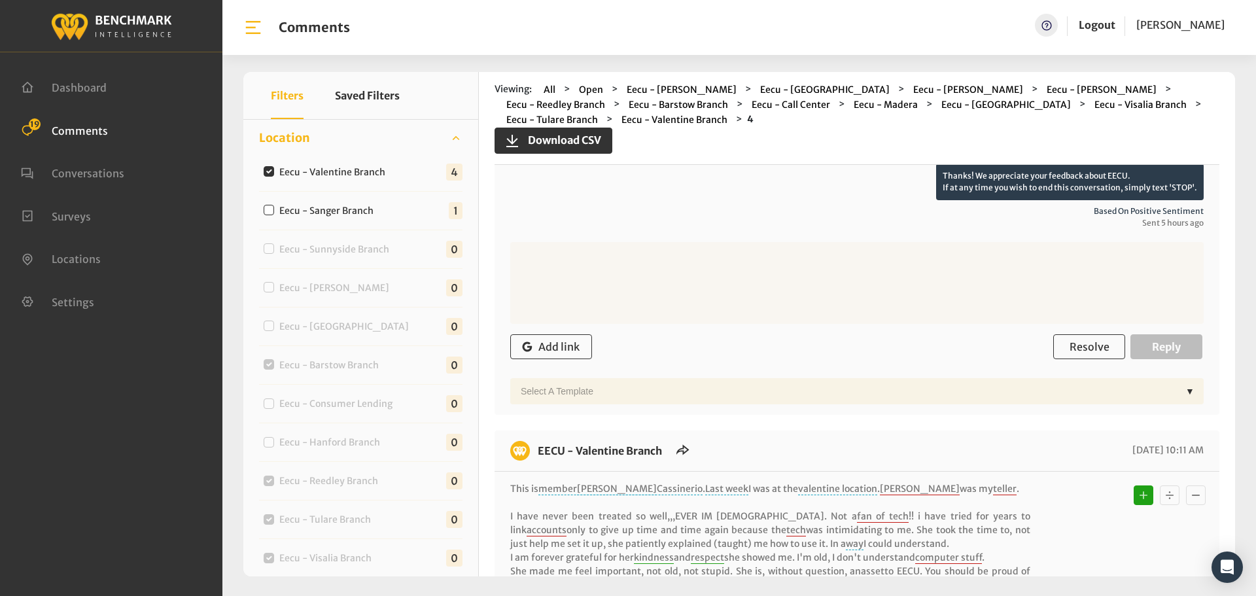
scroll to position [619, 0]
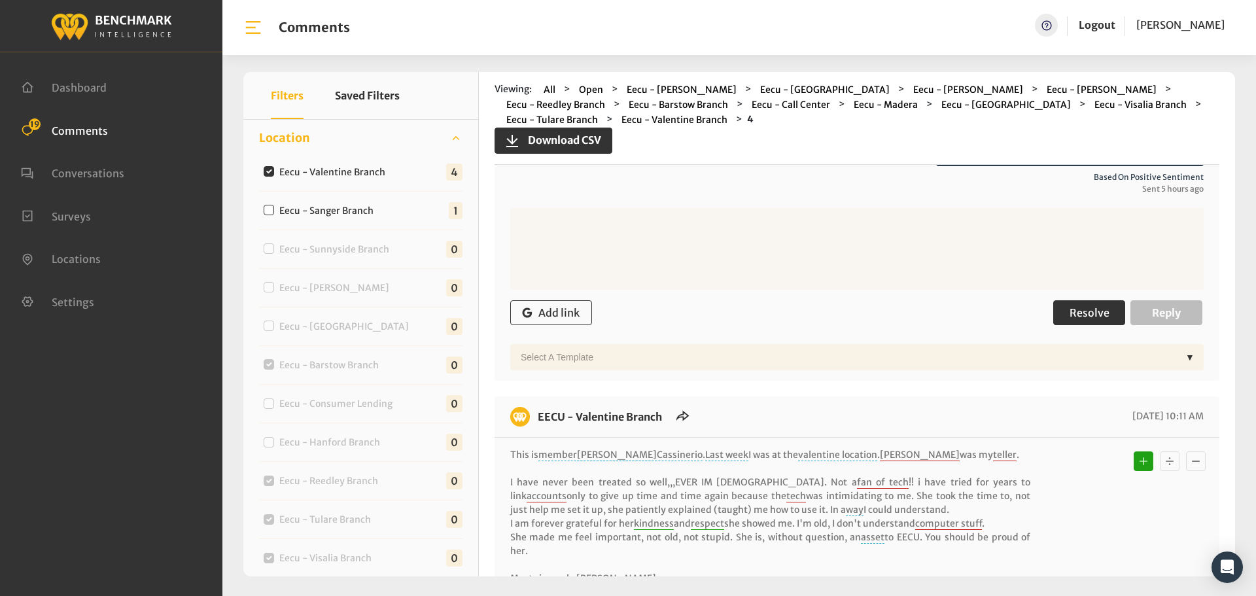
click at [1113, 306] on button "Resolve" at bounding box center [1090, 312] width 72 height 25
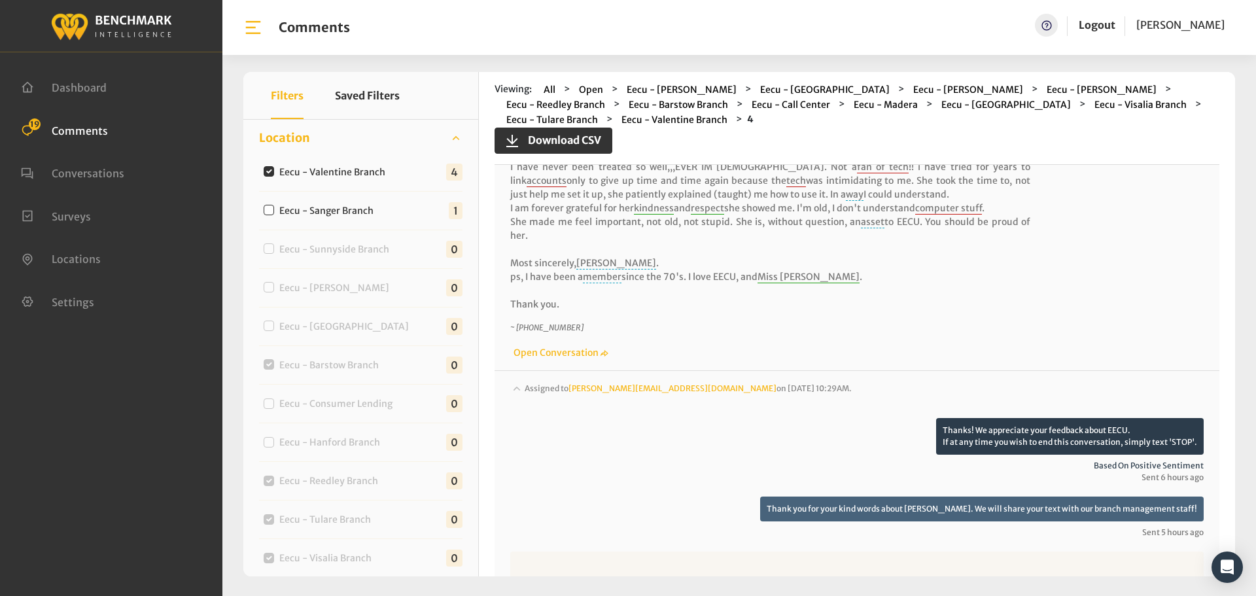
scroll to position [946, 0]
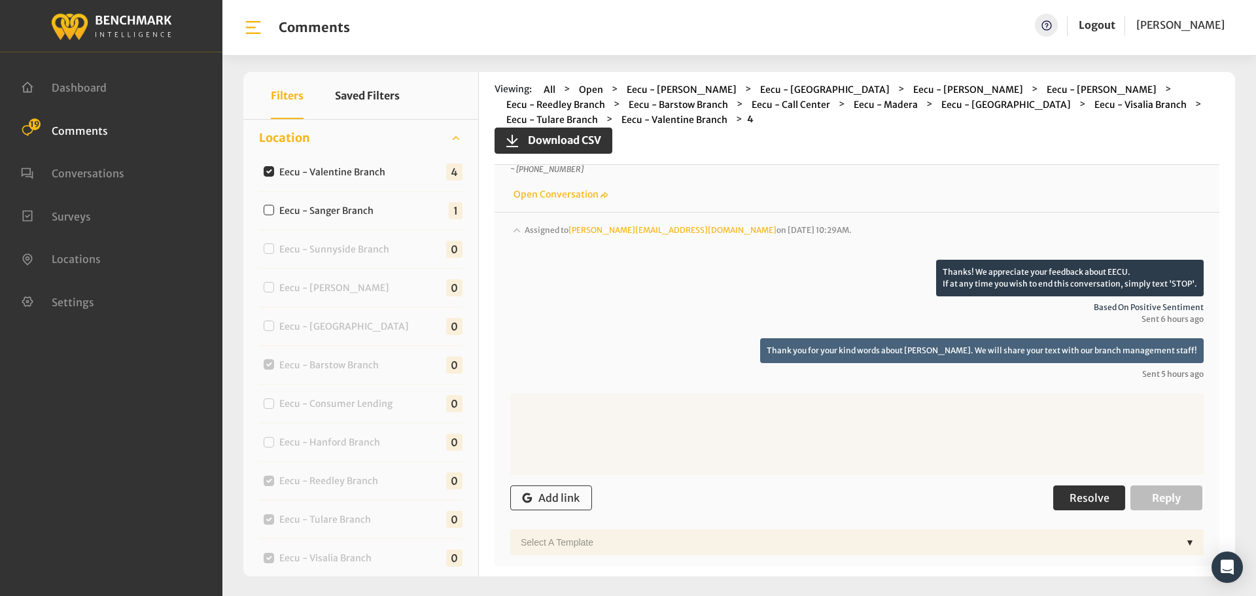
click at [1094, 491] on span "Resolve" at bounding box center [1090, 497] width 40 height 13
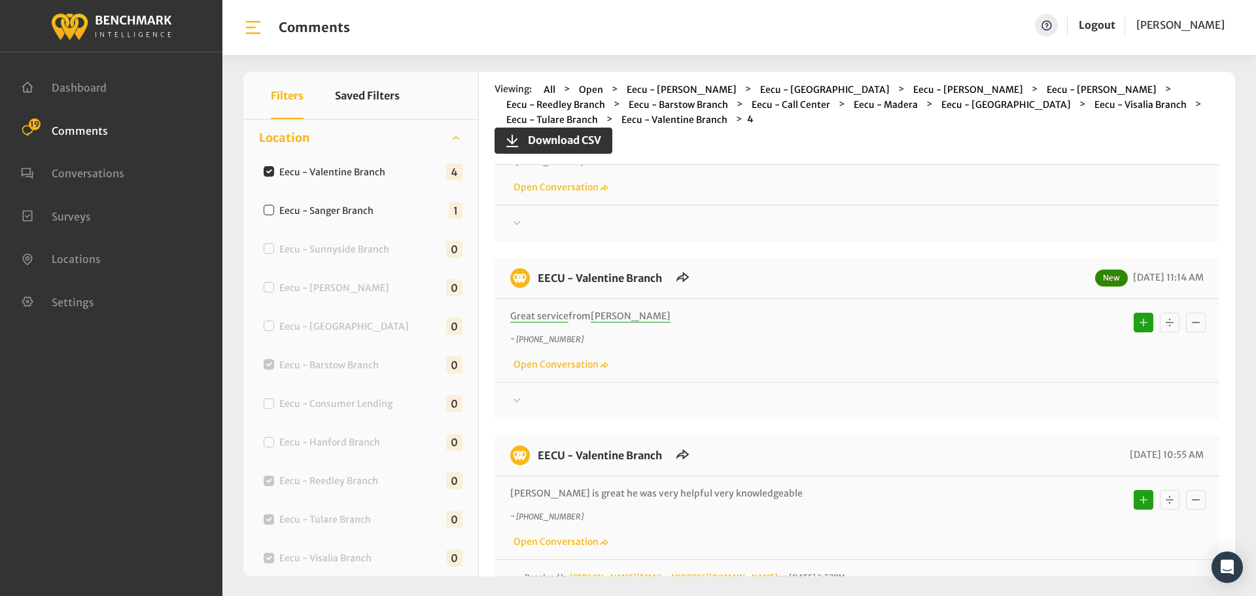
click at [1014, 232] on div at bounding box center [857, 224] width 694 height 16
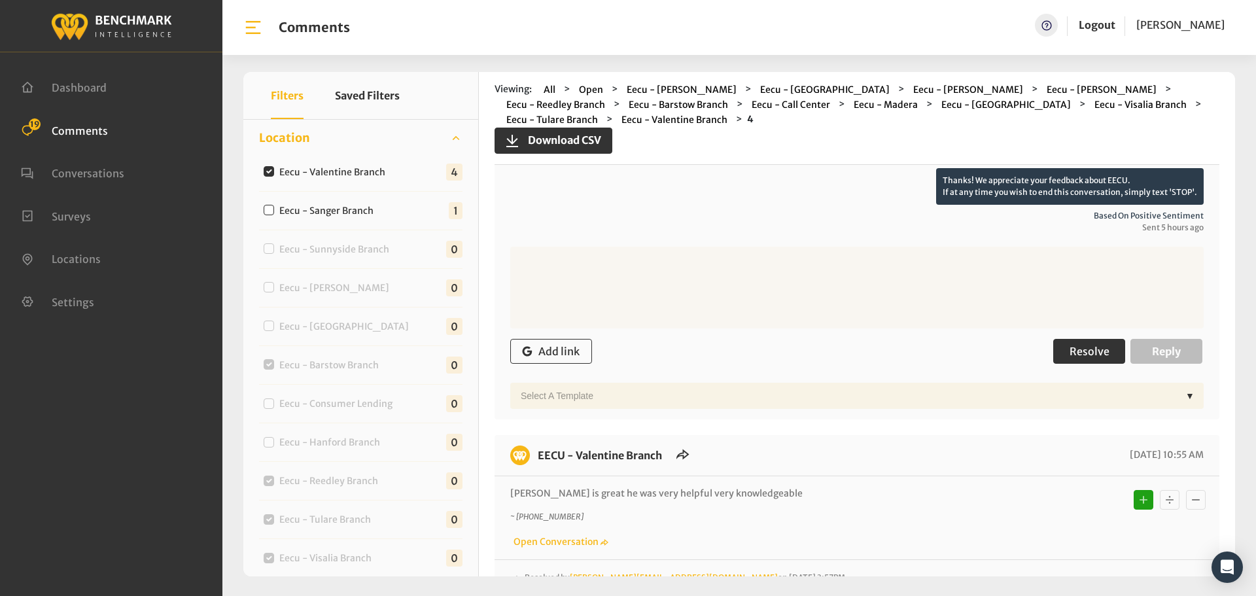
click at [1063, 353] on button "Resolve" at bounding box center [1090, 351] width 72 height 25
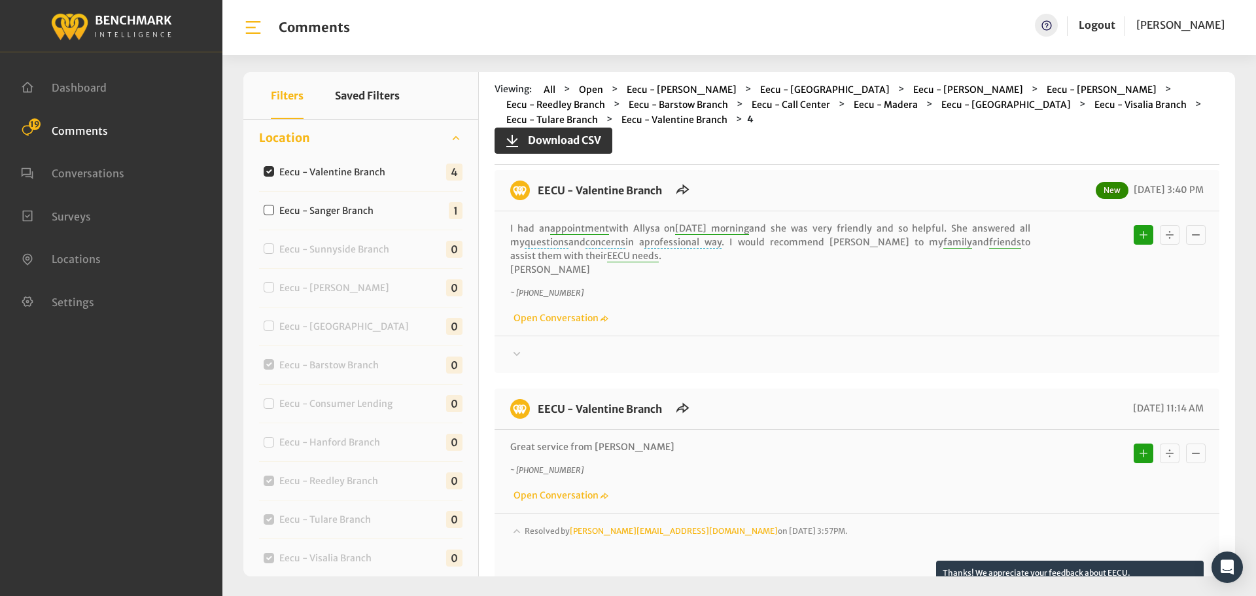
scroll to position [0, 0]
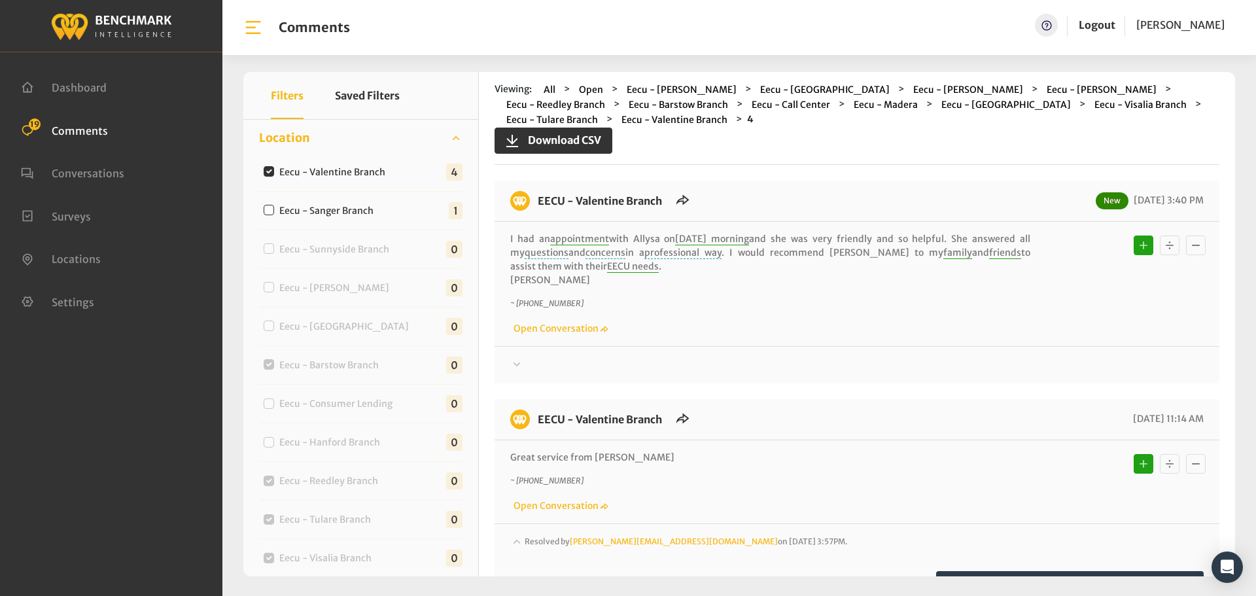
click at [1048, 361] on div at bounding box center [857, 365] width 694 height 16
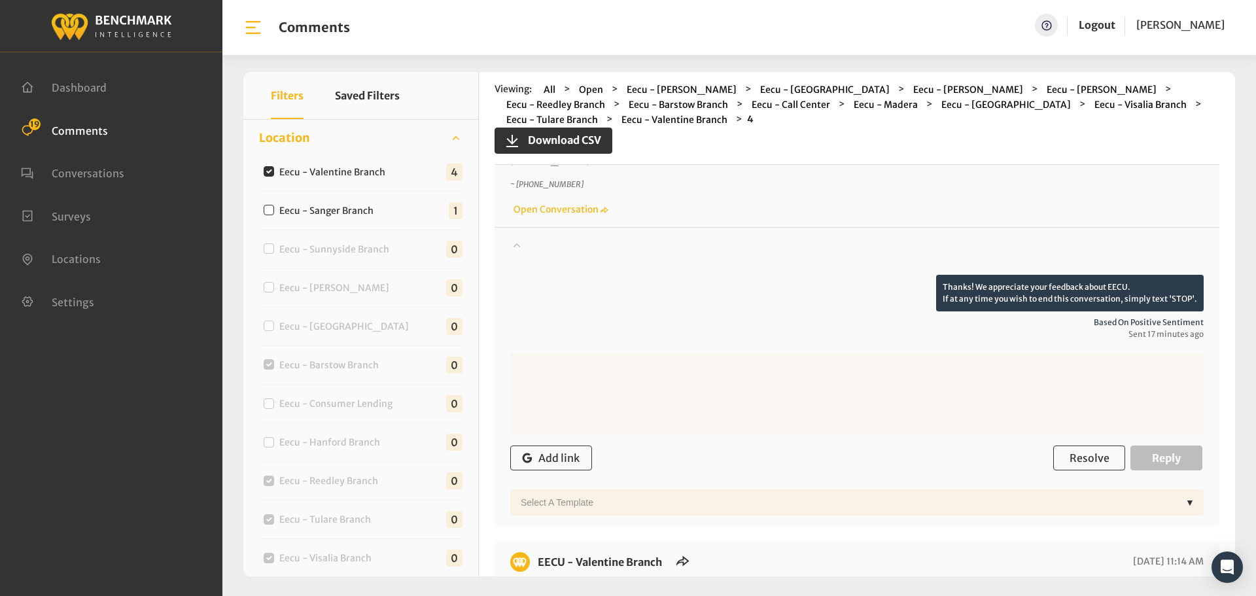
scroll to position [262, 0]
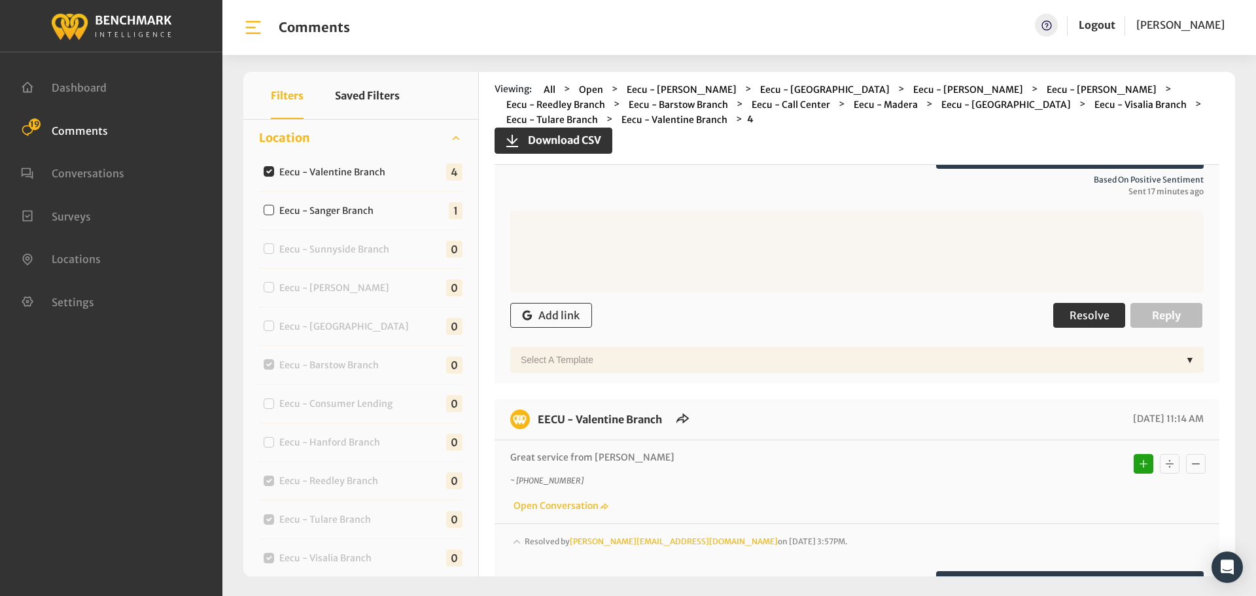
click at [1070, 320] on span "Resolve" at bounding box center [1090, 315] width 40 height 13
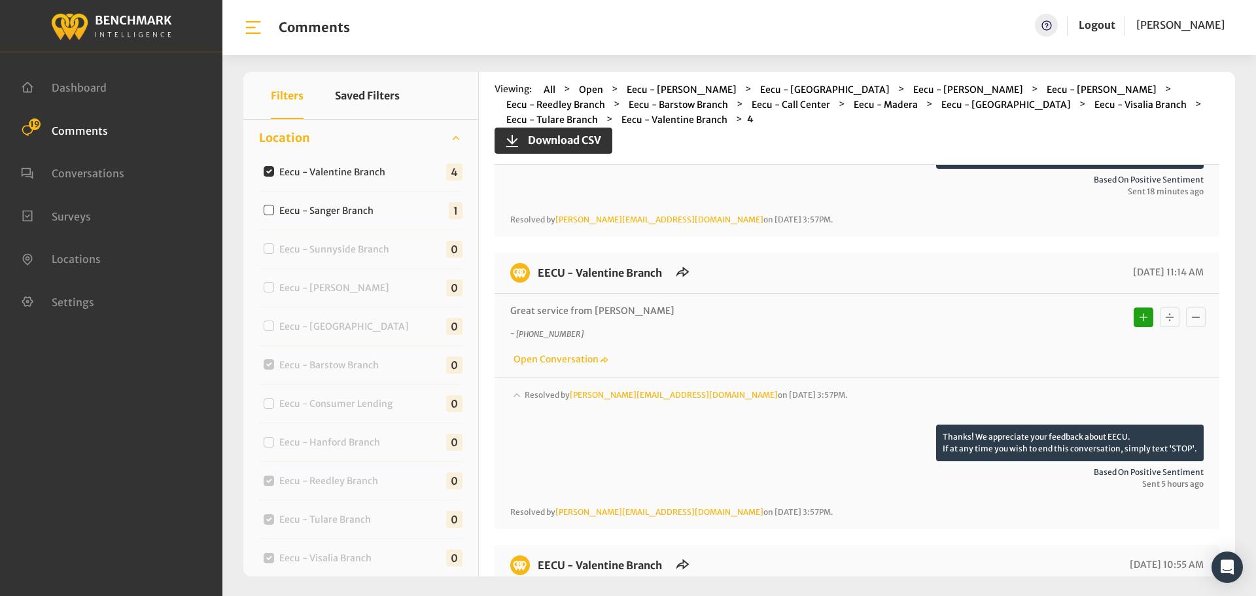
click at [309, 171] on label "Eecu - Valentine Branch" at bounding box center [335, 173] width 121 height 14
click at [274, 171] on input "Eecu - Valentine Branch" at bounding box center [269, 171] width 10 height 10
checkbox input "false"
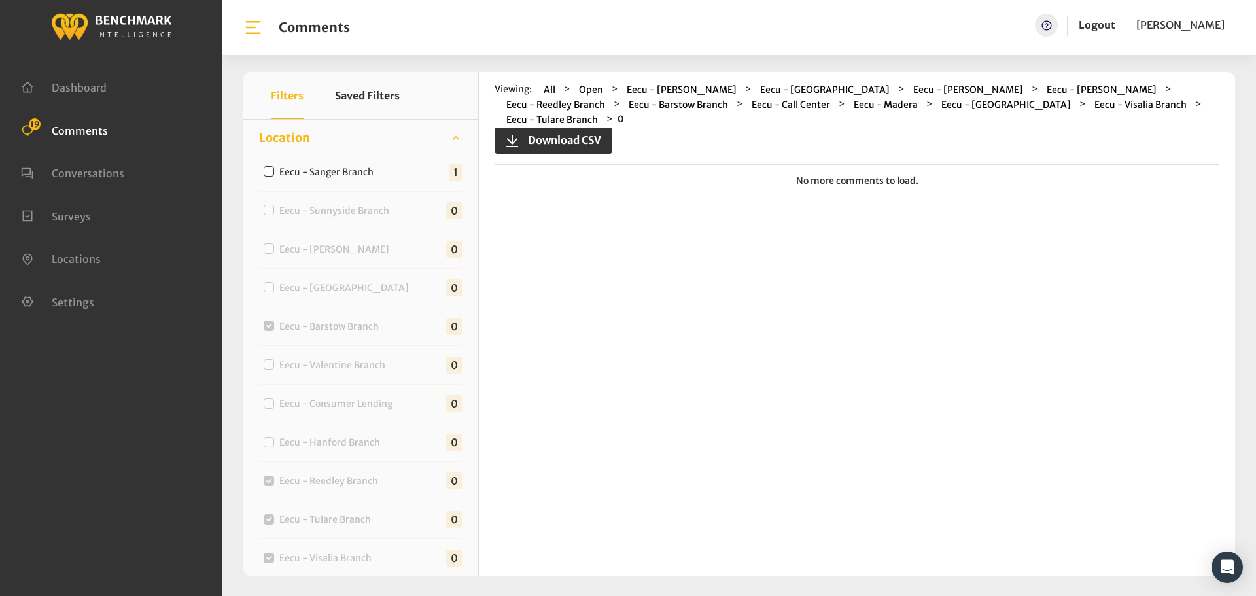
click at [315, 172] on label "Eecu - Sanger Branch" at bounding box center [329, 173] width 109 height 14
click at [274, 172] on input "Eecu - Sanger Branch" at bounding box center [269, 171] width 10 height 10
checkbox input "true"
